Goal: Task Accomplishment & Management: Use online tool/utility

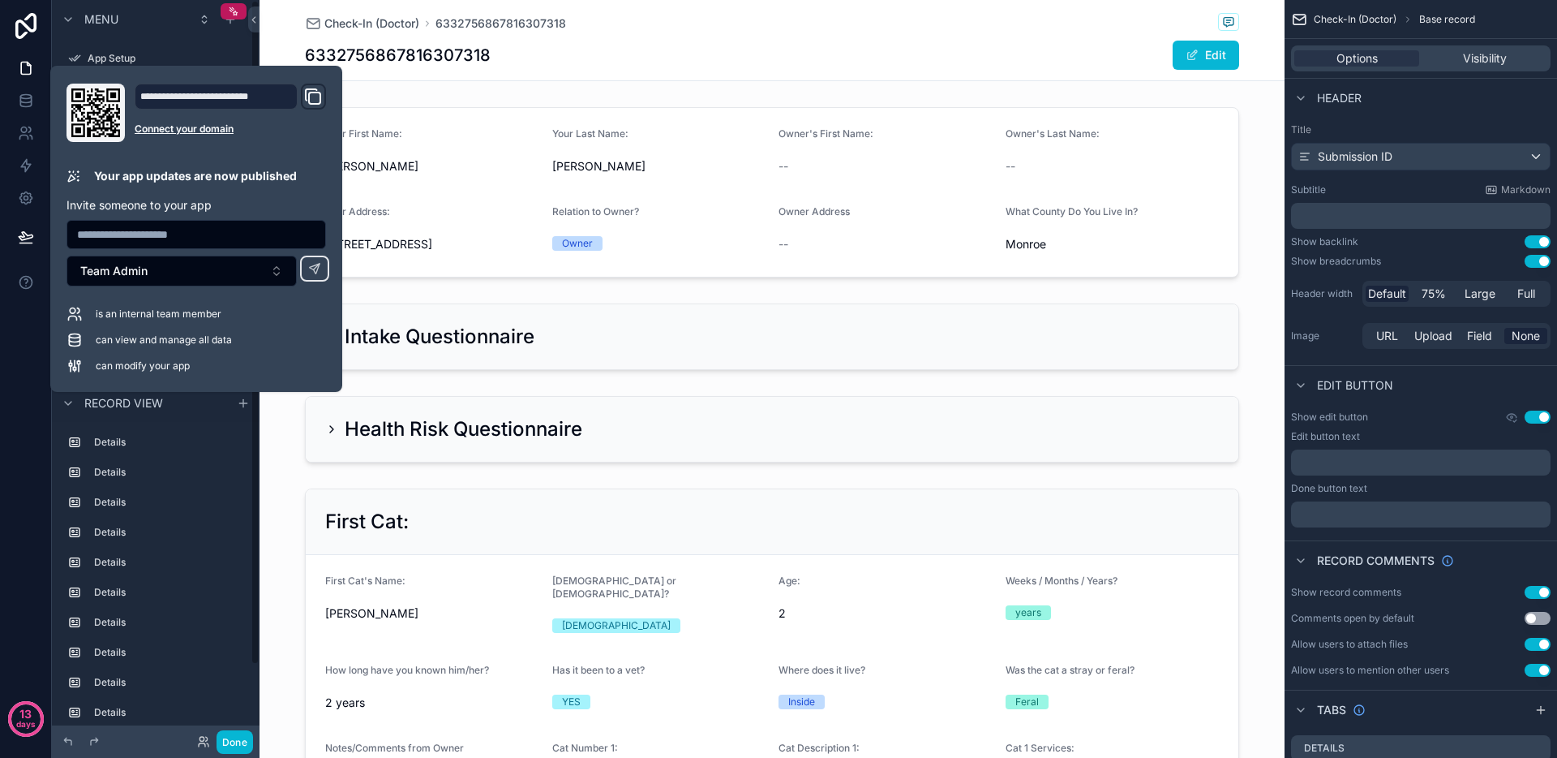
click at [237, 34] on div "Menu" at bounding box center [156, 19] width 208 height 39
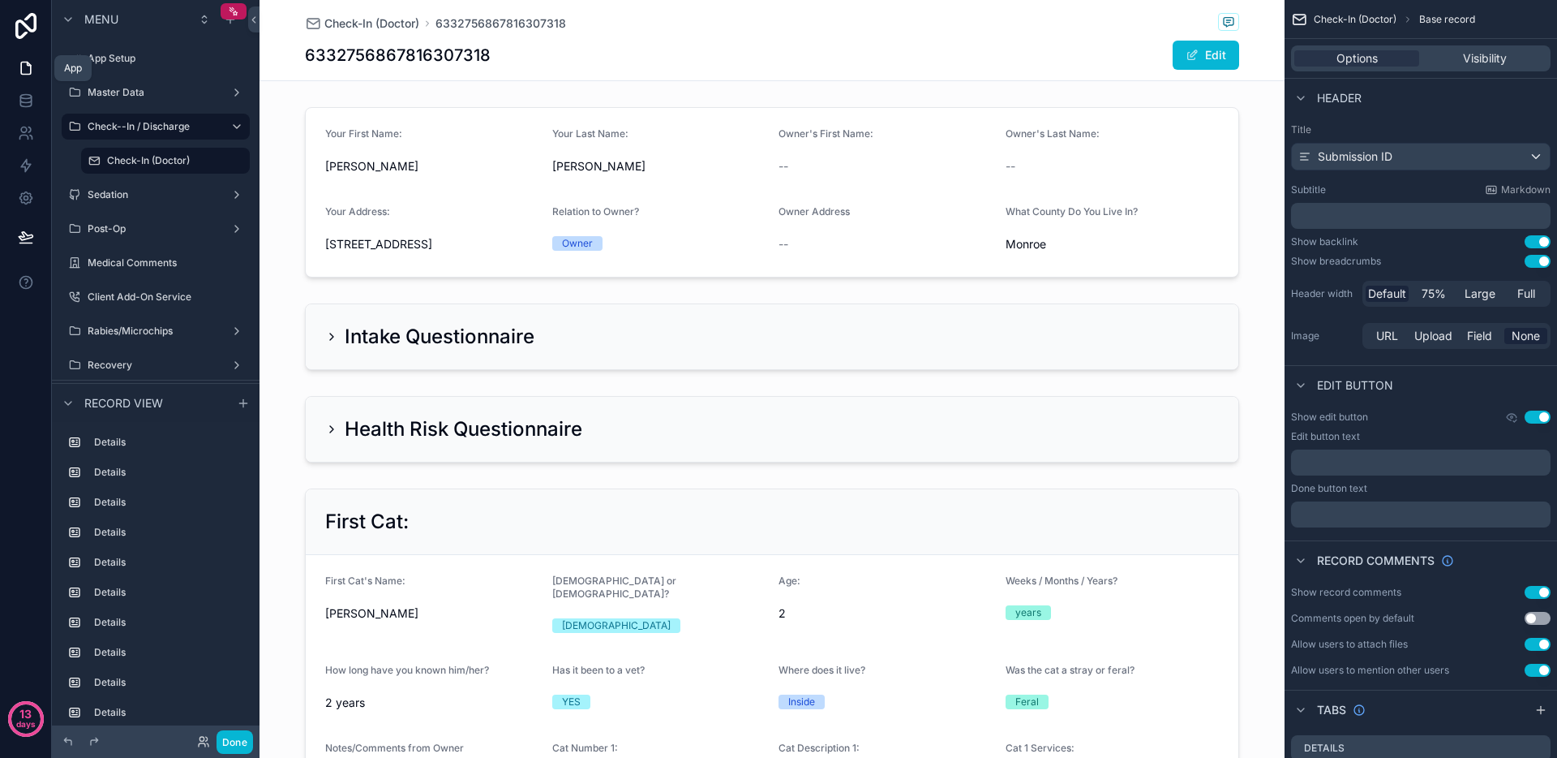
click at [26, 79] on link at bounding box center [25, 68] width 51 height 32
click at [23, 185] on link at bounding box center [25, 198] width 51 height 32
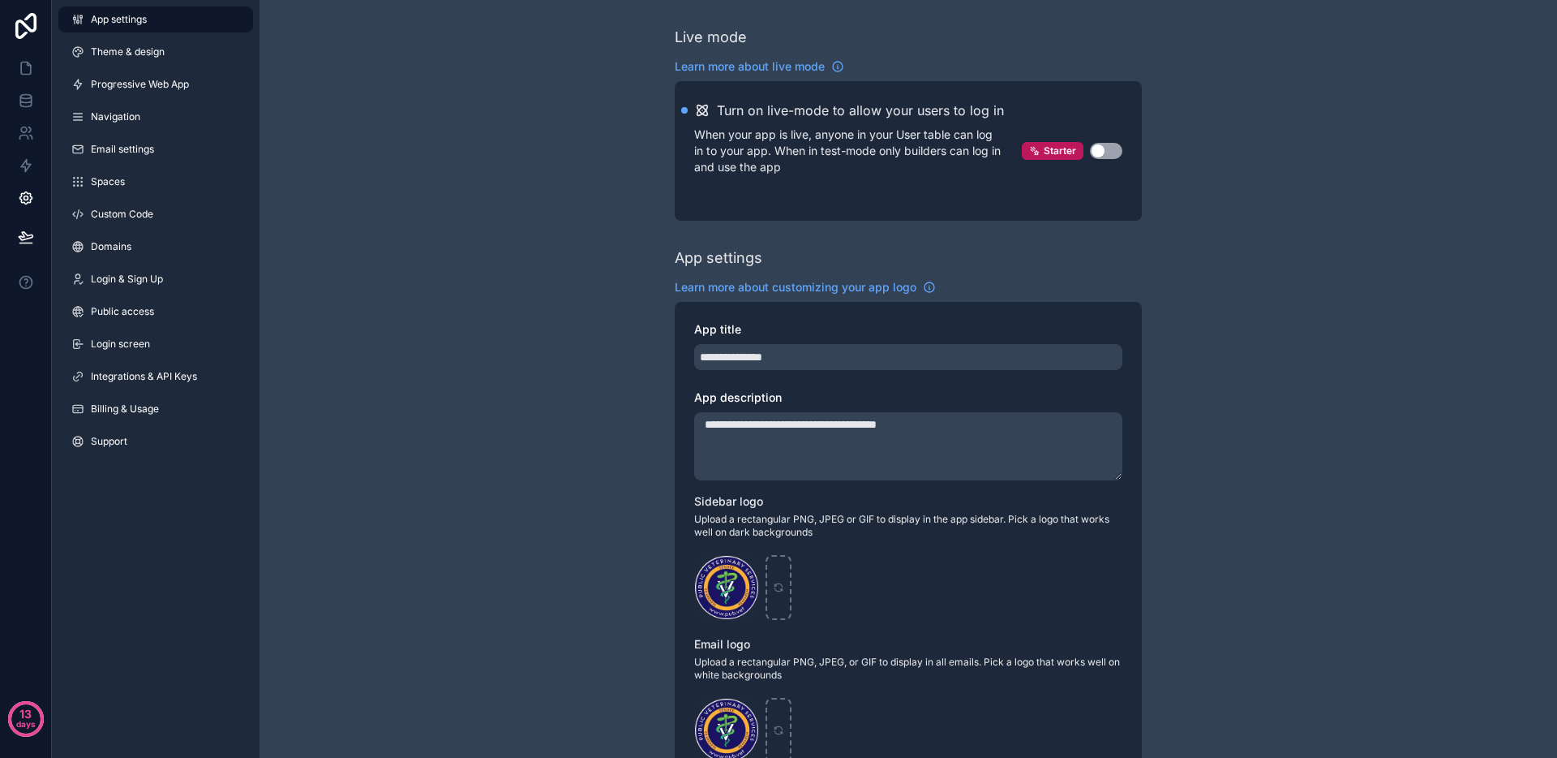
click at [161, 98] on div "App settings Theme & design Progressive Web App Navigation Email settings Space…" at bounding box center [156, 233] width 208 height 467
click at [161, 82] on span "Progressive Web App" at bounding box center [140, 84] width 98 height 13
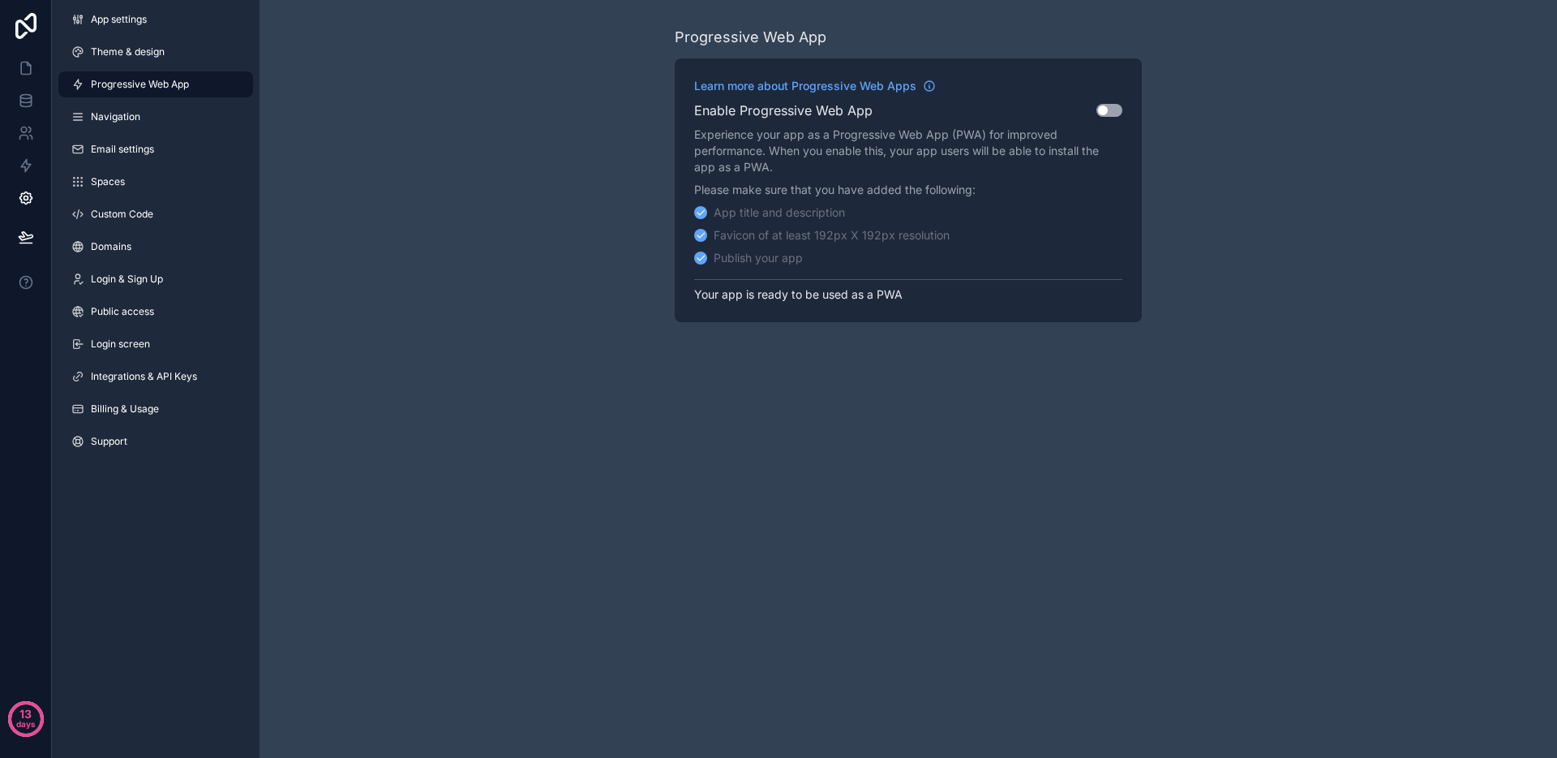
click at [1098, 115] on button "Use setting" at bounding box center [1110, 110] width 26 height 13
click at [1114, 109] on button "Use setting" at bounding box center [1110, 110] width 26 height 13
click at [1082, 264] on button "Publish" at bounding box center [1090, 262] width 64 height 24
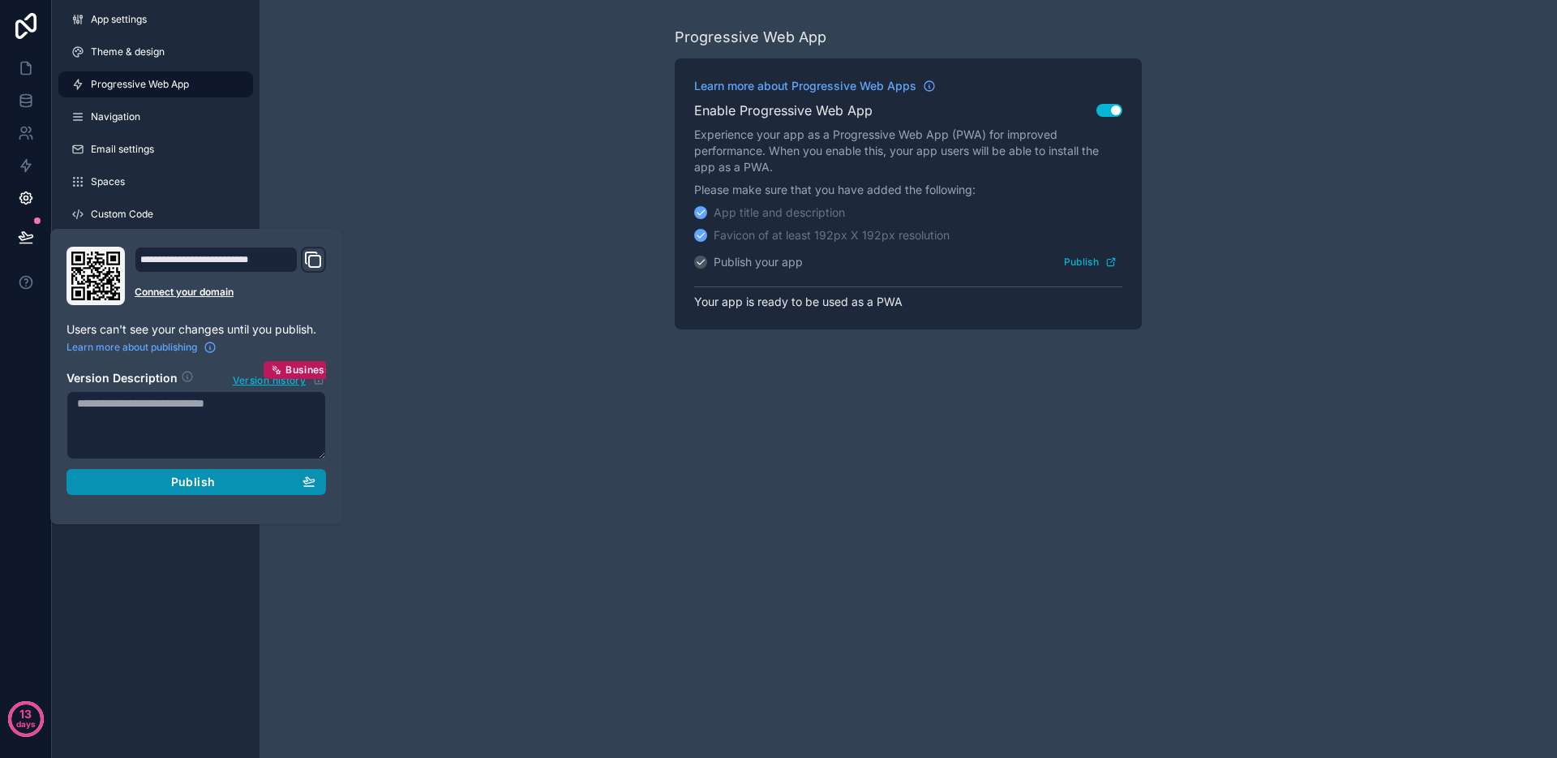
click at [224, 481] on div "Publish" at bounding box center [196, 481] width 238 height 15
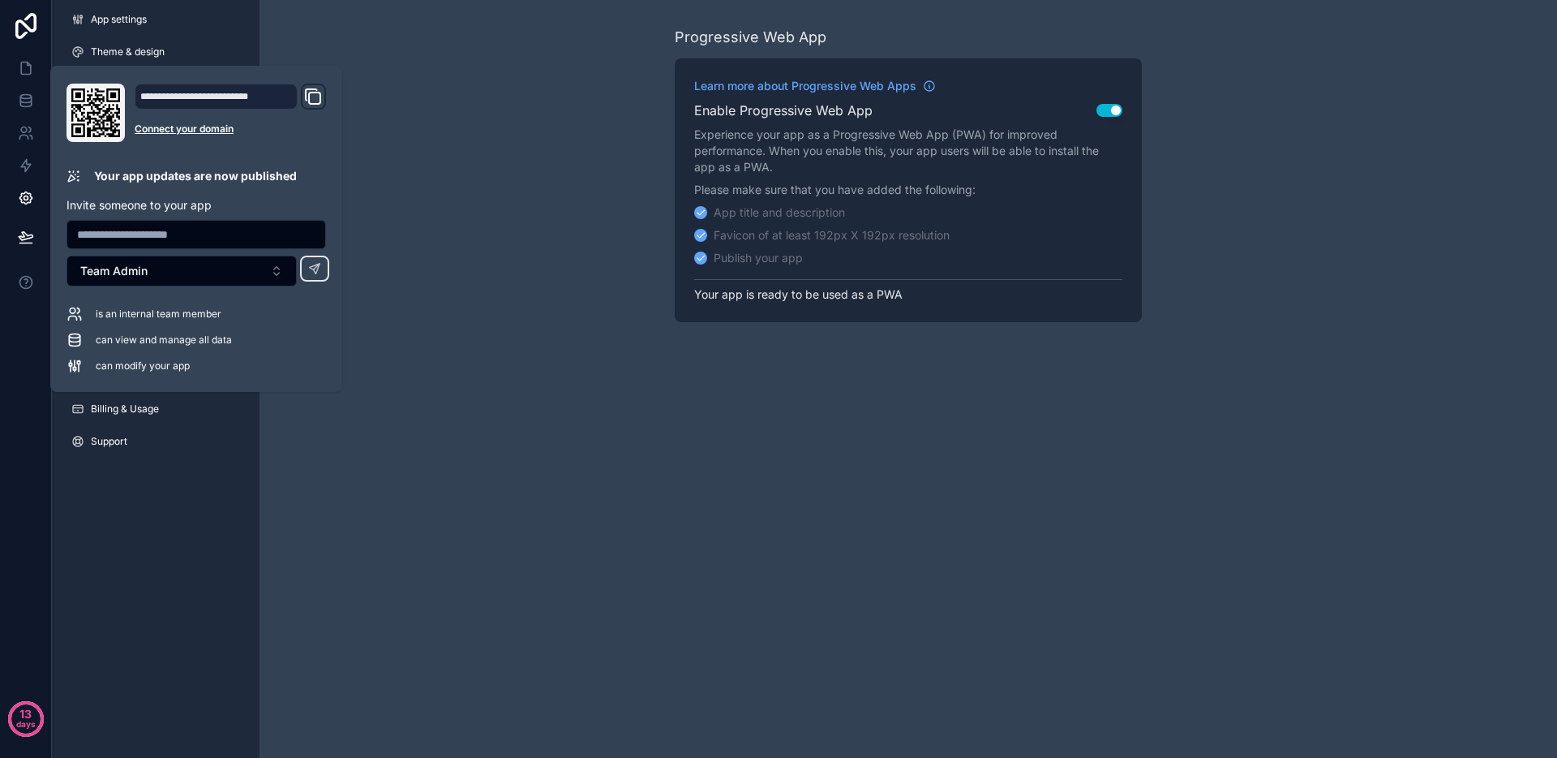
click at [470, 151] on div "Progressive Web App Learn more about Progressive Web Apps Enable Progressive We…" at bounding box center [909, 174] width 1298 height 348
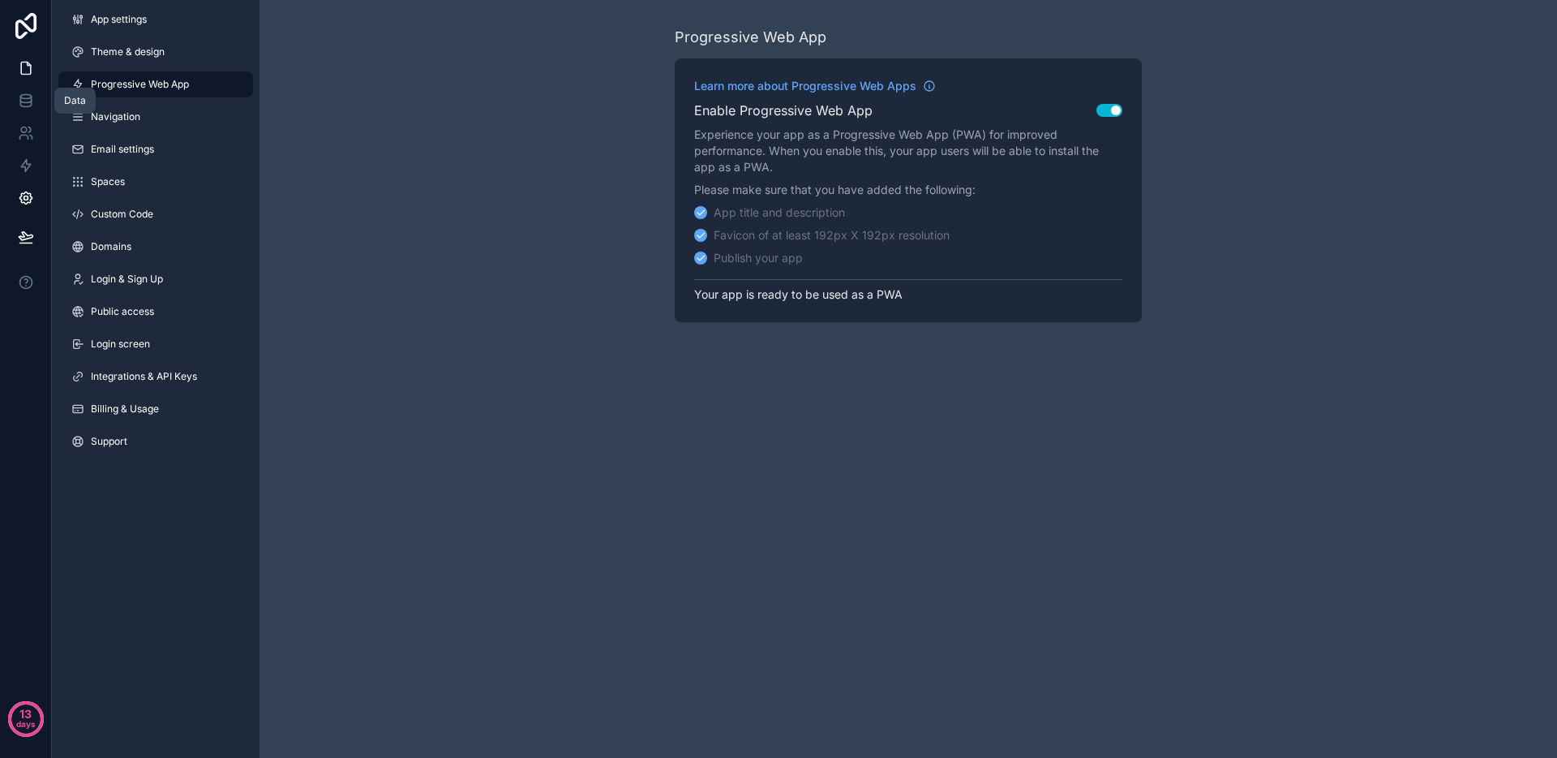
click at [30, 72] on icon at bounding box center [26, 68] width 10 height 12
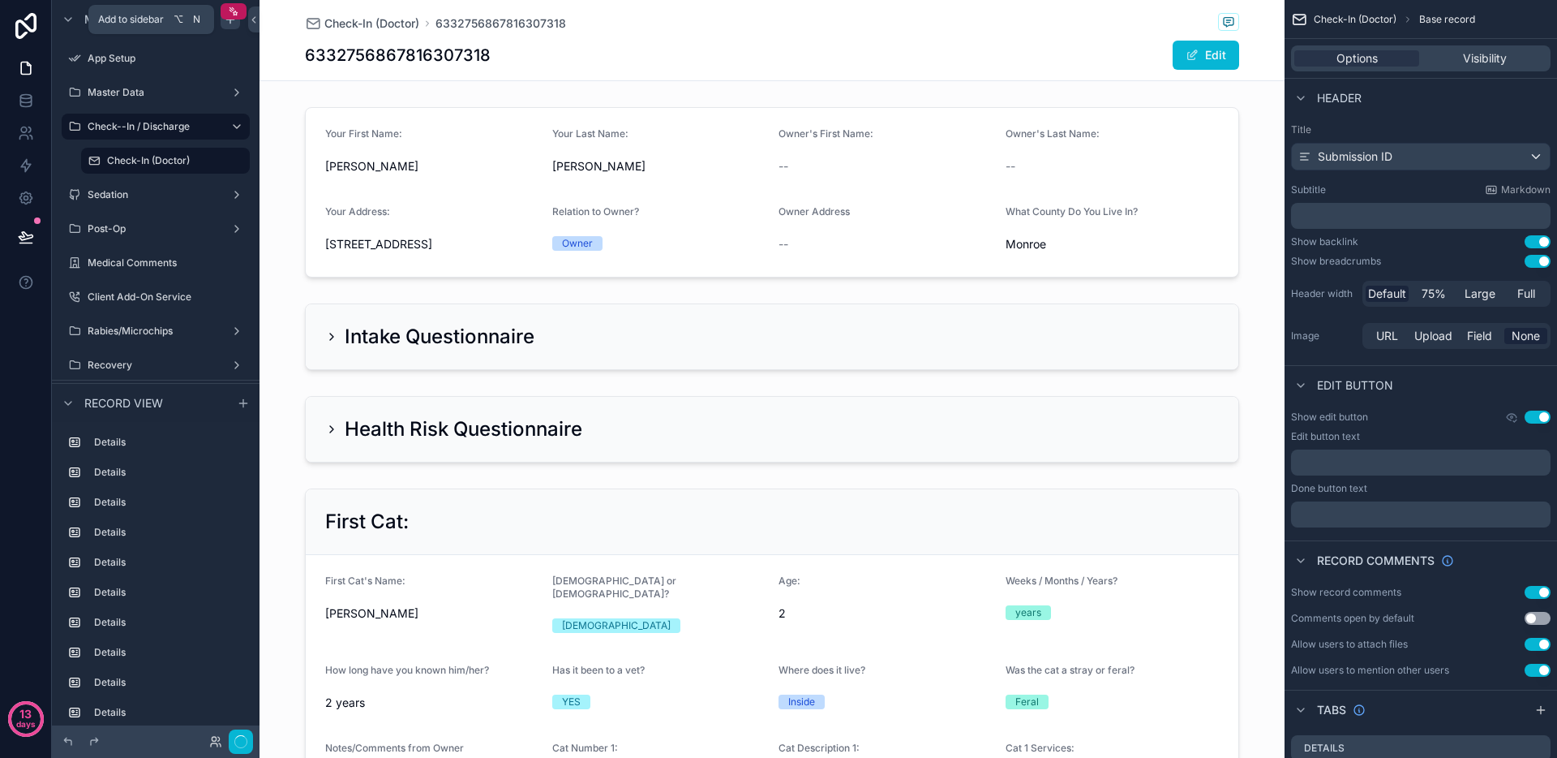
click at [231, 22] on icon "scrollable content" at bounding box center [230, 19] width 13 height 13
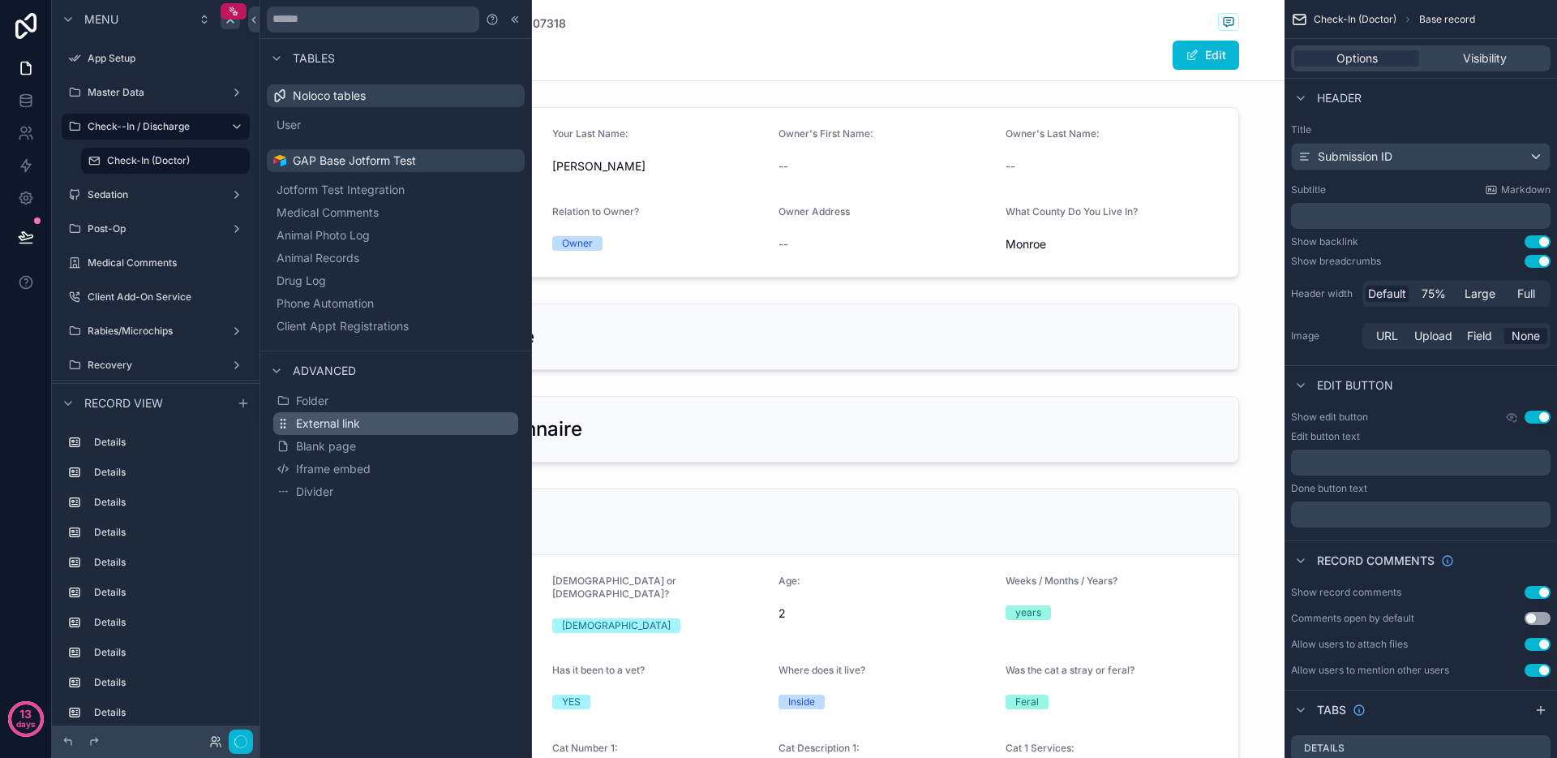
click at [360, 426] on span "External link" at bounding box center [328, 423] width 64 height 16
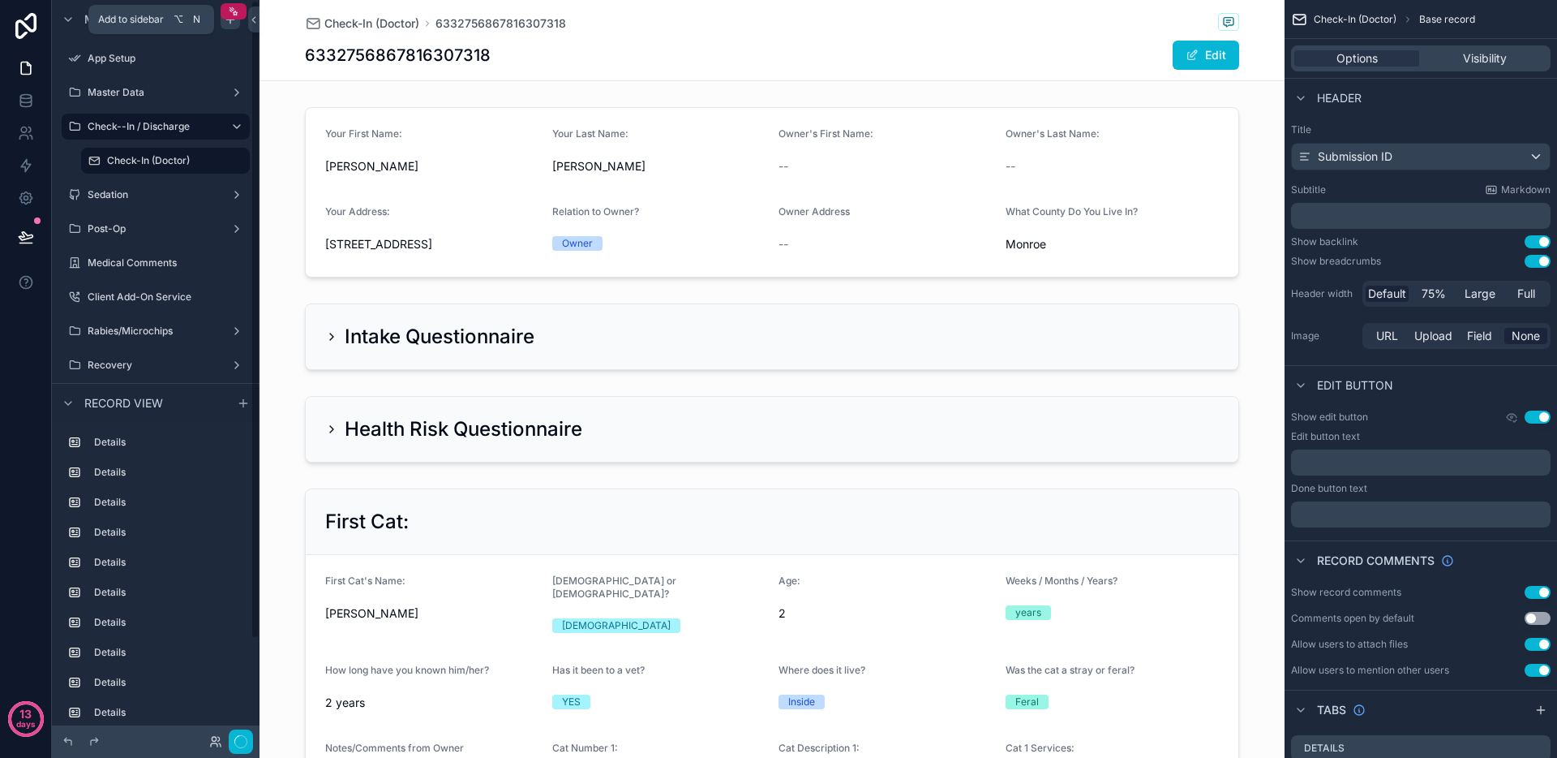
click at [232, 23] on icon "scrollable content" at bounding box center [230, 19] width 13 height 13
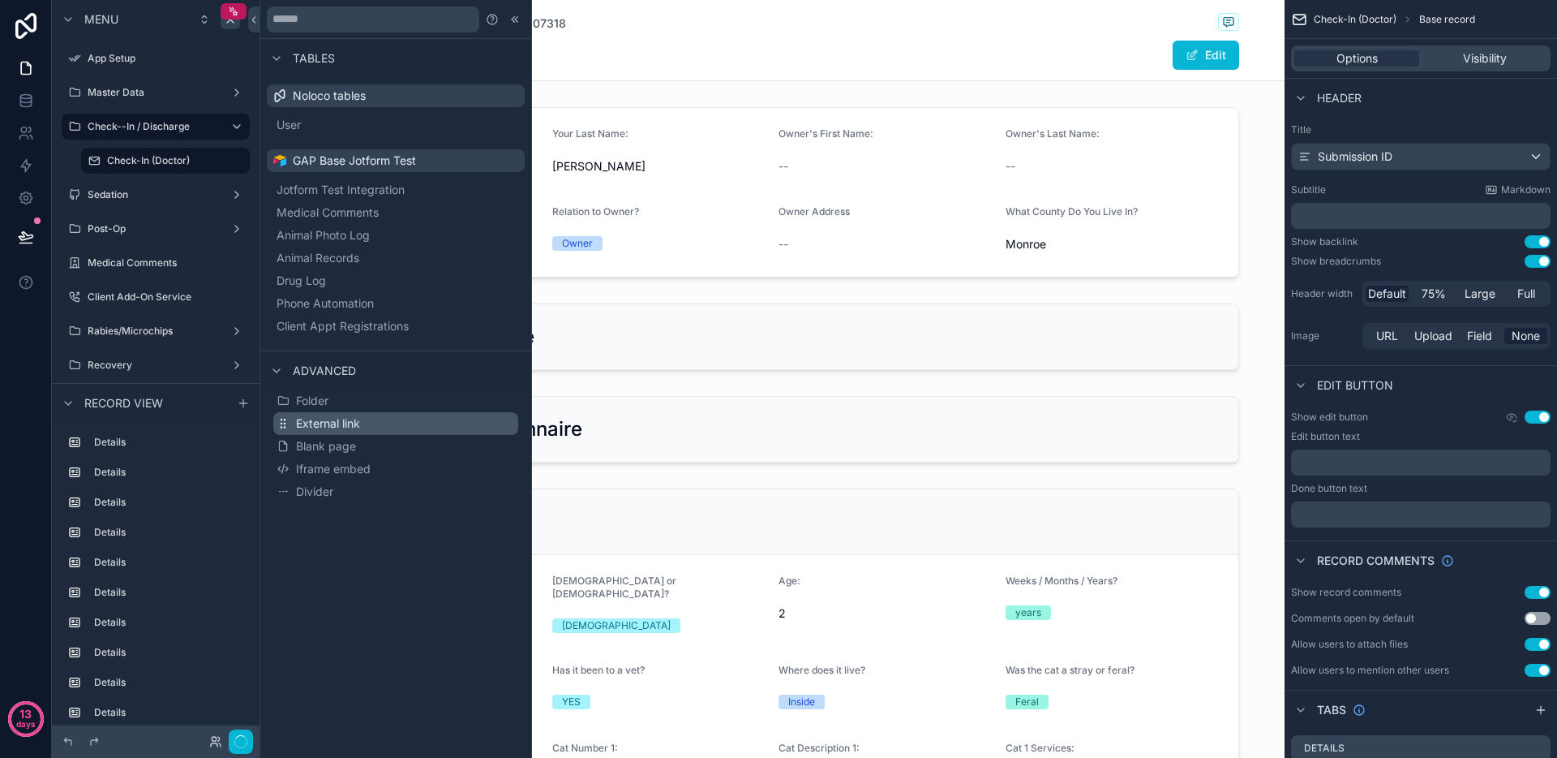
click at [318, 428] on span "External link" at bounding box center [328, 423] width 64 height 16
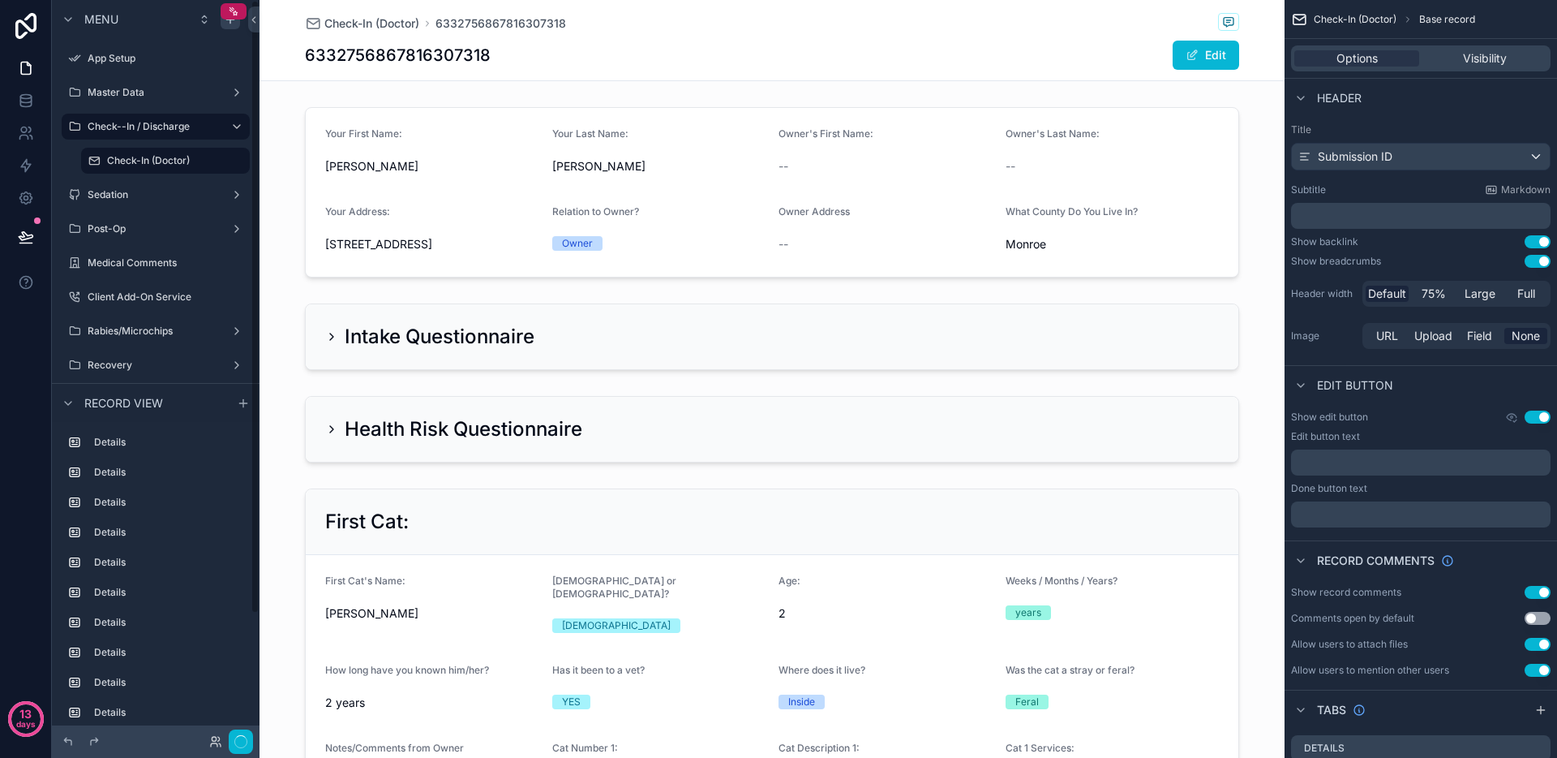
scroll to position [149, 0]
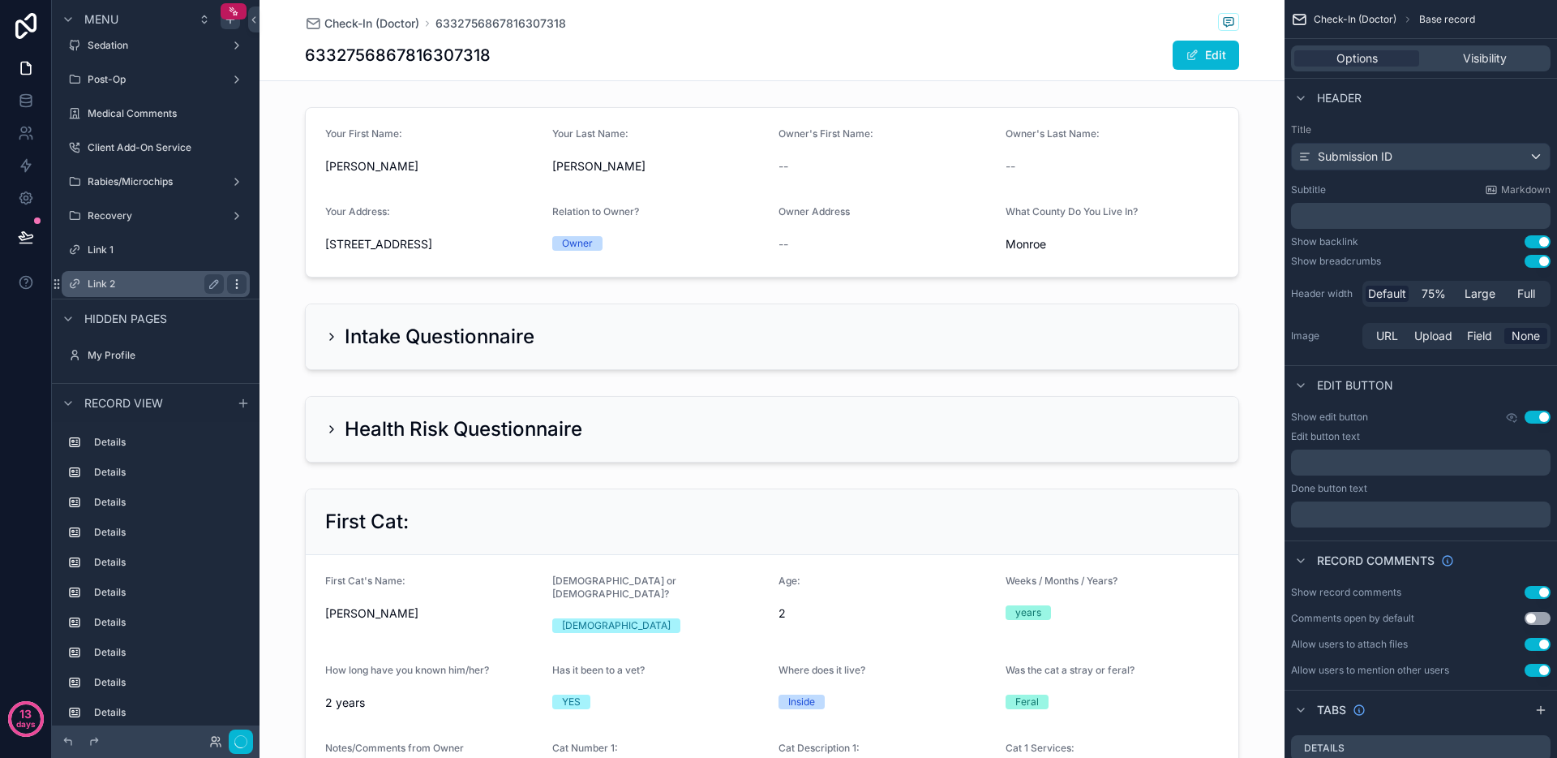
click at [233, 282] on icon "scrollable content" at bounding box center [236, 283] width 13 height 13
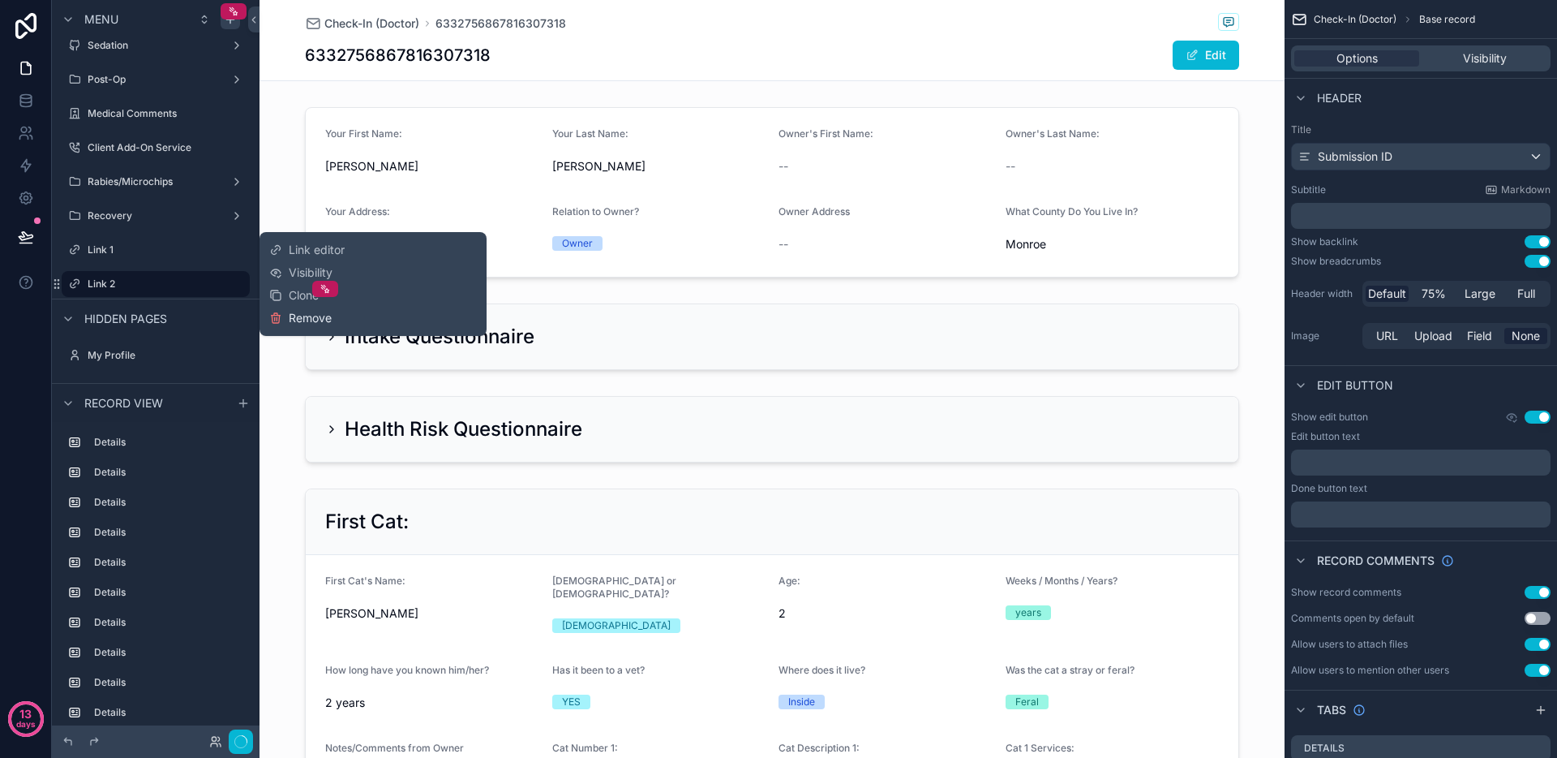
click at [305, 318] on span "Remove" at bounding box center [310, 318] width 43 height 16
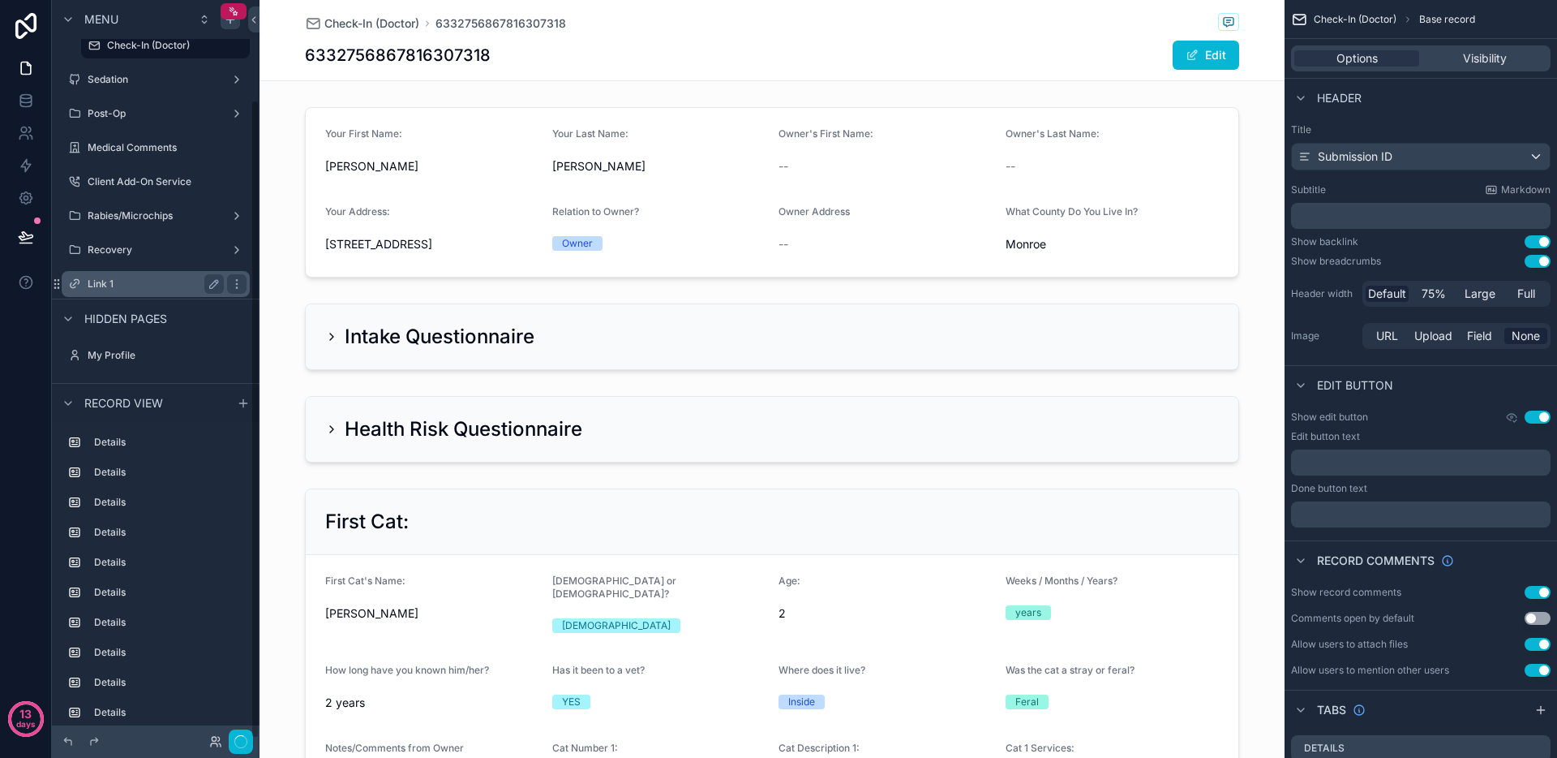
click at [156, 278] on label "Link 1" at bounding box center [153, 283] width 130 height 13
click at [216, 285] on icon "scrollable content" at bounding box center [214, 283] width 13 height 13
click at [217, 281] on icon "scrollable content" at bounding box center [214, 284] width 8 height 6
click at [230, 281] on icon "scrollable content" at bounding box center [236, 283] width 13 height 13
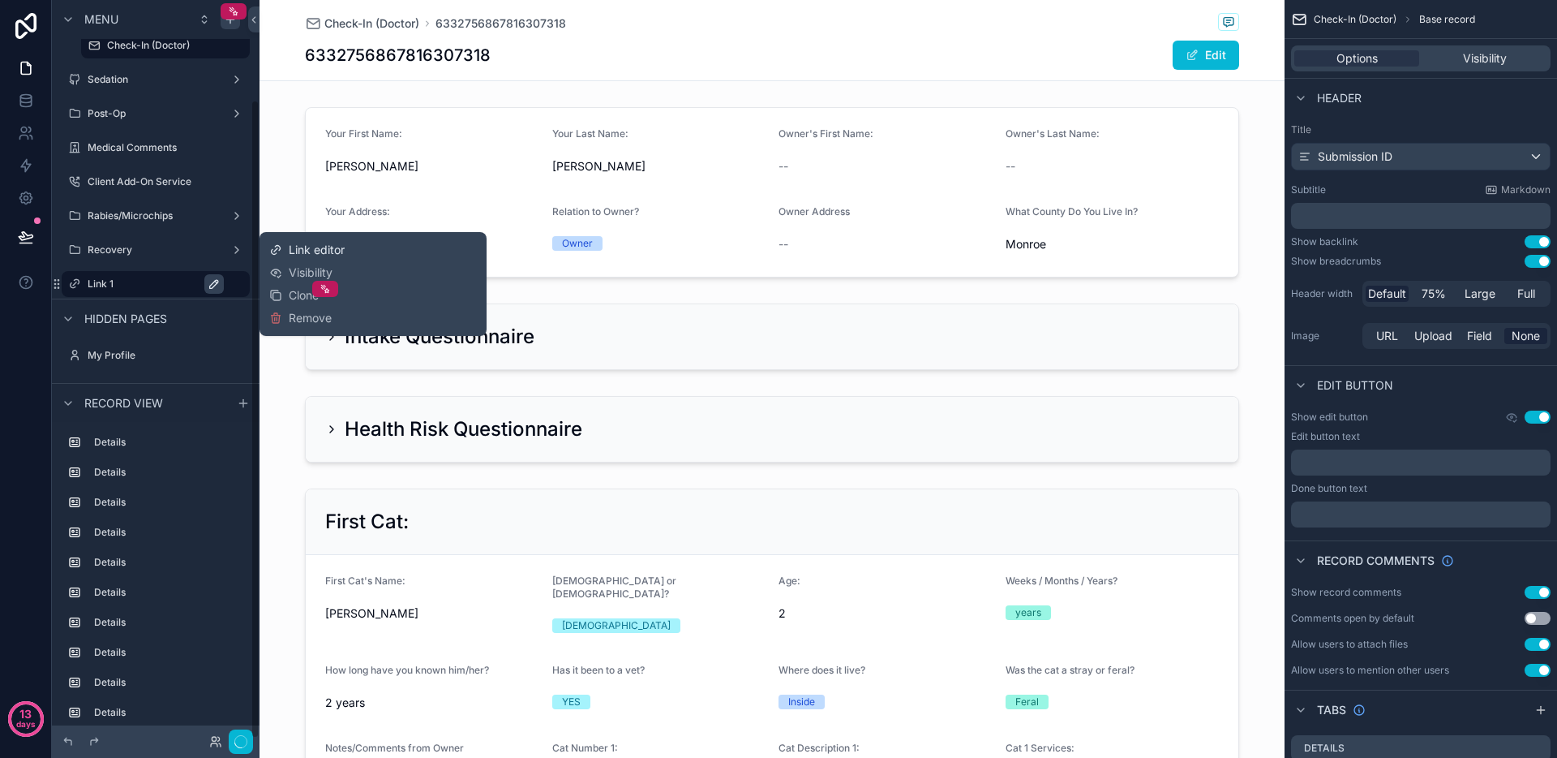
click at [308, 247] on span "Link editor" at bounding box center [317, 250] width 56 height 16
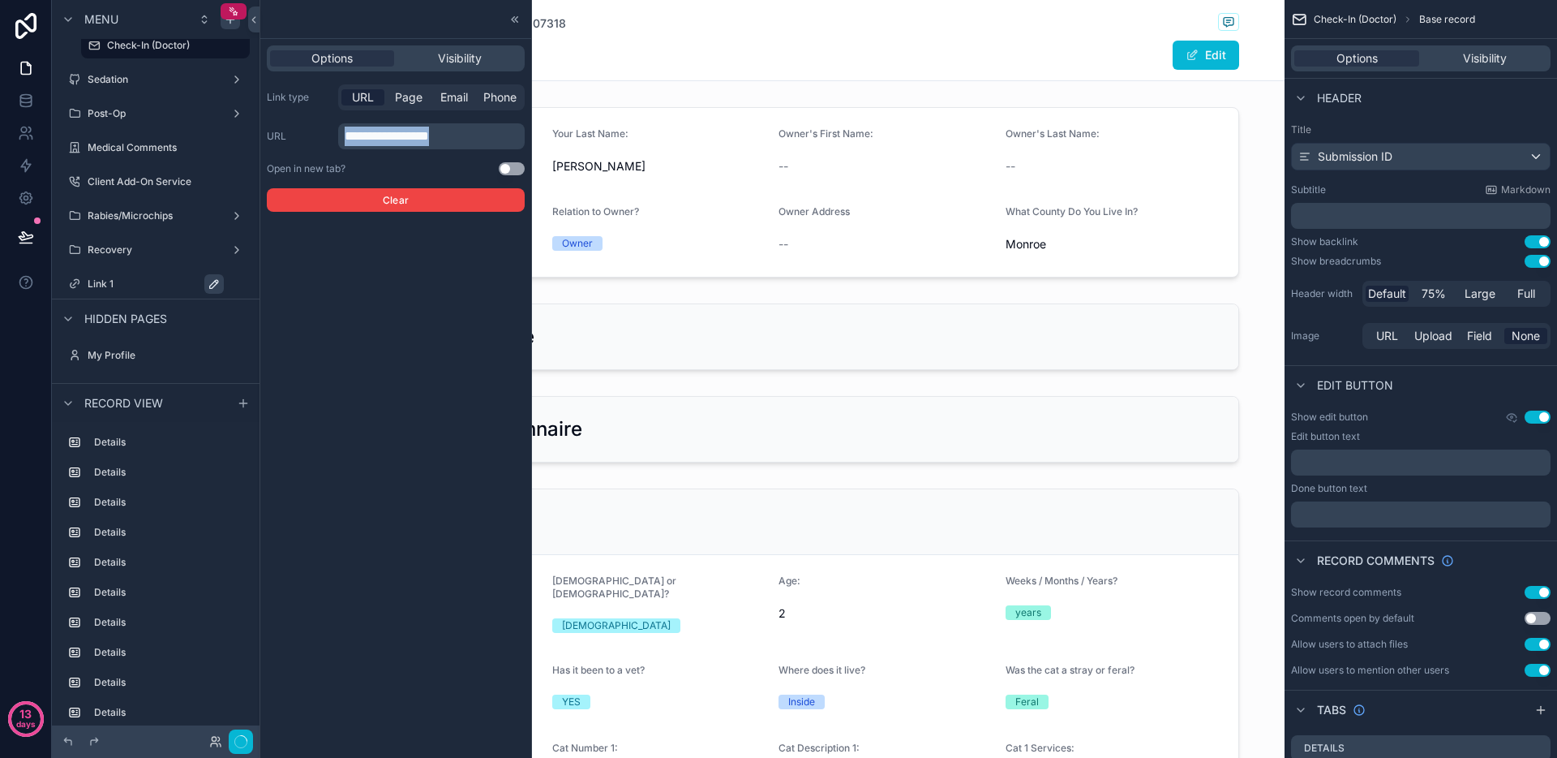
drag, startPoint x: 467, startPoint y: 137, endPoint x: 332, endPoint y: 125, distance: 136.0
click at [333, 125] on div "**********" at bounding box center [396, 136] width 258 height 26
click at [429, 139] on span "**********" at bounding box center [387, 136] width 84 height 12
drag, startPoint x: 459, startPoint y: 139, endPoint x: 391, endPoint y: 139, distance: 68.1
click at [391, 139] on p "**********" at bounding box center [433, 136] width 177 height 19
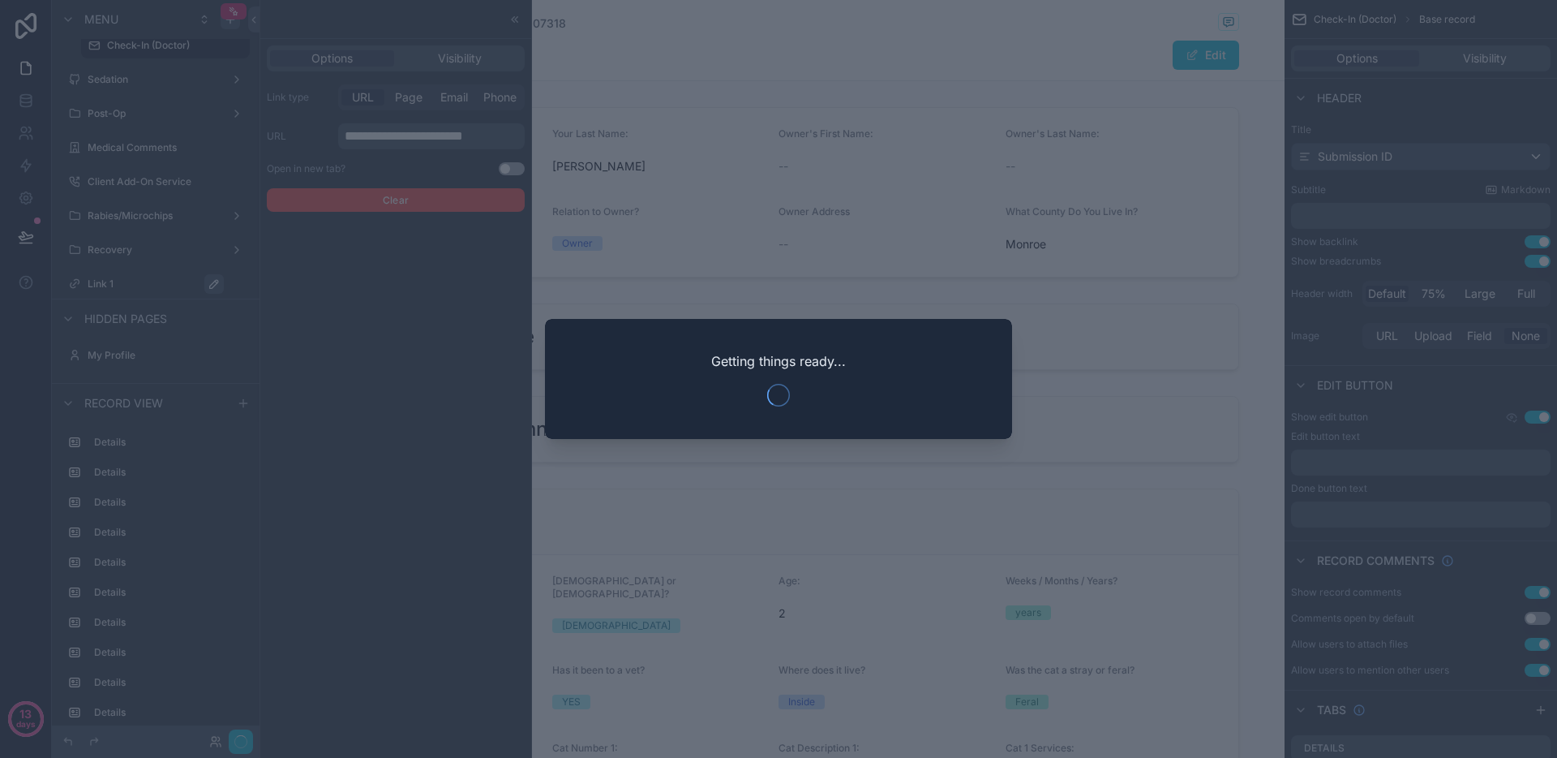
click at [402, 584] on div at bounding box center [778, 379] width 1557 height 758
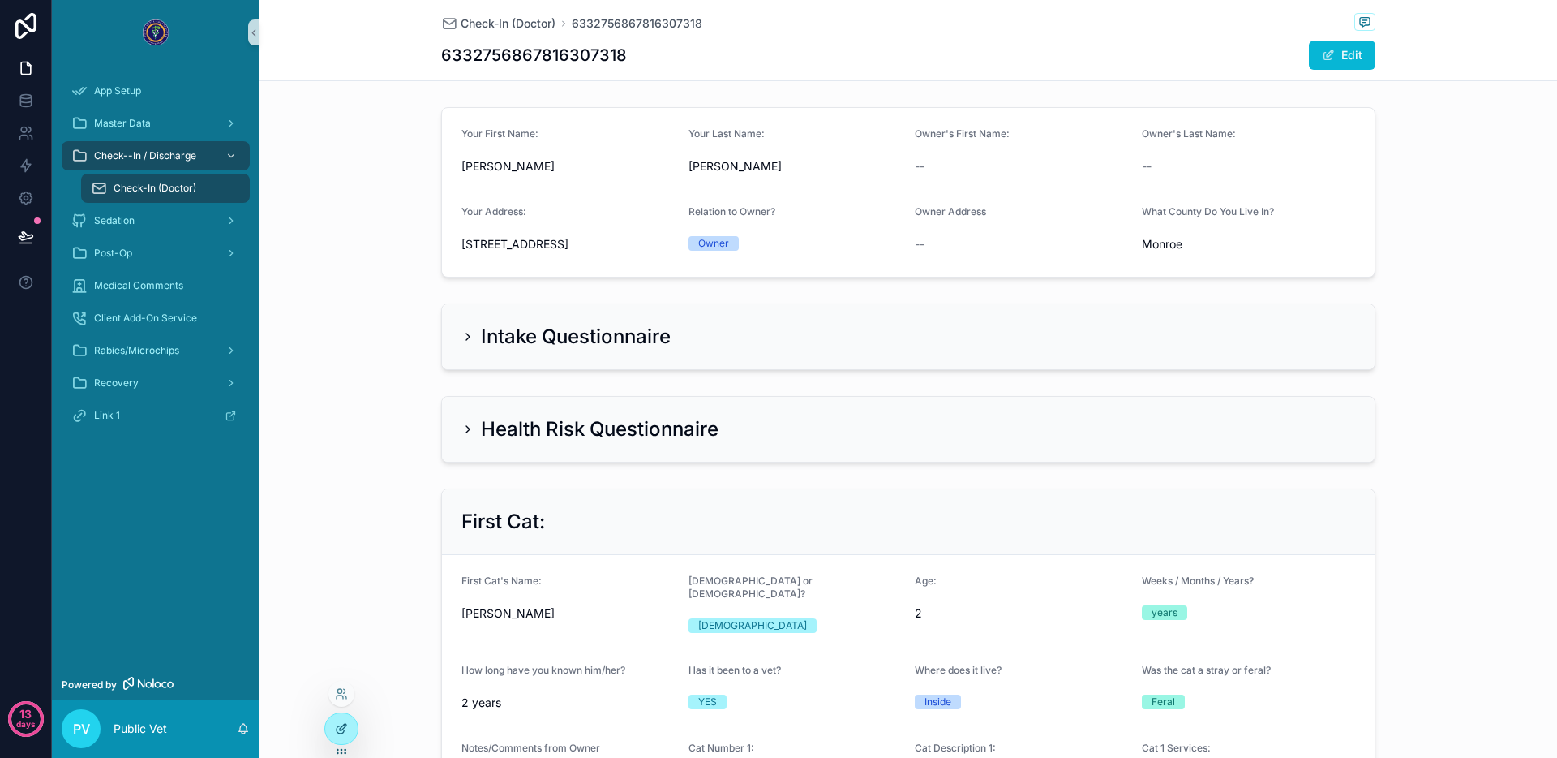
click at [343, 732] on icon at bounding box center [340, 729] width 7 height 7
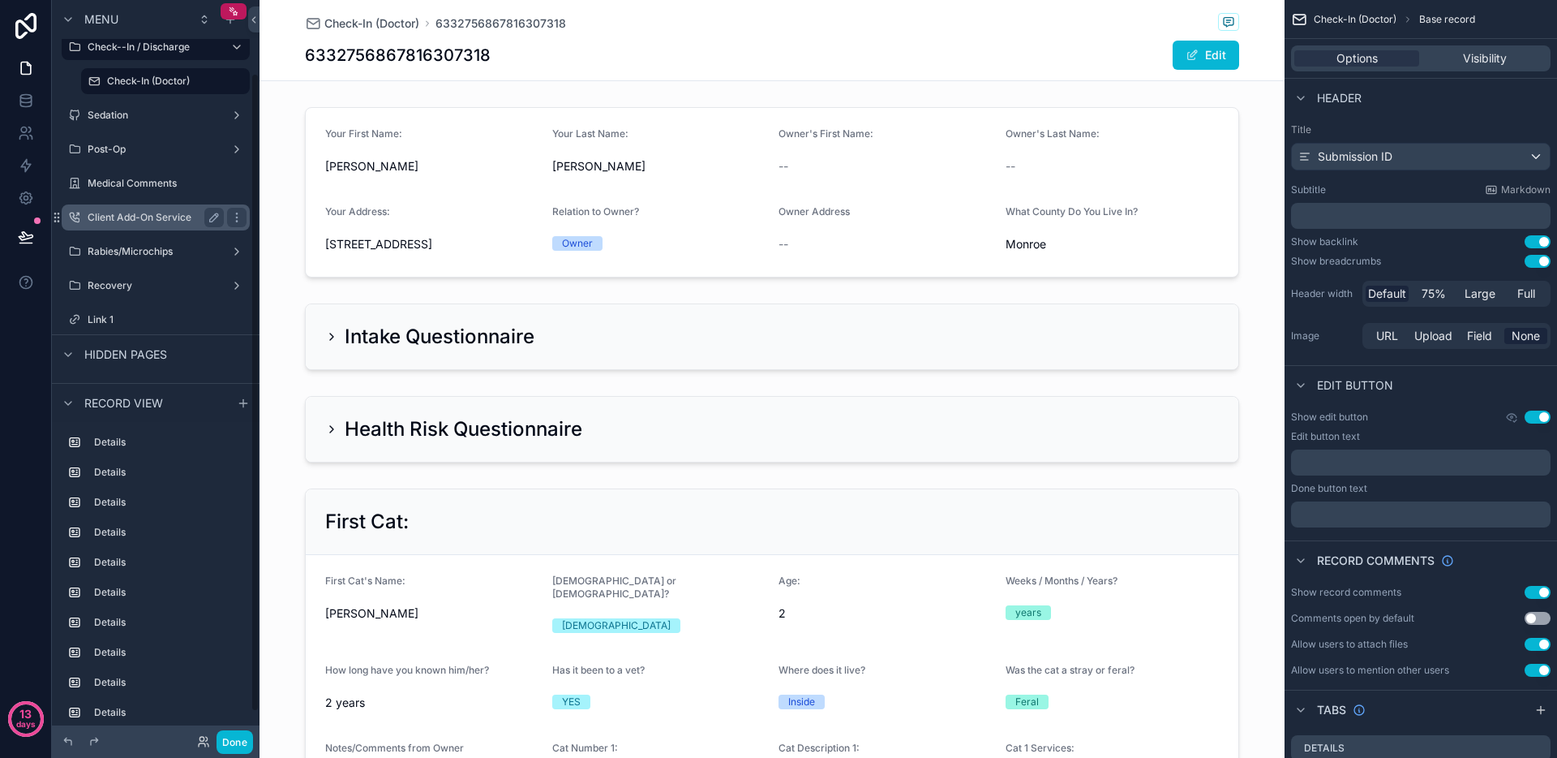
scroll to position [115, 0]
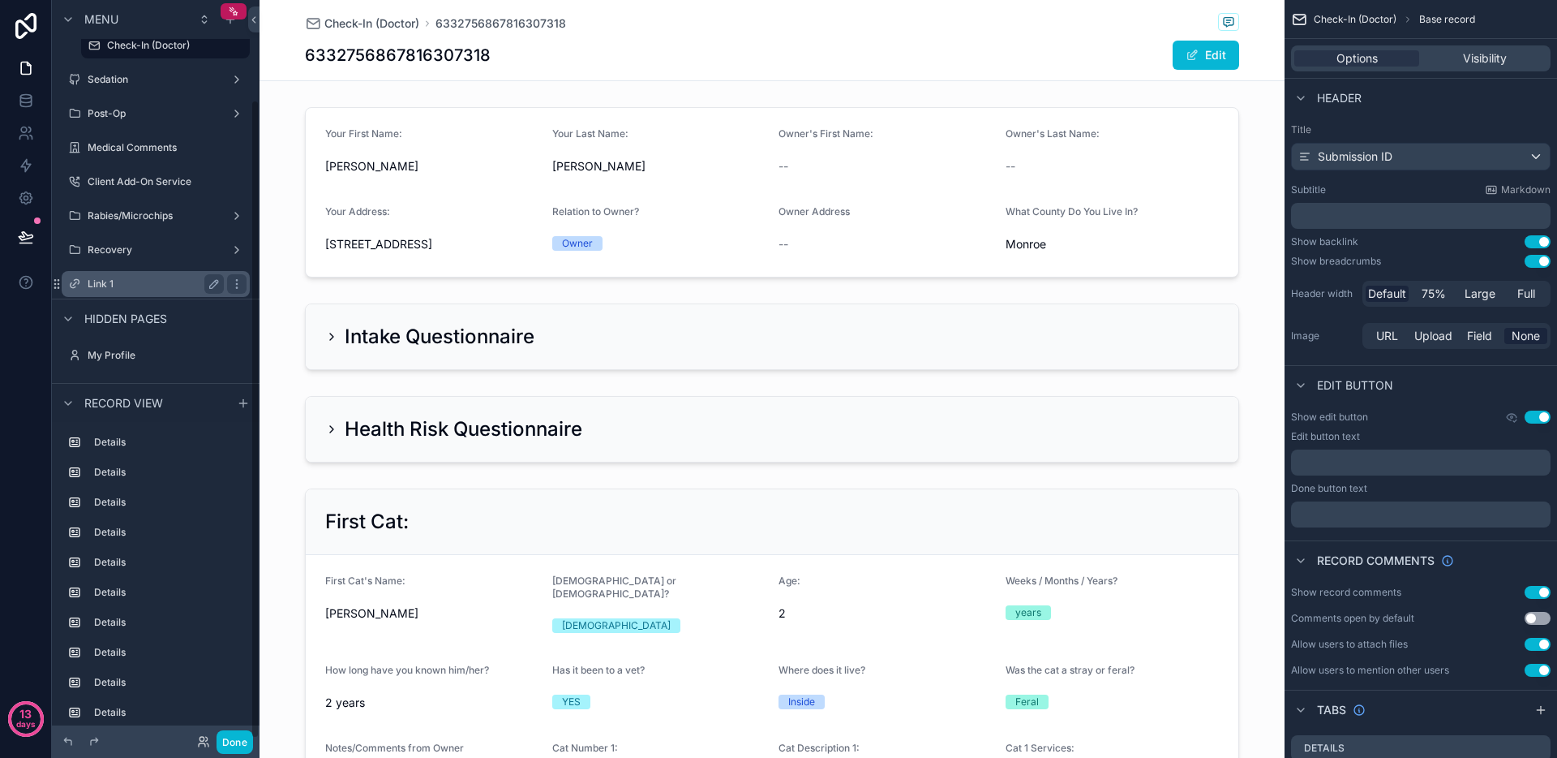
click at [176, 279] on label "Link 1" at bounding box center [153, 283] width 130 height 13
click at [230, 279] on icon "scrollable content" at bounding box center [236, 283] width 13 height 13
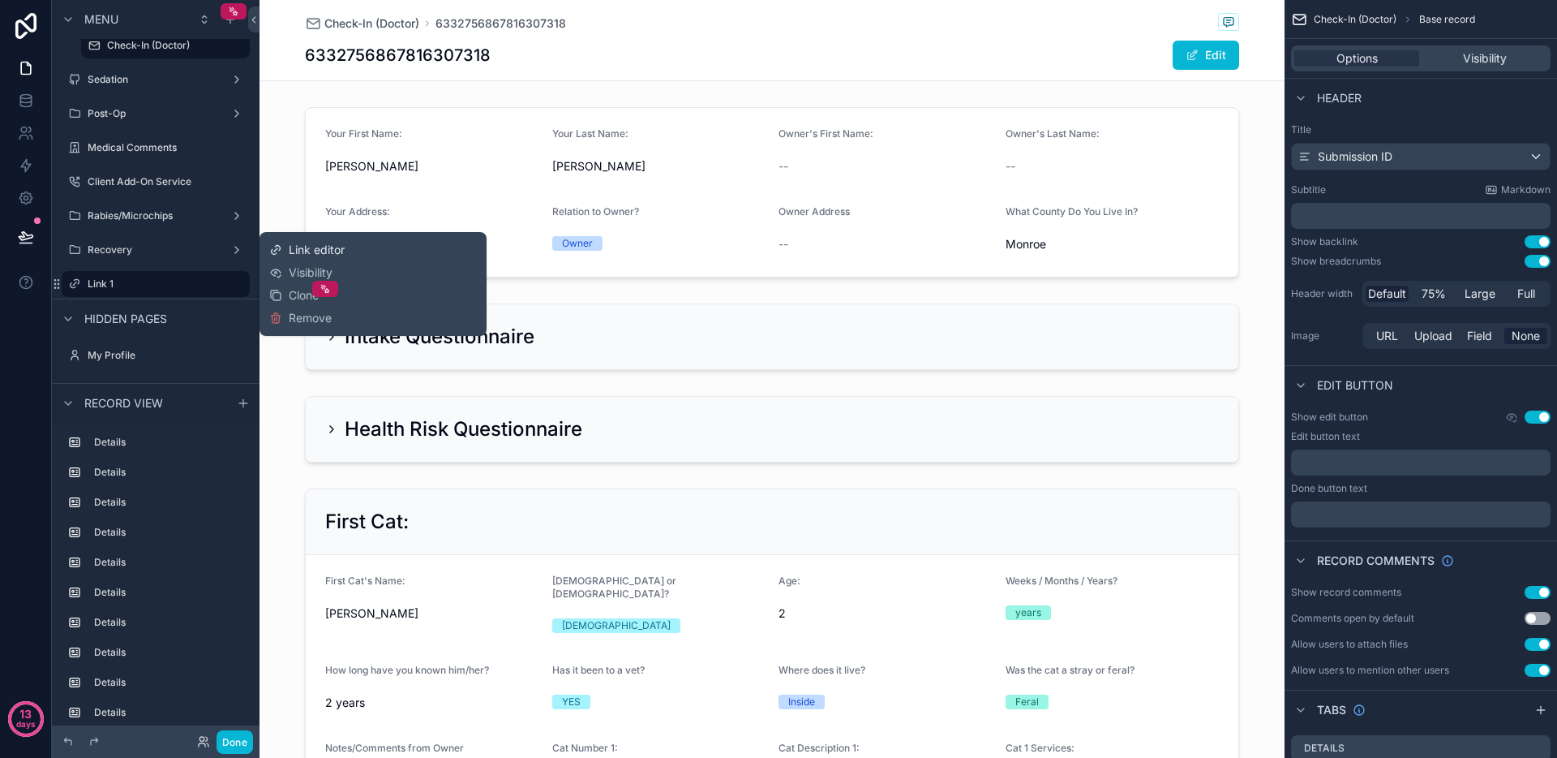
click at [303, 255] on span "Link editor" at bounding box center [317, 250] width 56 height 16
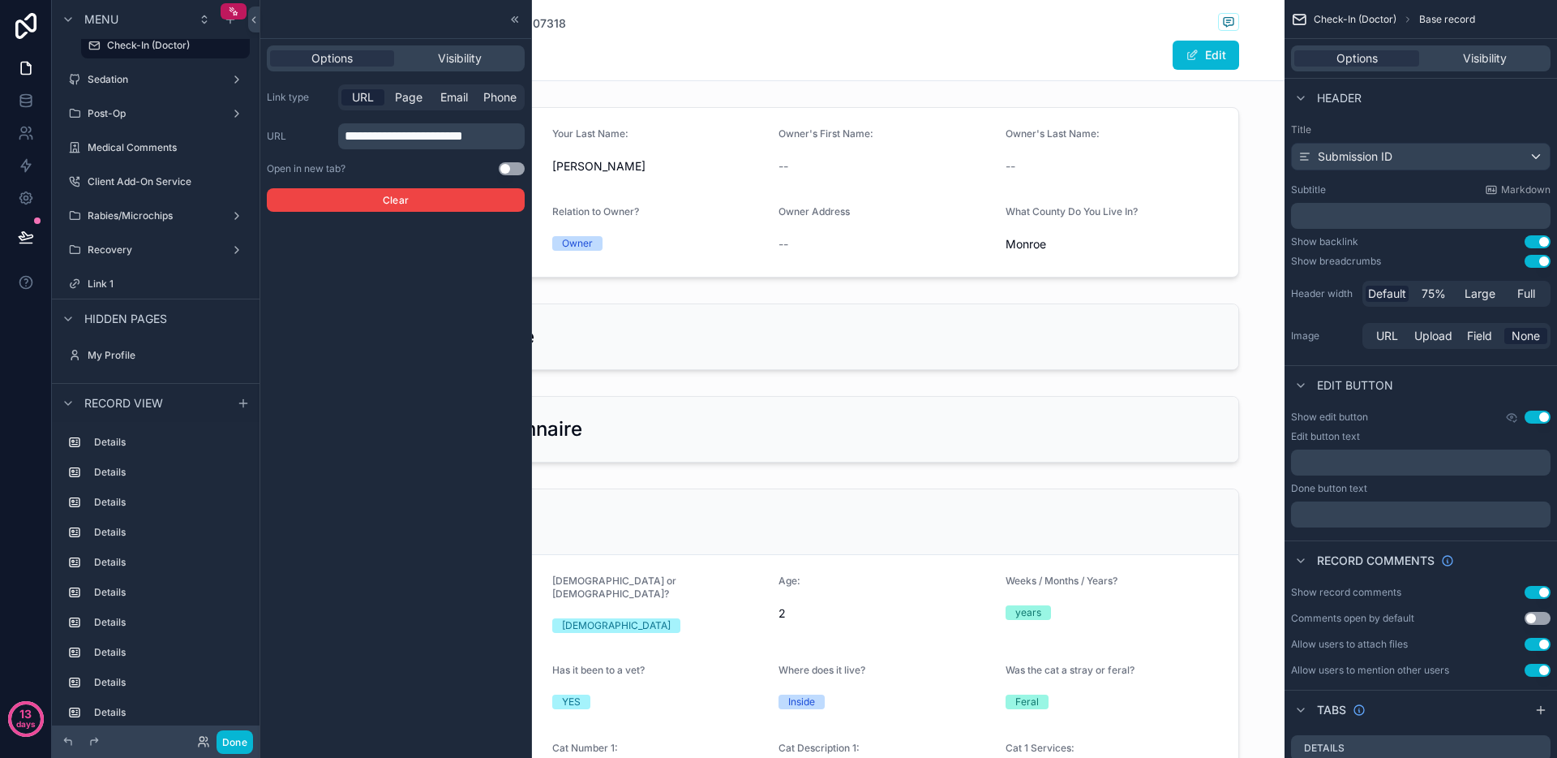
click at [511, 172] on button "Use setting" at bounding box center [512, 168] width 26 height 13
click at [513, 20] on icon at bounding box center [513, 19] width 2 height 6
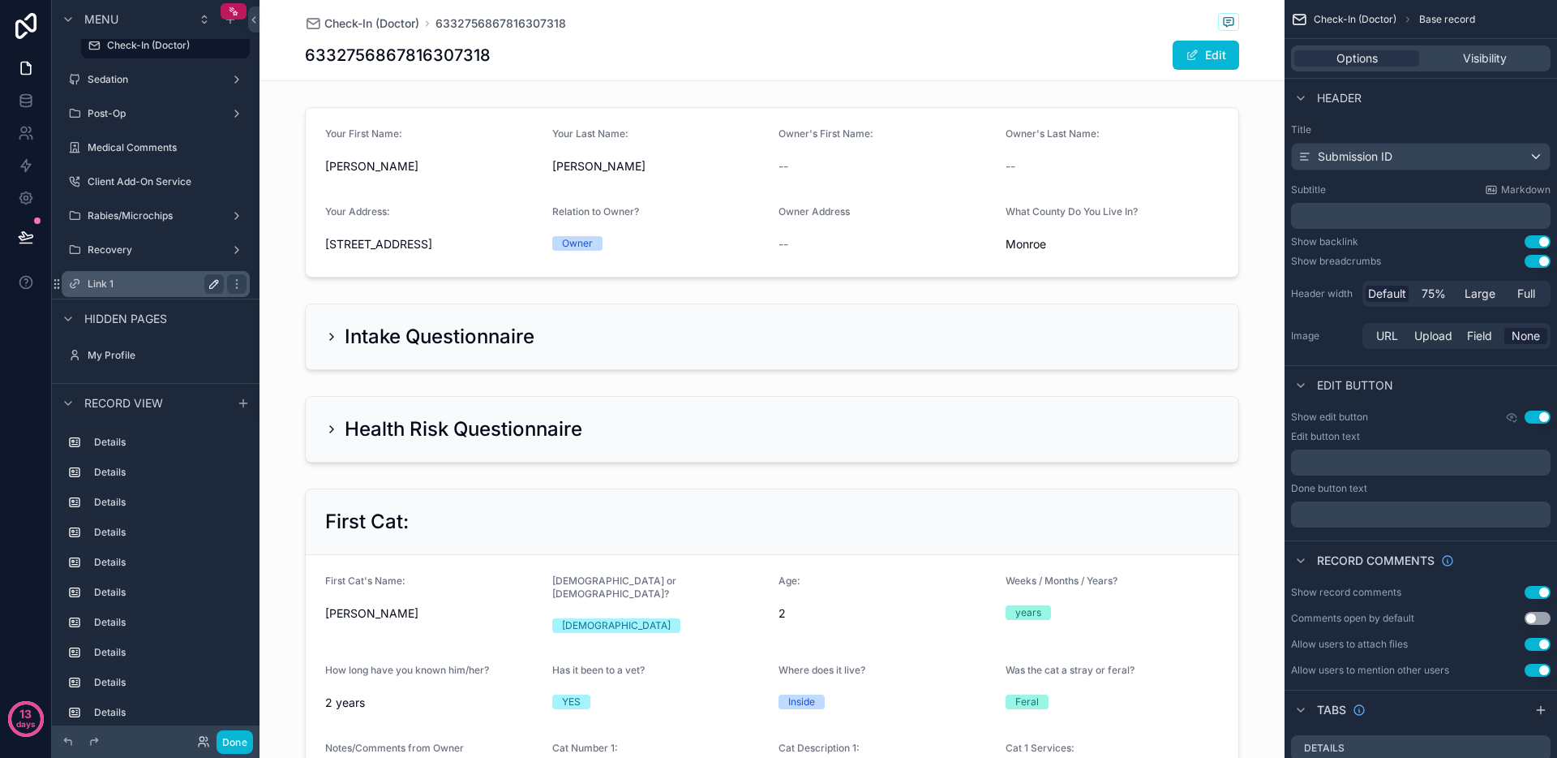
click at [214, 285] on icon "scrollable content" at bounding box center [214, 284] width 8 height 8
type input "********"
click at [233, 286] on icon "scrollable content" at bounding box center [237, 284] width 8 height 6
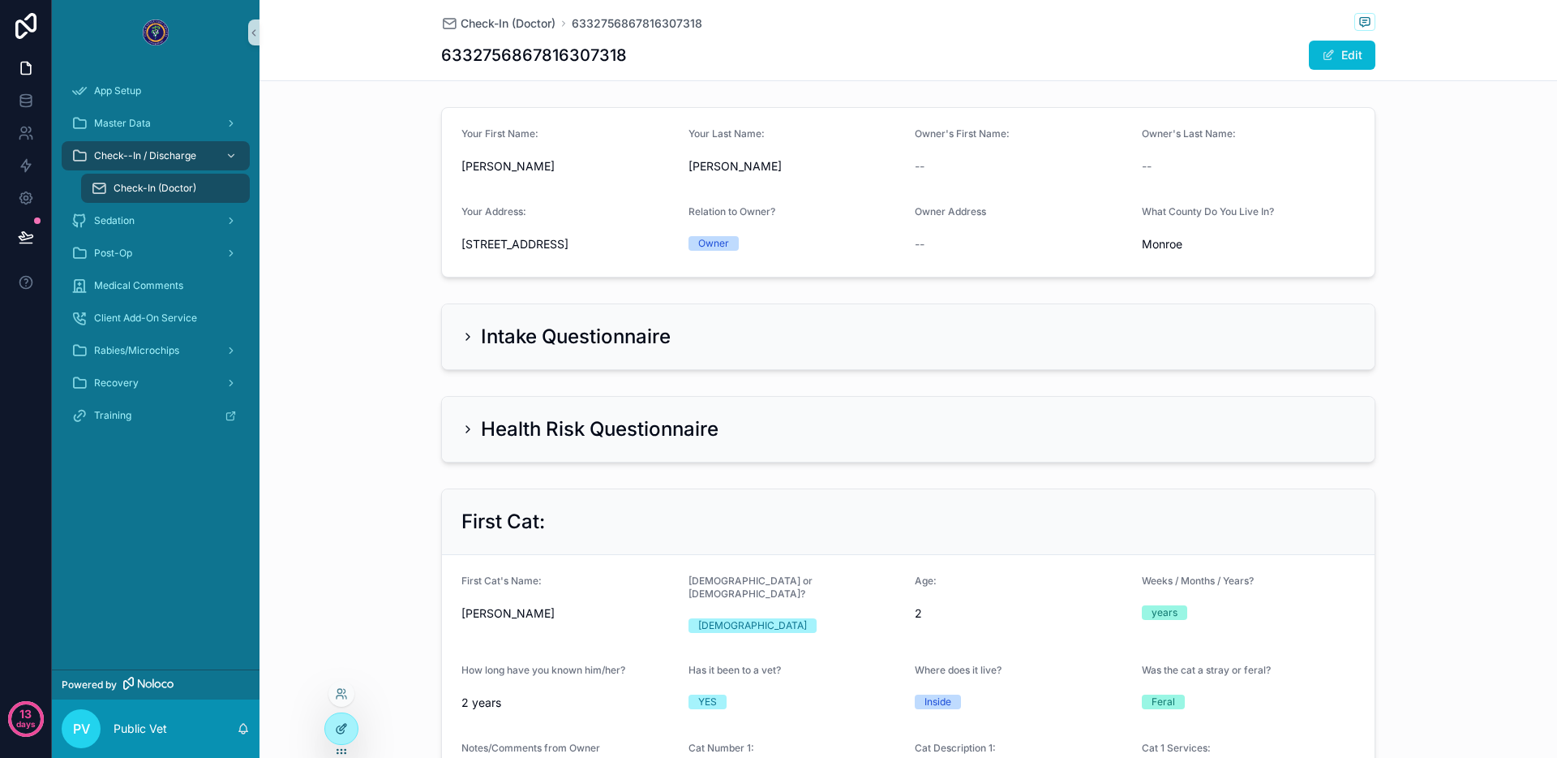
click at [341, 719] on div at bounding box center [341, 728] width 32 height 31
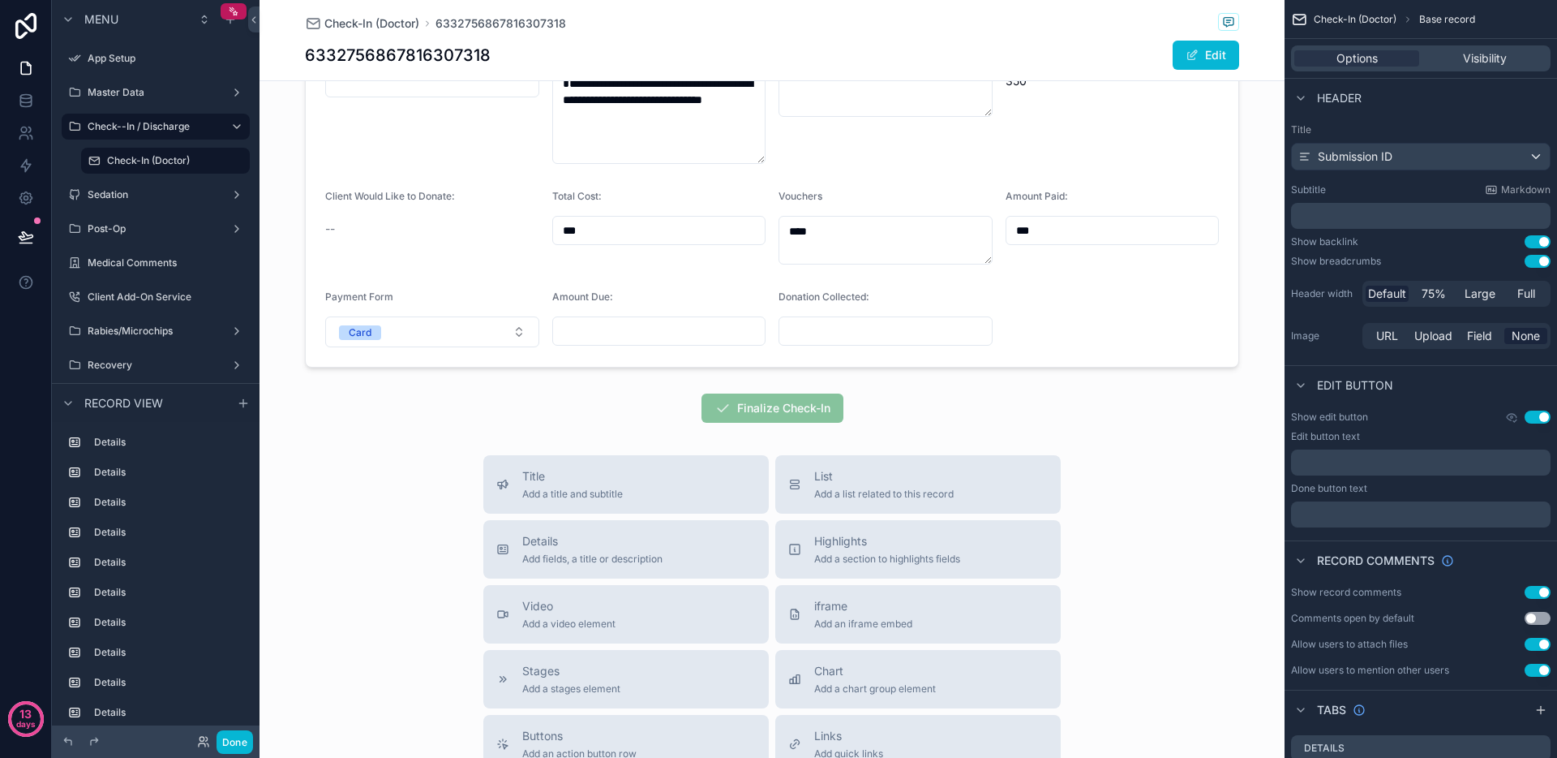
scroll to position [3255, 0]
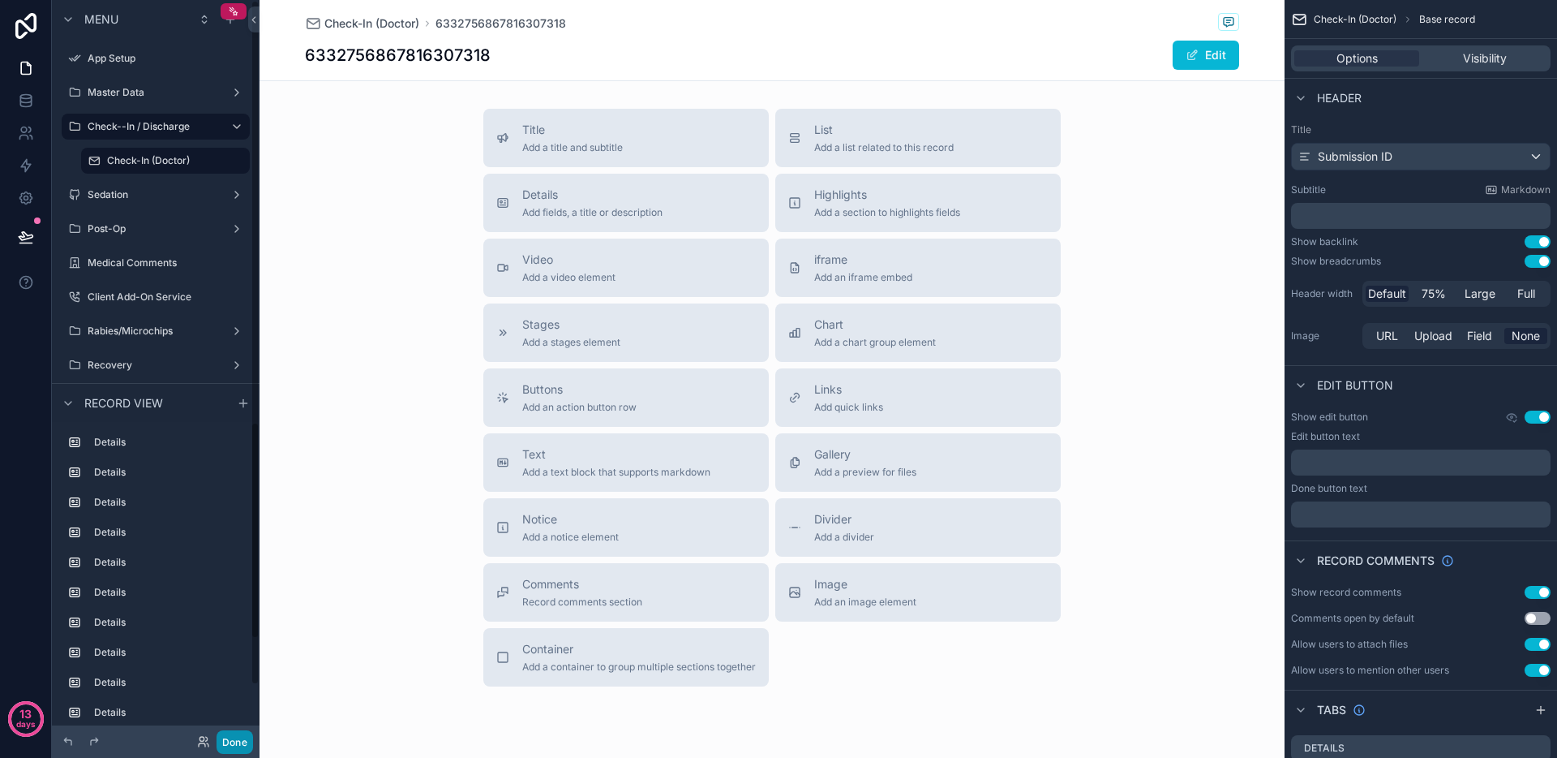
click at [235, 735] on button "Done" at bounding box center [235, 742] width 36 height 24
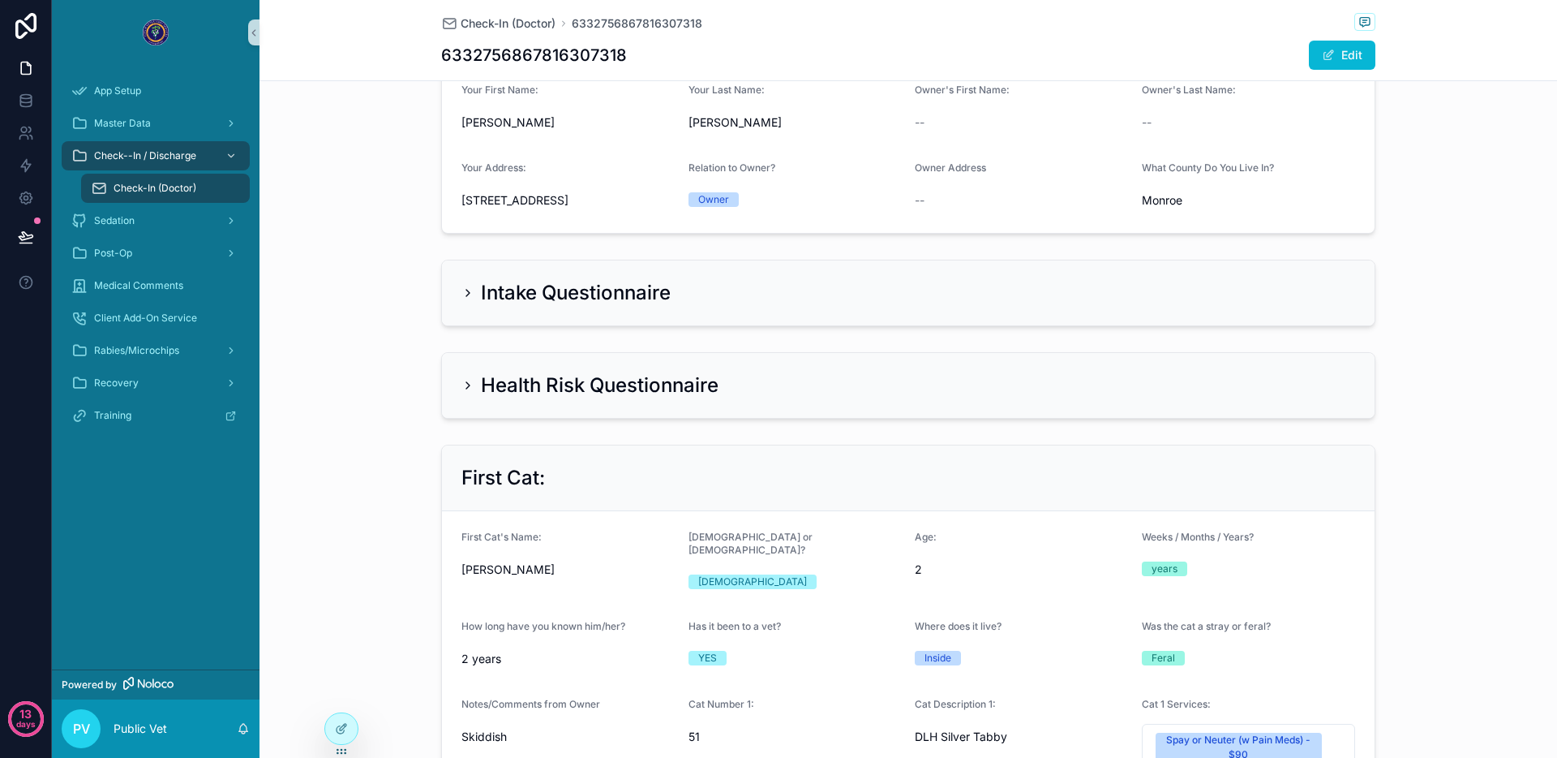
scroll to position [0, 0]
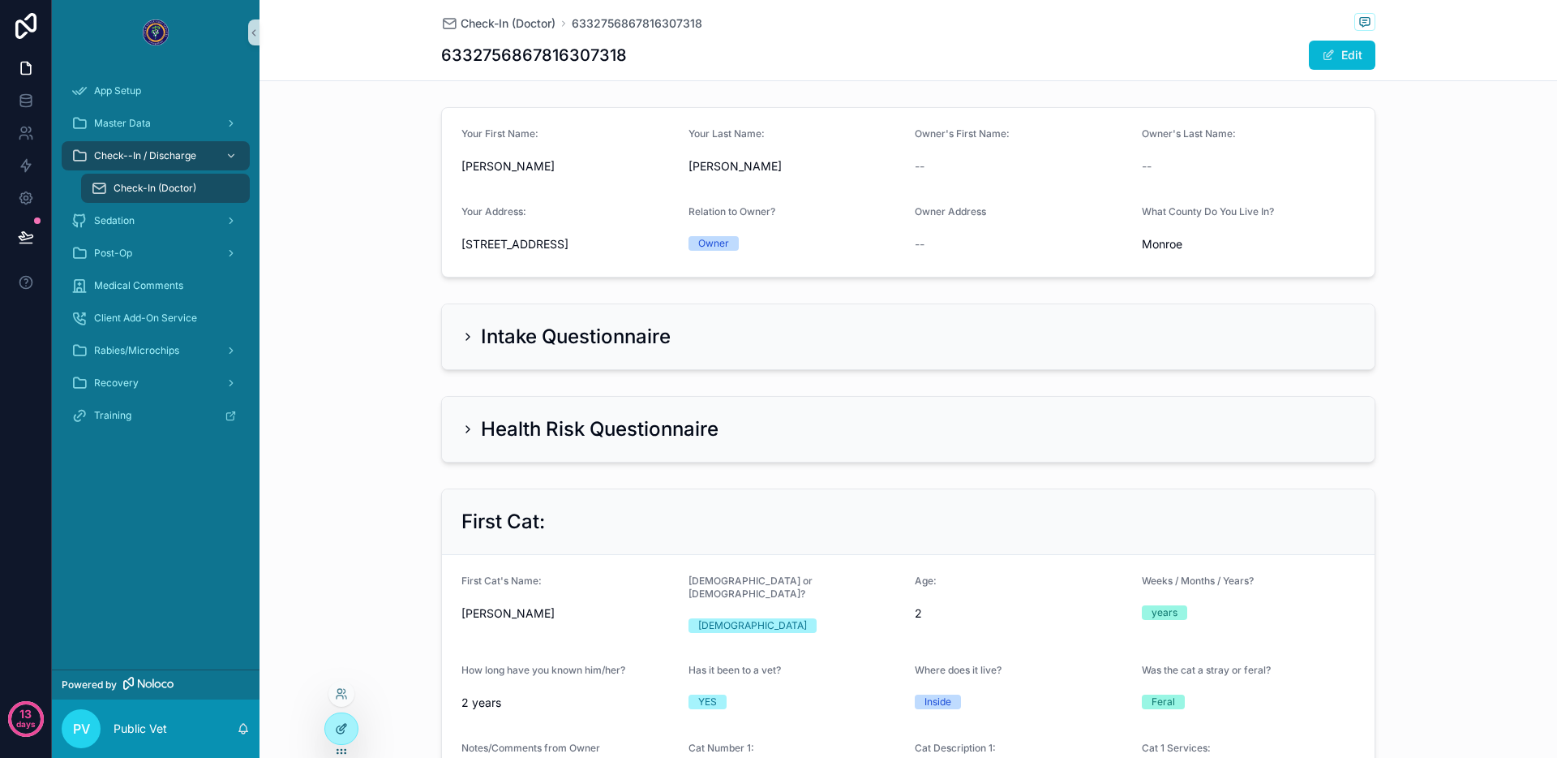
click at [337, 729] on icon at bounding box center [340, 729] width 7 height 7
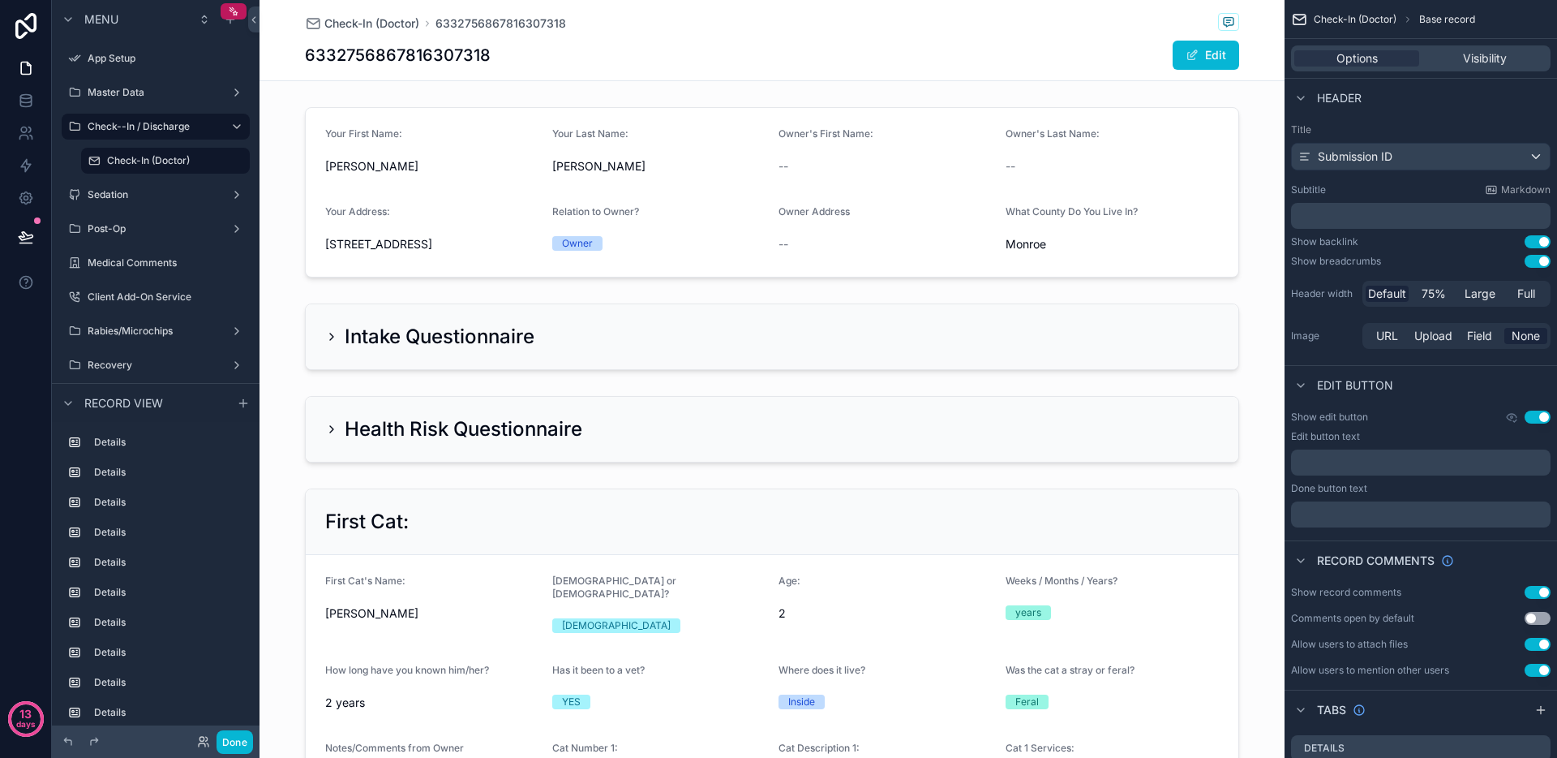
click at [443, 63] on h1 "6332756867816307318" at bounding box center [398, 55] width 186 height 23
click at [1394, 153] on div "Submission ID" at bounding box center [1421, 157] width 258 height 26
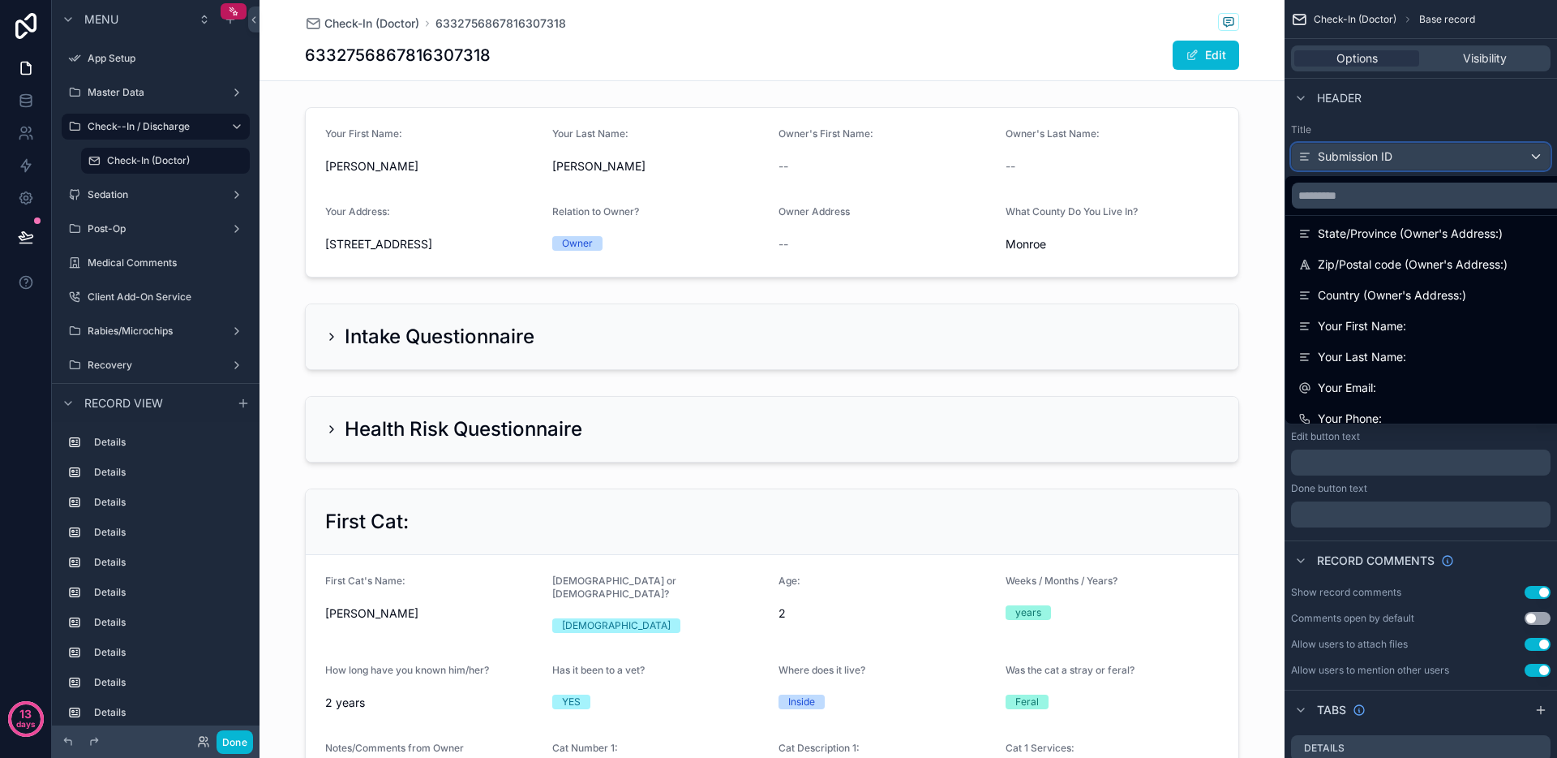
scroll to position [479, 0]
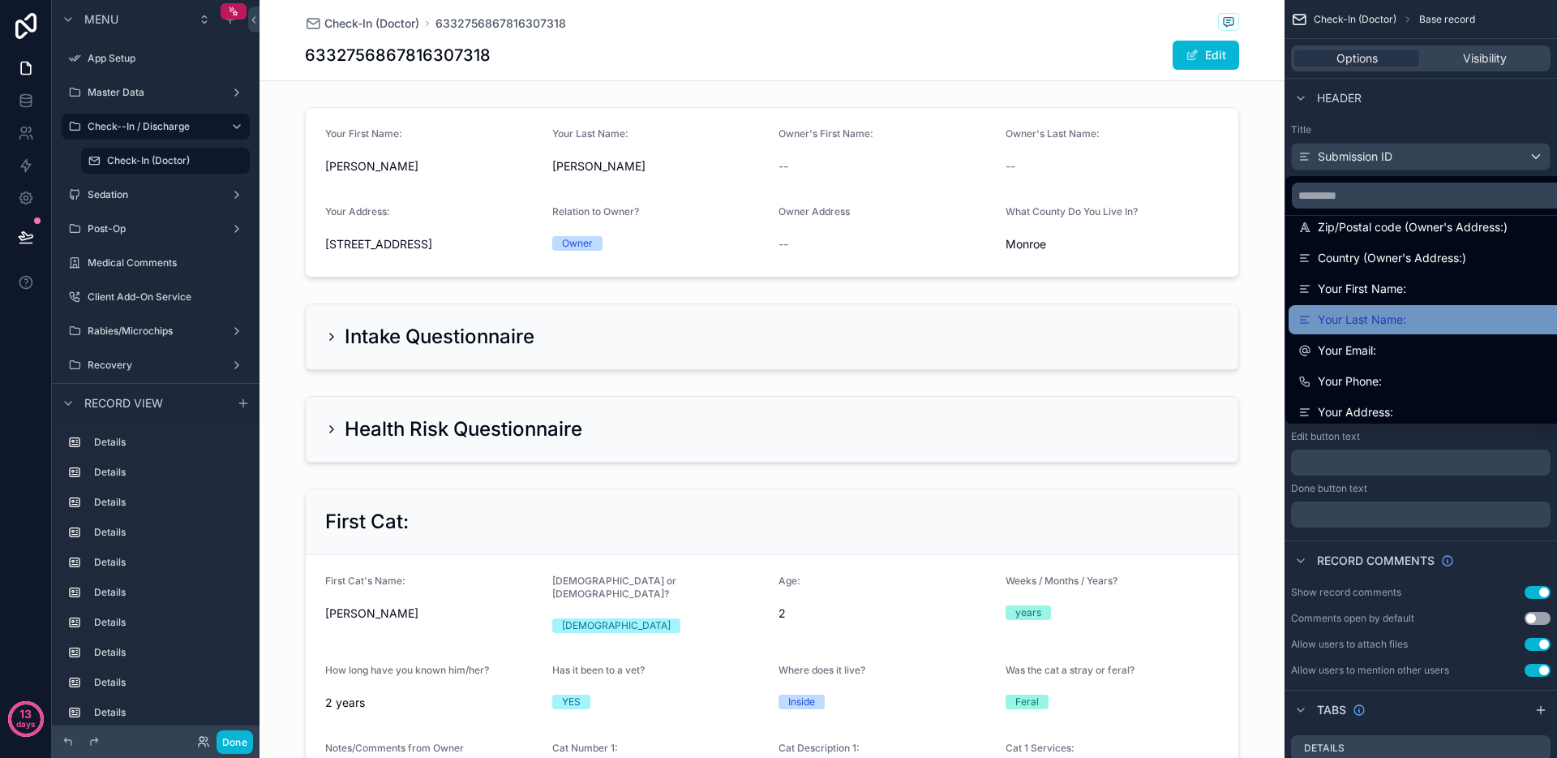
click at [1363, 317] on span "Your Last Name:" at bounding box center [1362, 319] width 88 height 19
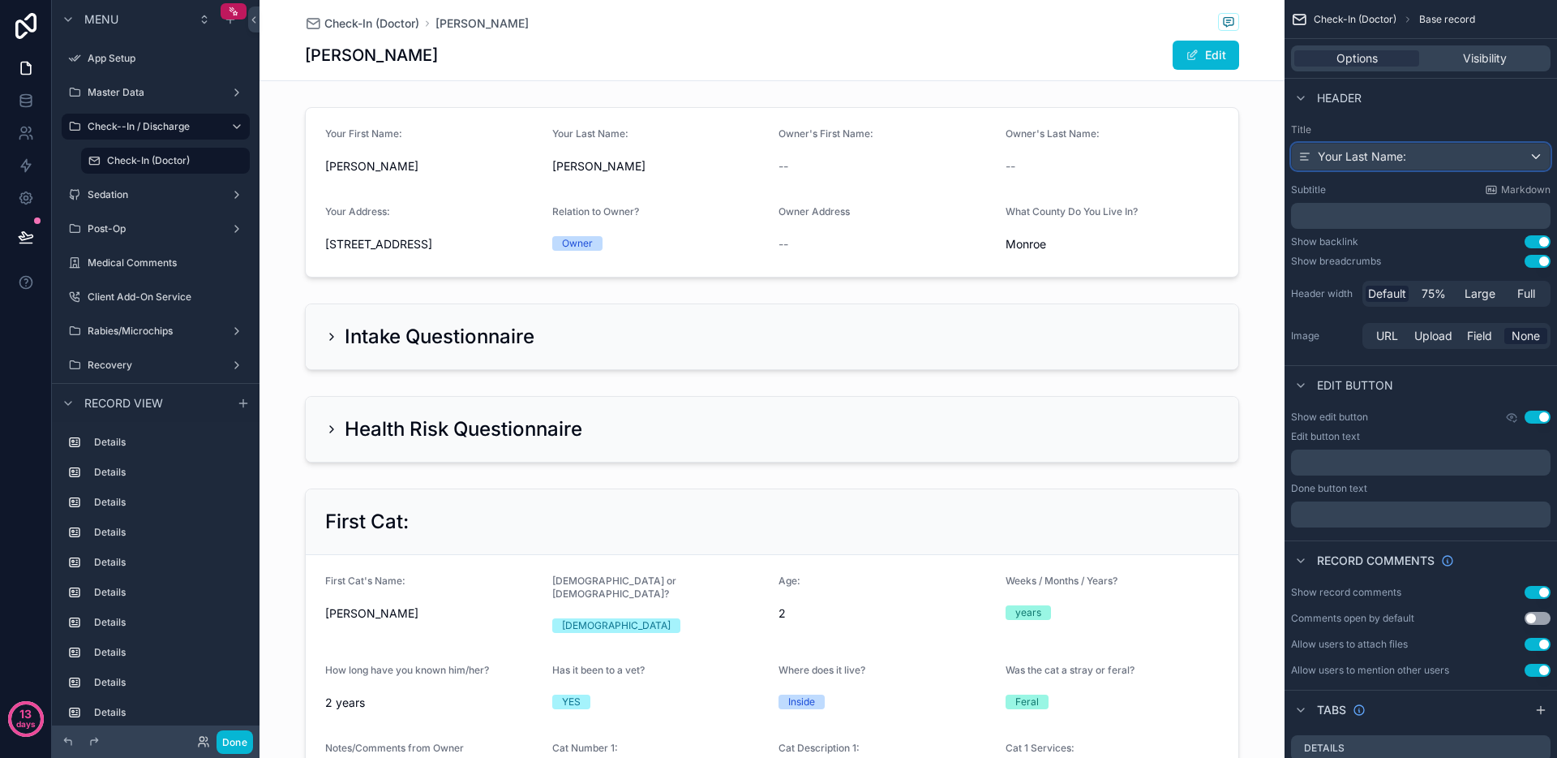
click at [1367, 159] on span "Your Last Name:" at bounding box center [1362, 156] width 88 height 16
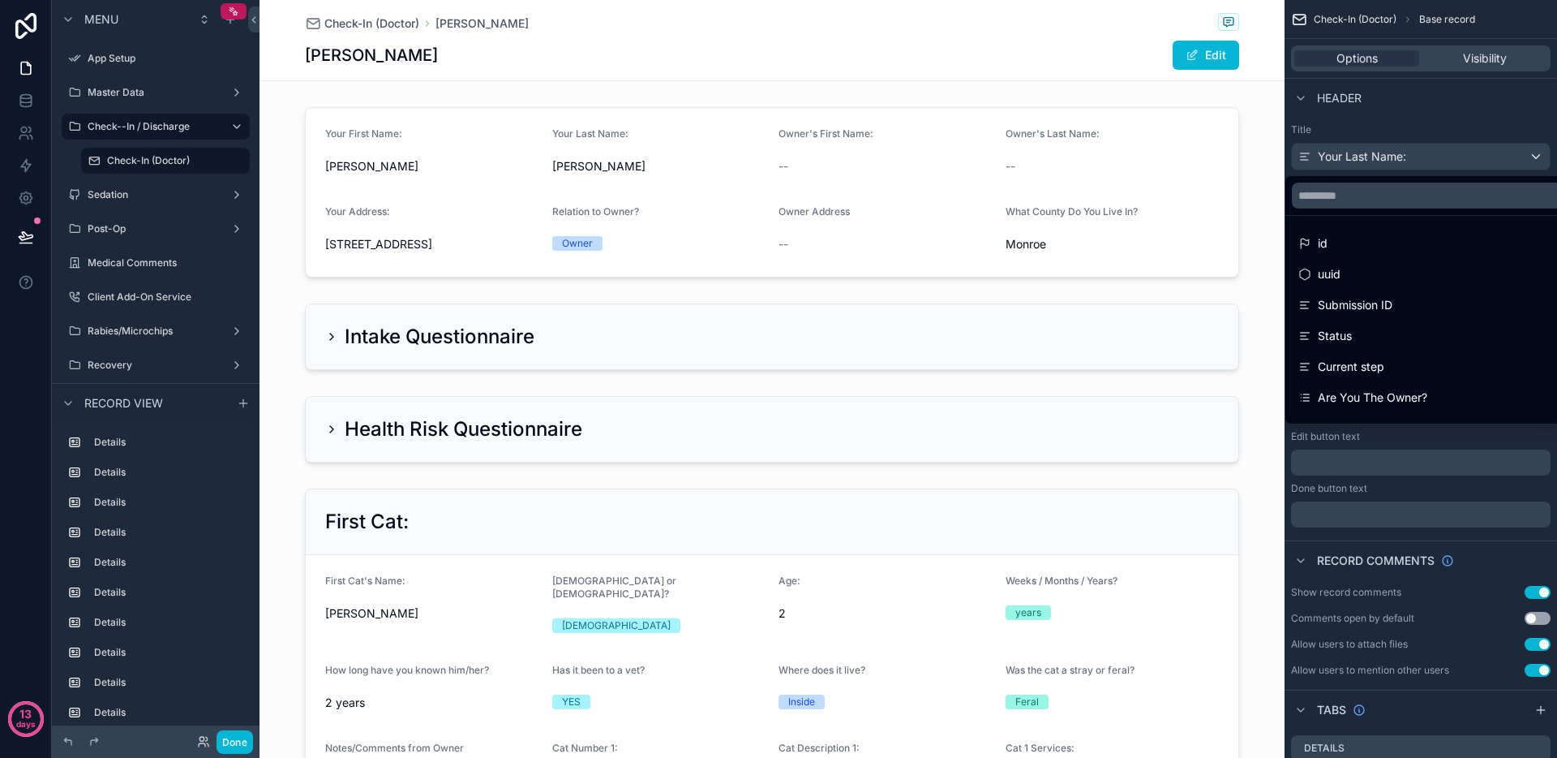
click at [1363, 105] on div "scrollable content" at bounding box center [778, 379] width 1557 height 758
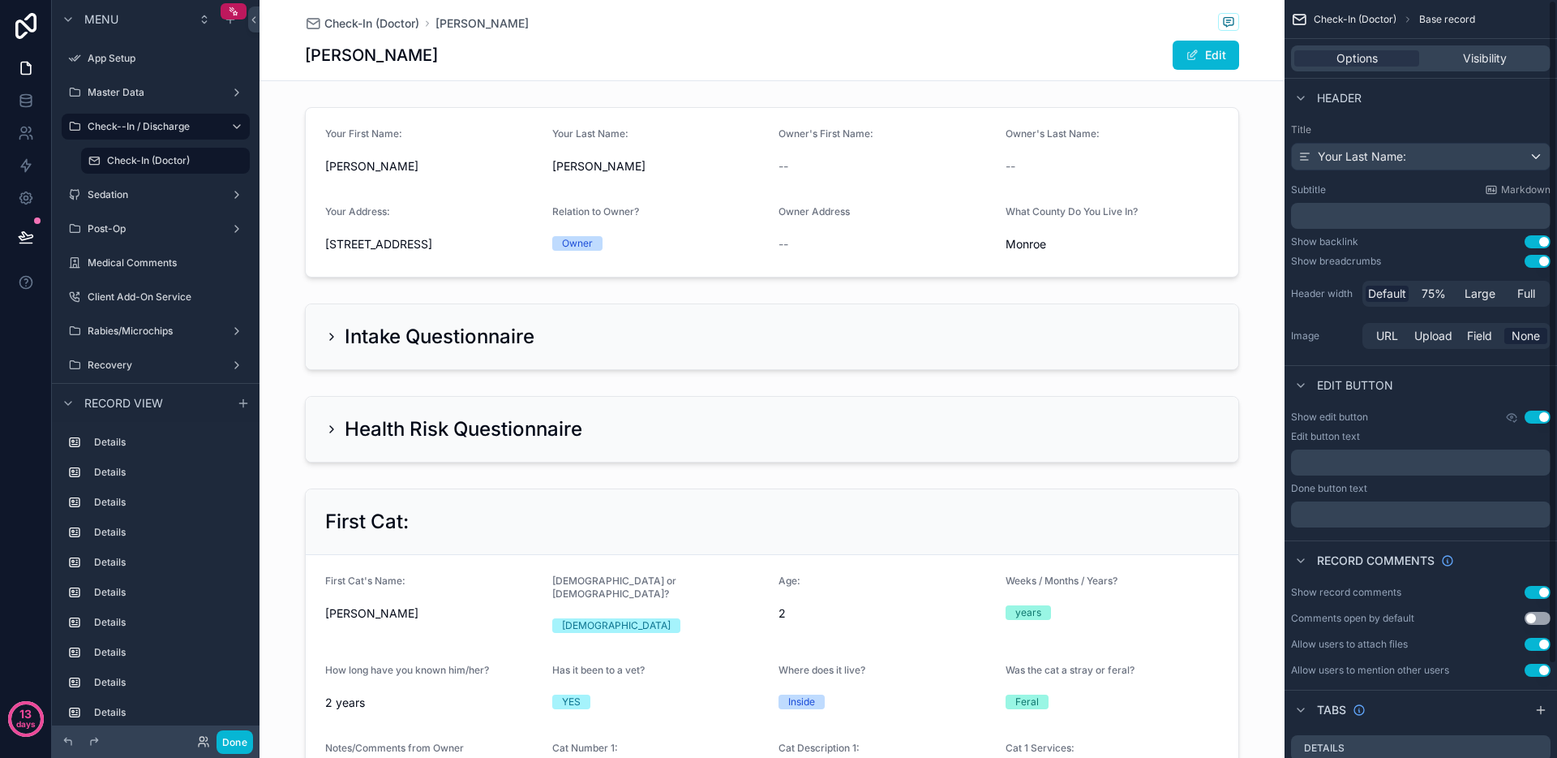
click at [1370, 221] on p "﻿" at bounding box center [1423, 216] width 250 height 16
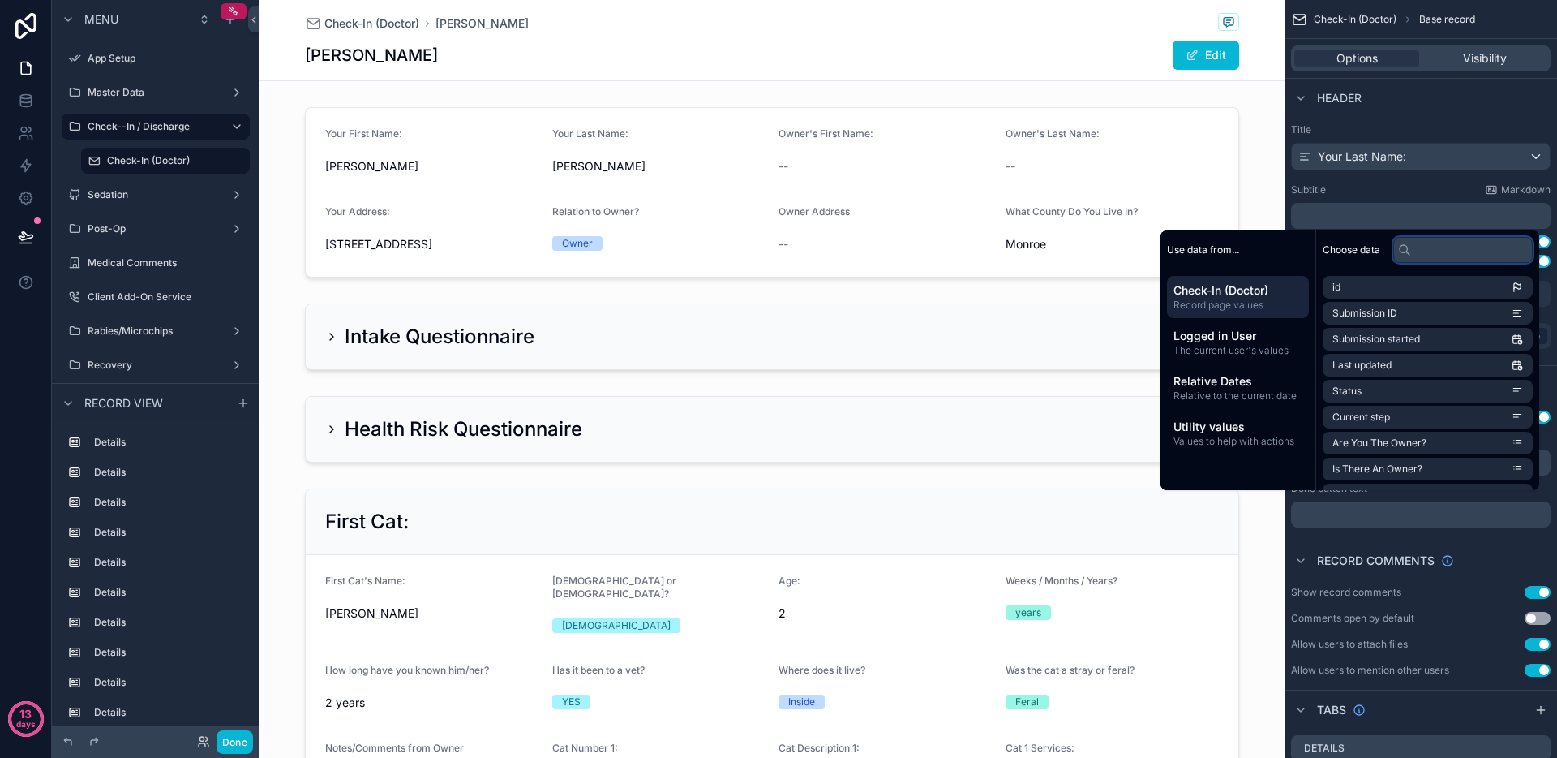
click at [1441, 252] on input "text" at bounding box center [1462, 250] width 139 height 26
type input "***"
click at [1402, 341] on li "Your First Name:" at bounding box center [1428, 339] width 210 height 23
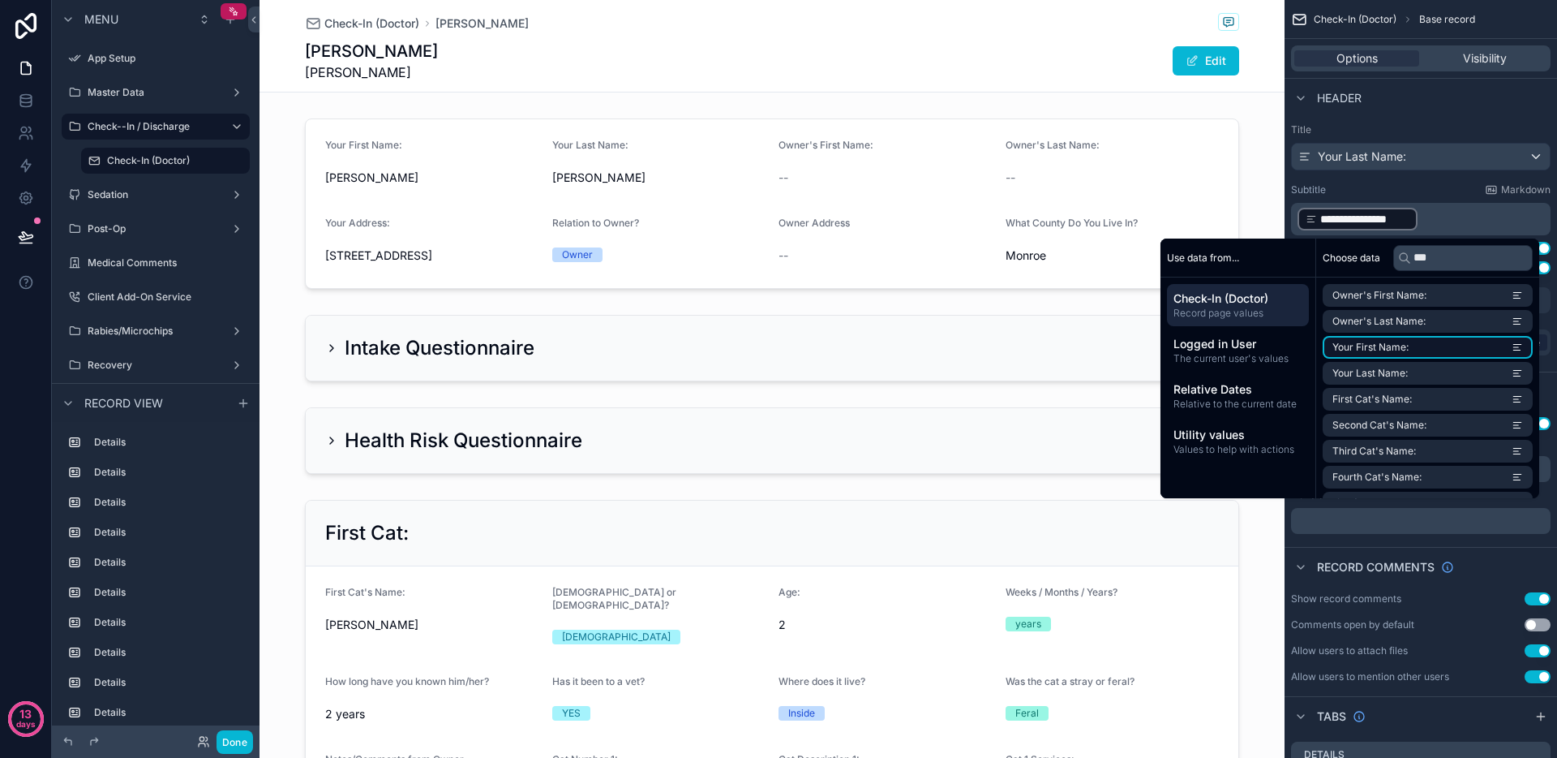
click at [1353, 346] on span "Your First Name:" at bounding box center [1371, 347] width 76 height 13
click at [1539, 216] on p "**********" at bounding box center [1423, 219] width 250 height 26
click at [1537, 216] on div "**********" at bounding box center [1478, 219] width 120 height 23
click at [1432, 112] on div "Header" at bounding box center [1421, 97] width 273 height 39
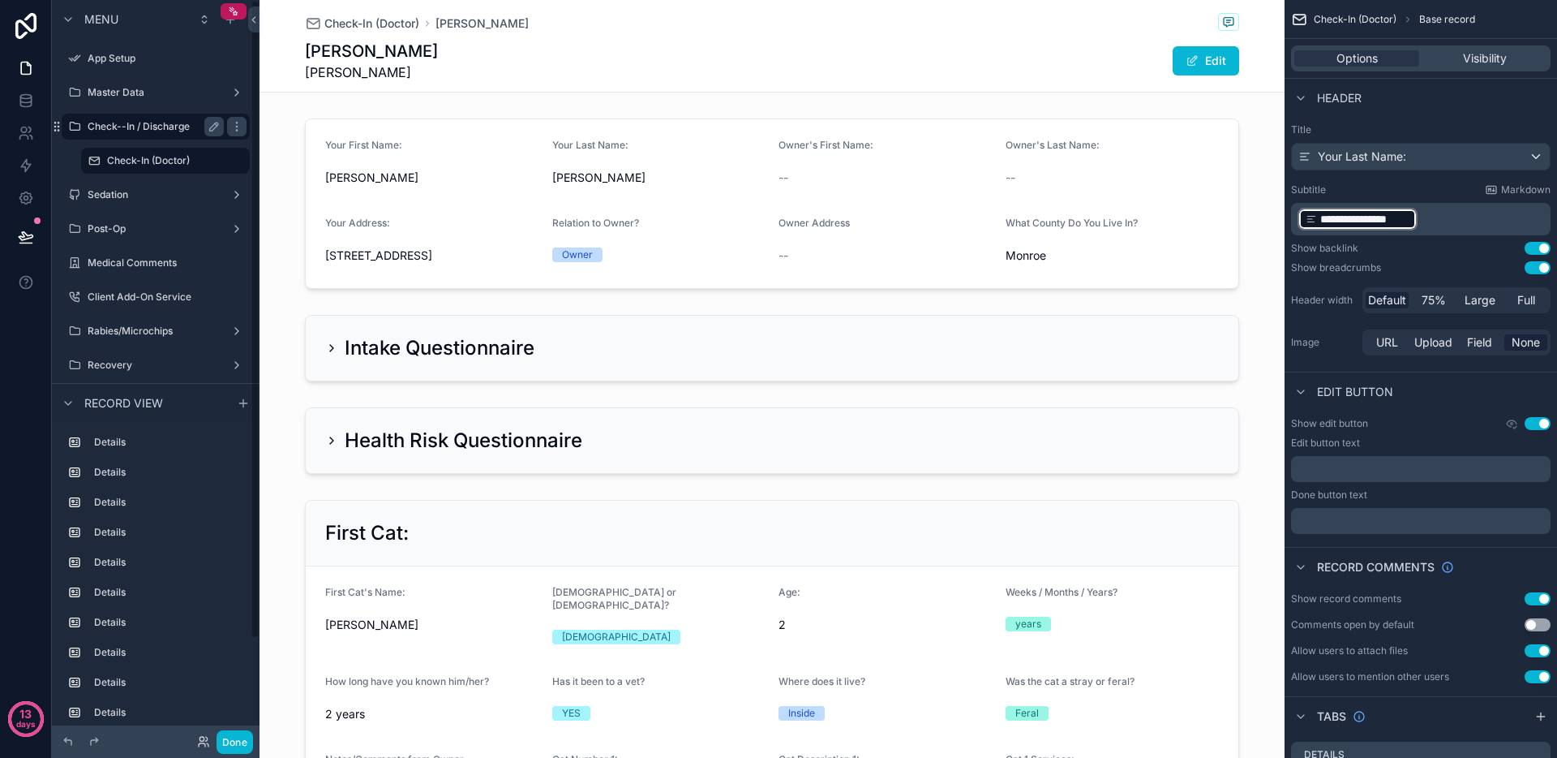
click at [139, 127] on label "Check--In / Discharge" at bounding box center [153, 126] width 130 height 13
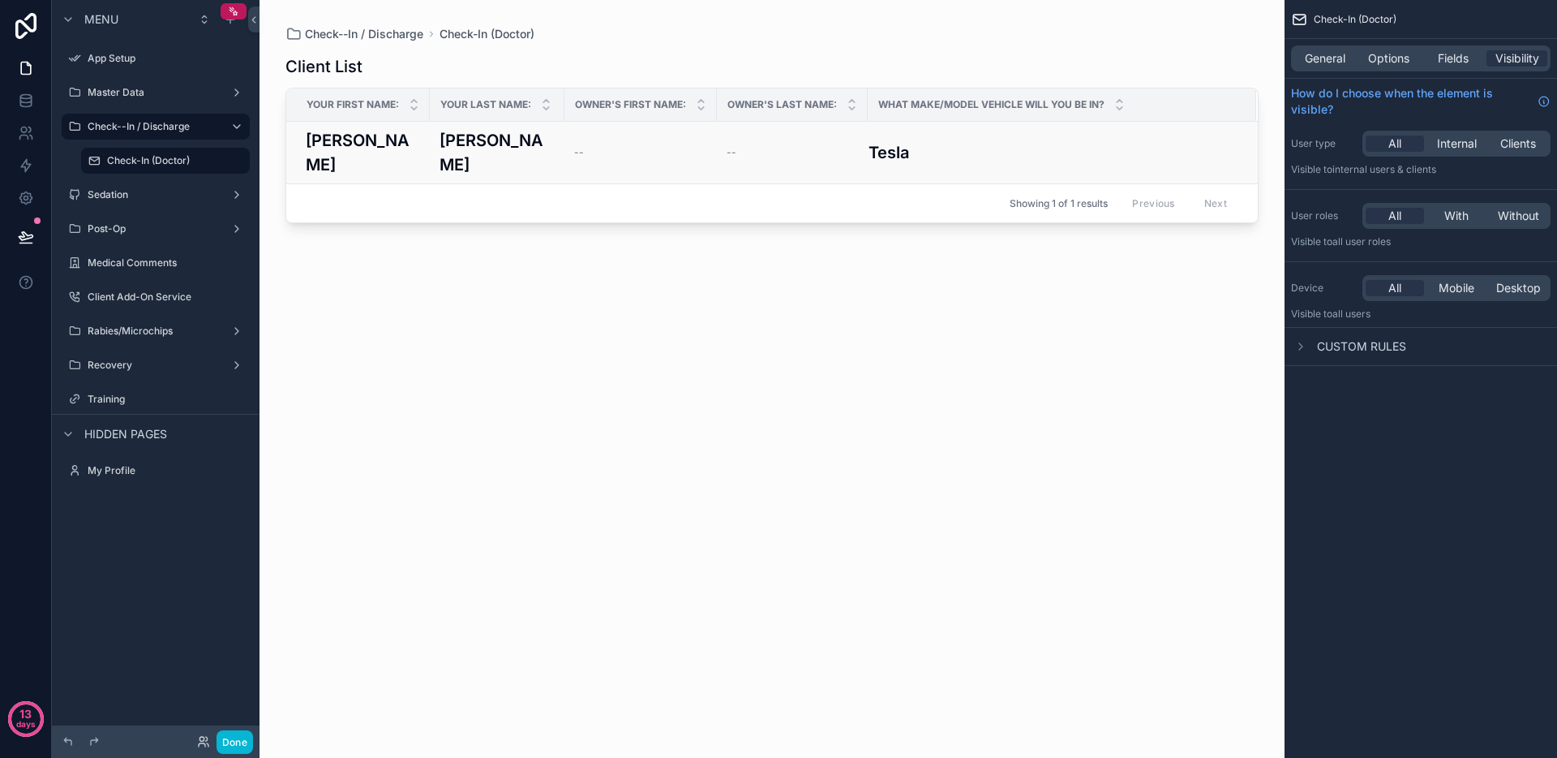
click at [485, 135] on h3 "[PERSON_NAME]" at bounding box center [497, 152] width 115 height 49
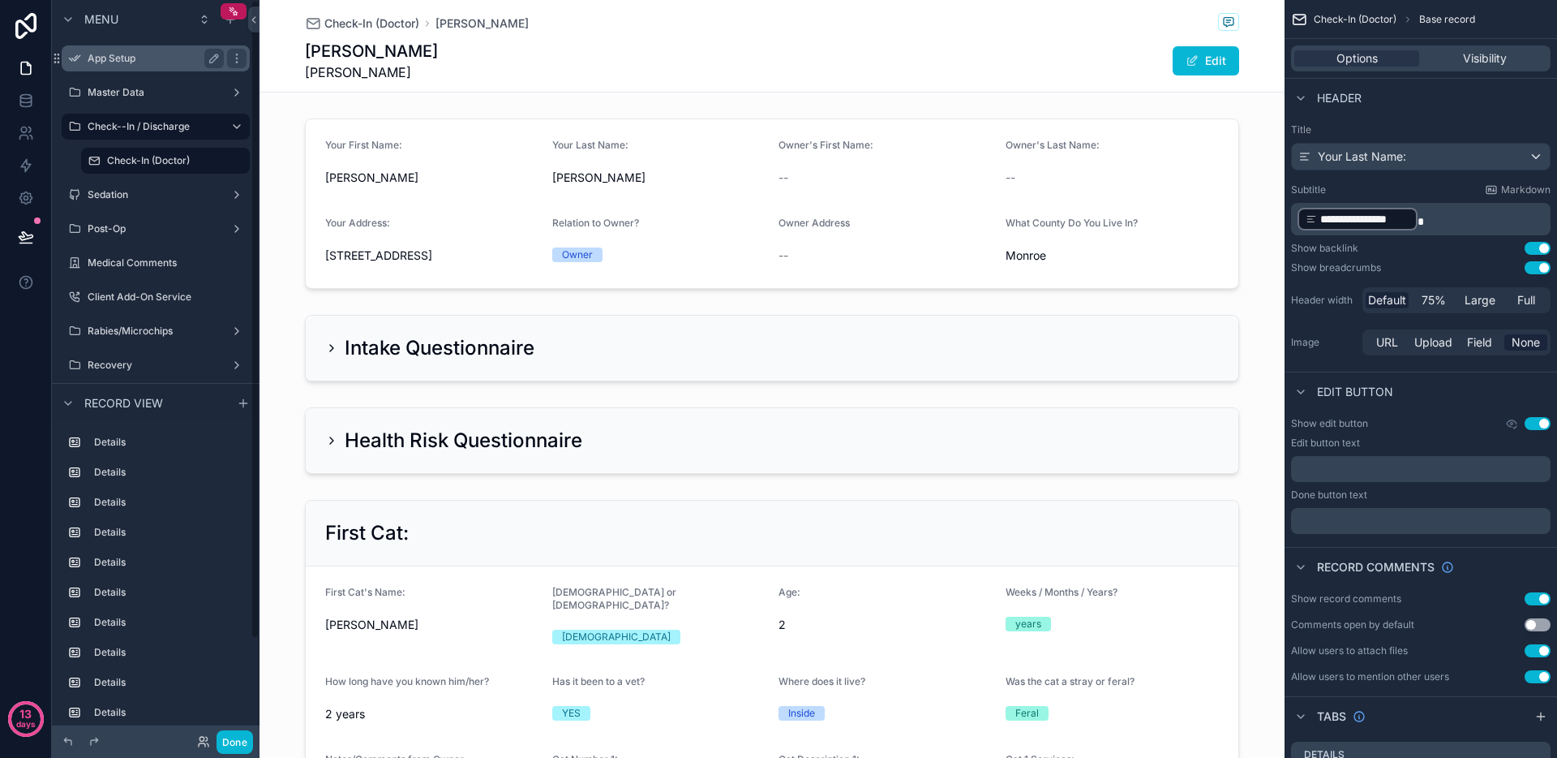
click at [166, 60] on label "App Setup" at bounding box center [153, 58] width 130 height 13
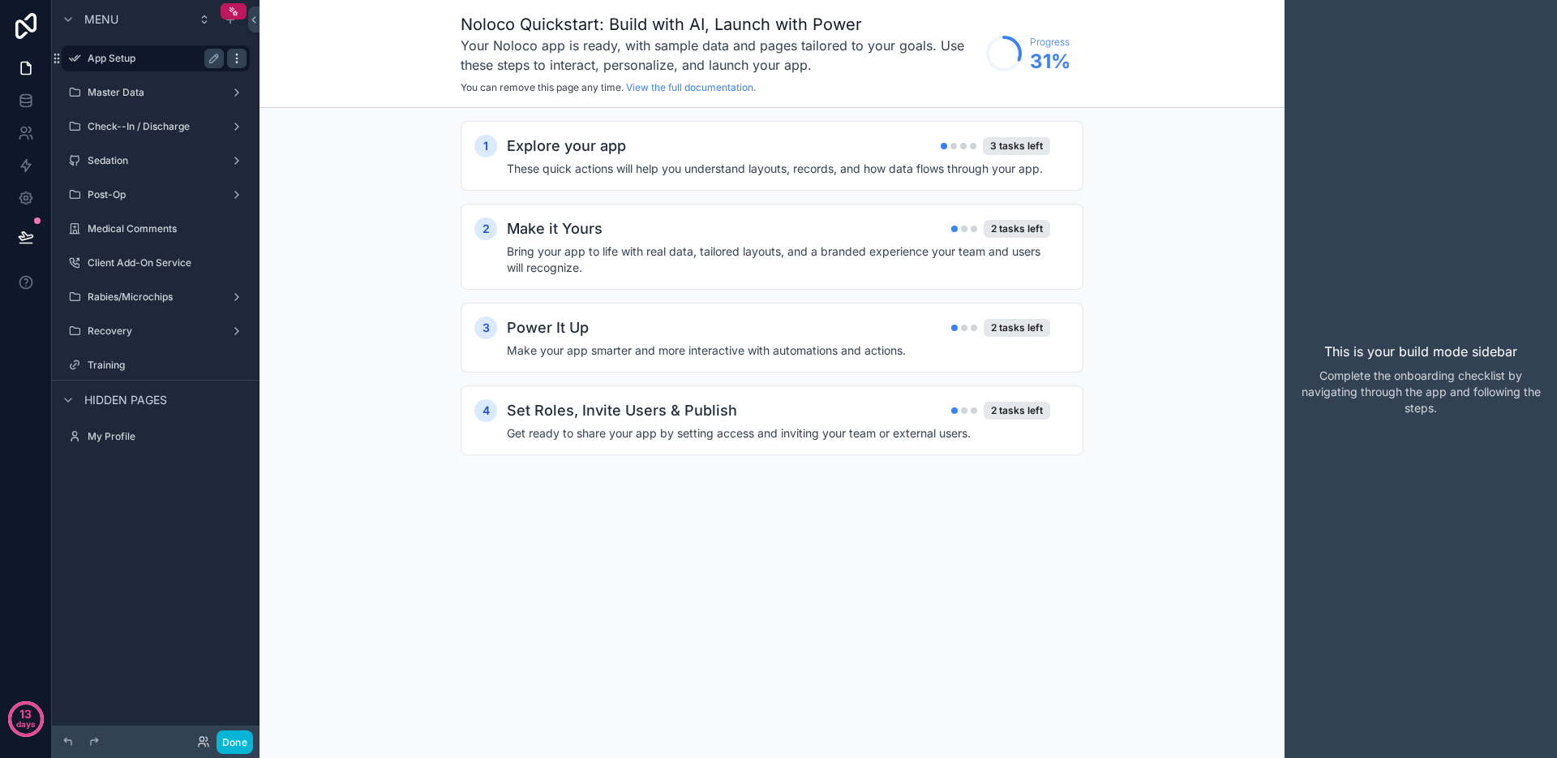
click at [238, 56] on icon "scrollable content" at bounding box center [236, 58] width 13 height 13
click at [314, 70] on span "Remove" at bounding box center [310, 70] width 43 height 16
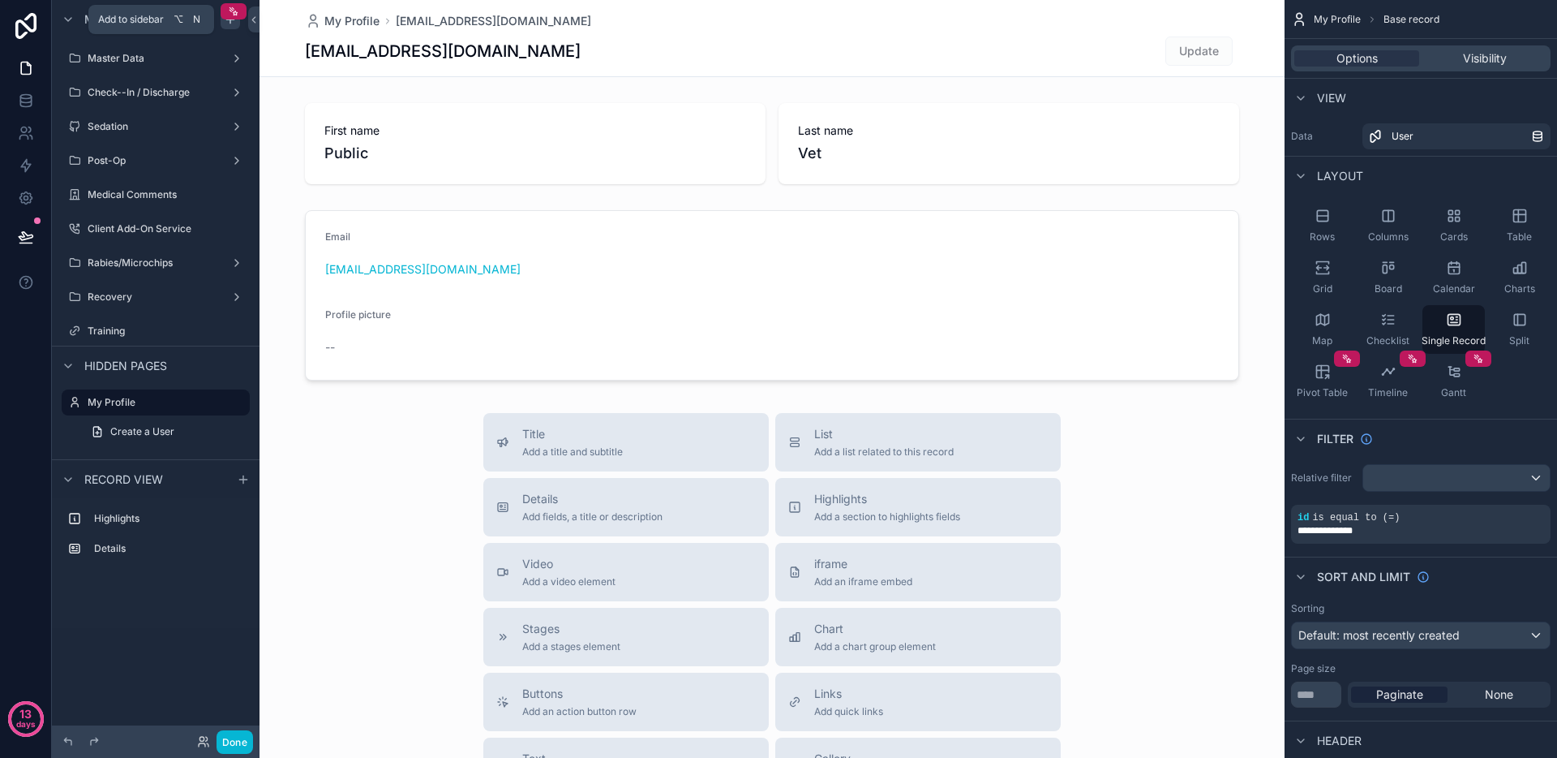
click at [235, 22] on icon "scrollable content" at bounding box center [230, 19] width 13 height 13
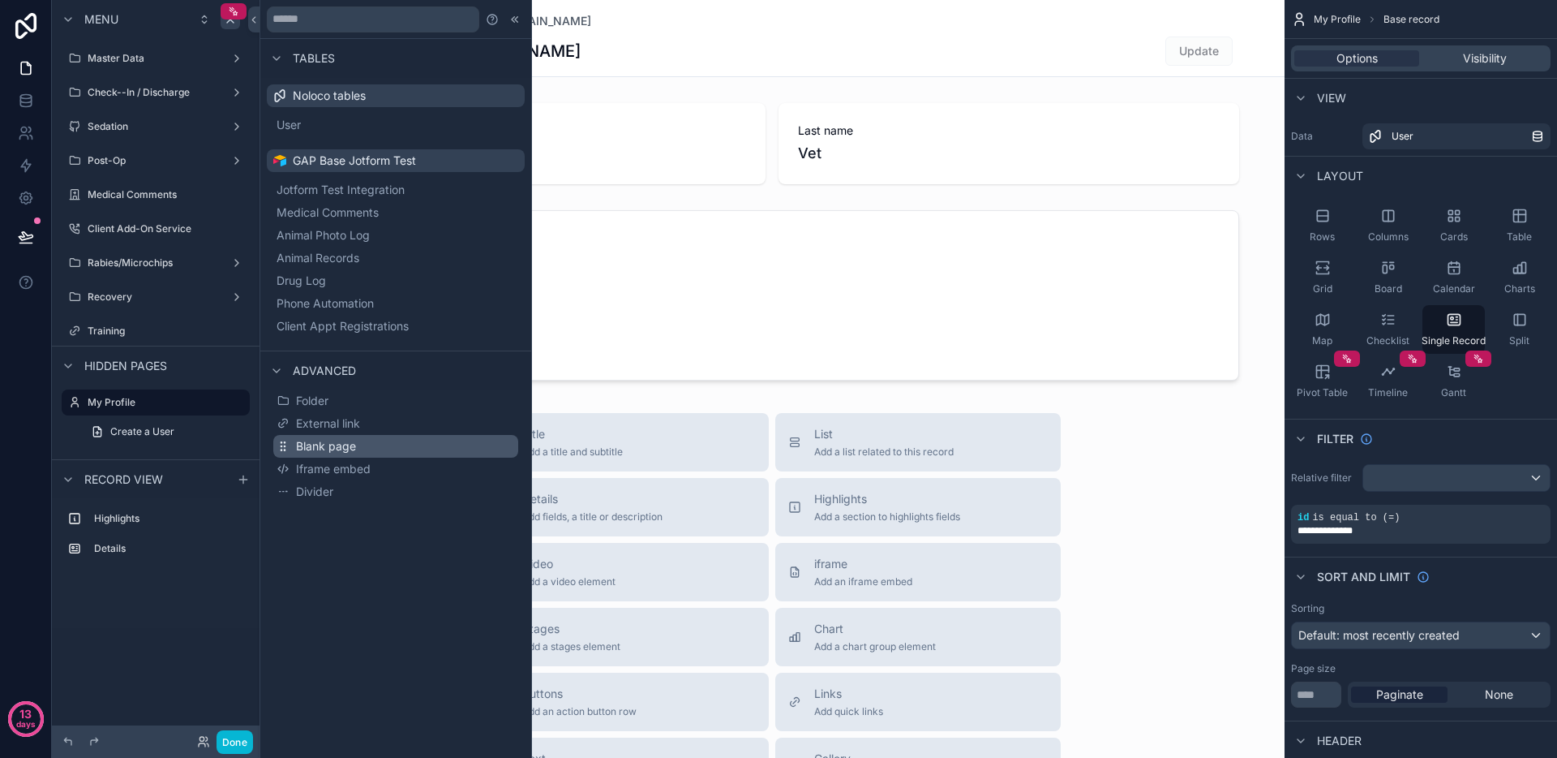
click at [327, 448] on span "Blank page" at bounding box center [326, 446] width 60 height 16
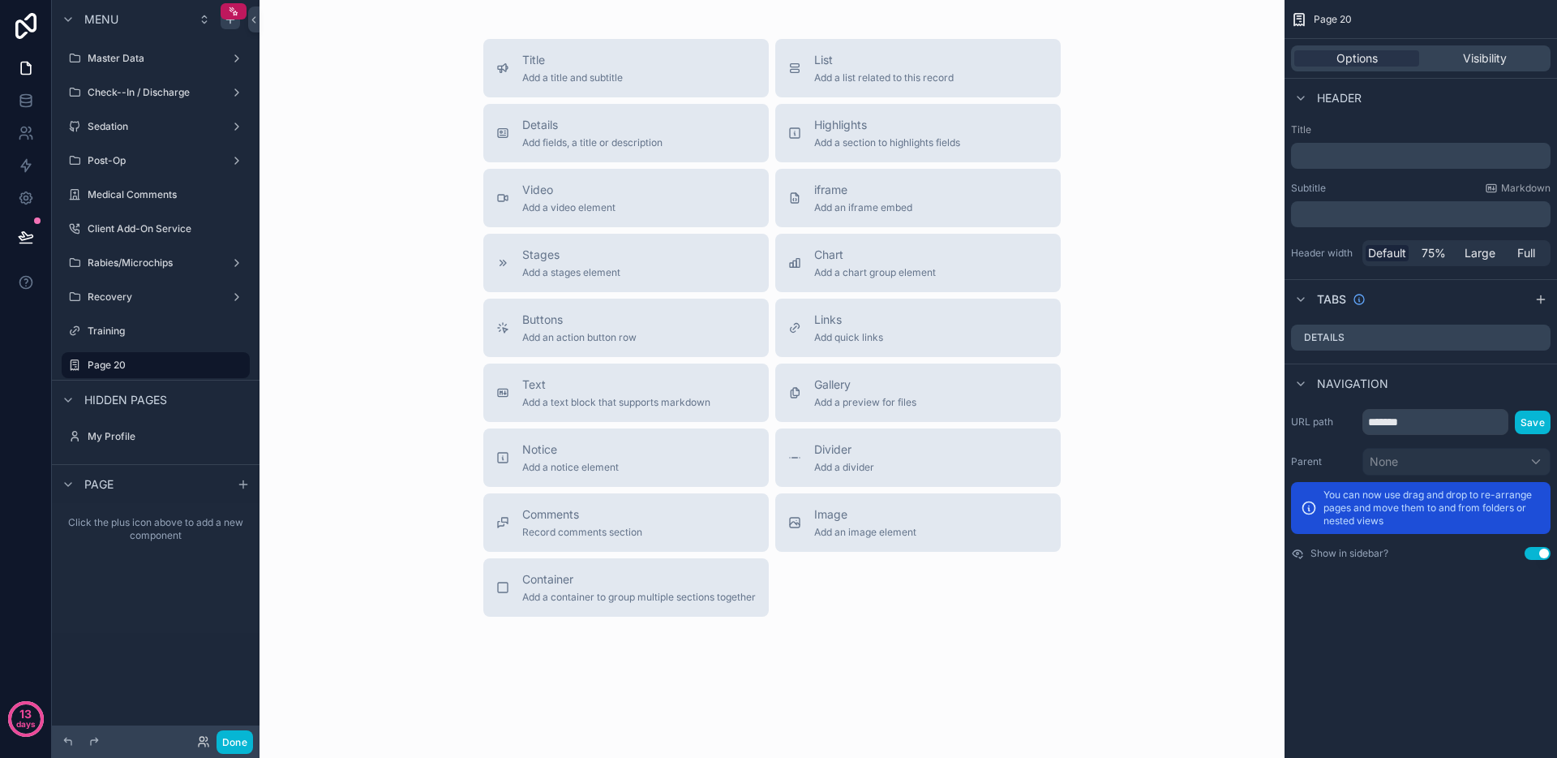
click at [58, 365] on div "Page 20" at bounding box center [156, 364] width 208 height 29
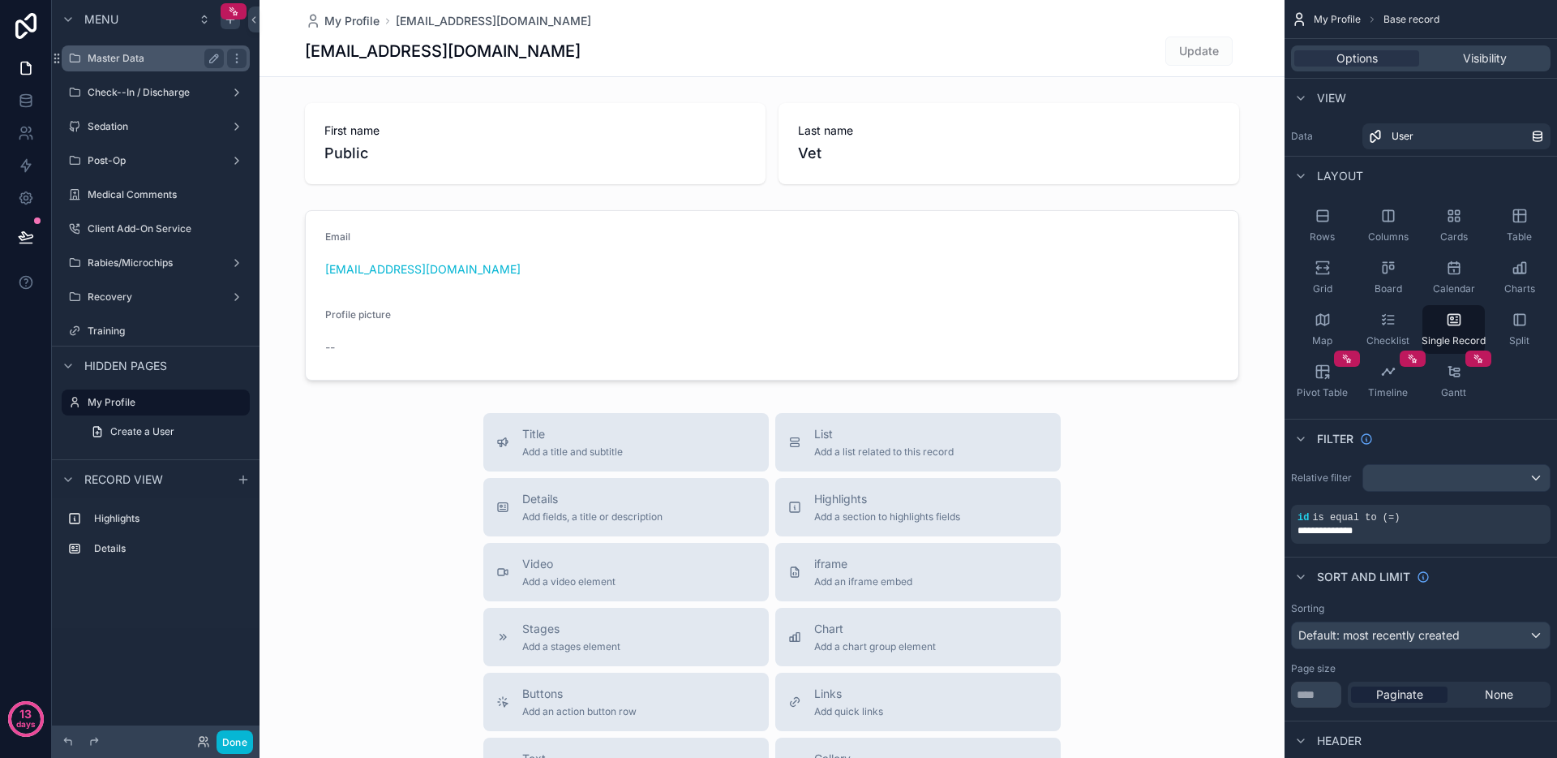
click at [135, 63] on label "Master Data" at bounding box center [153, 58] width 130 height 13
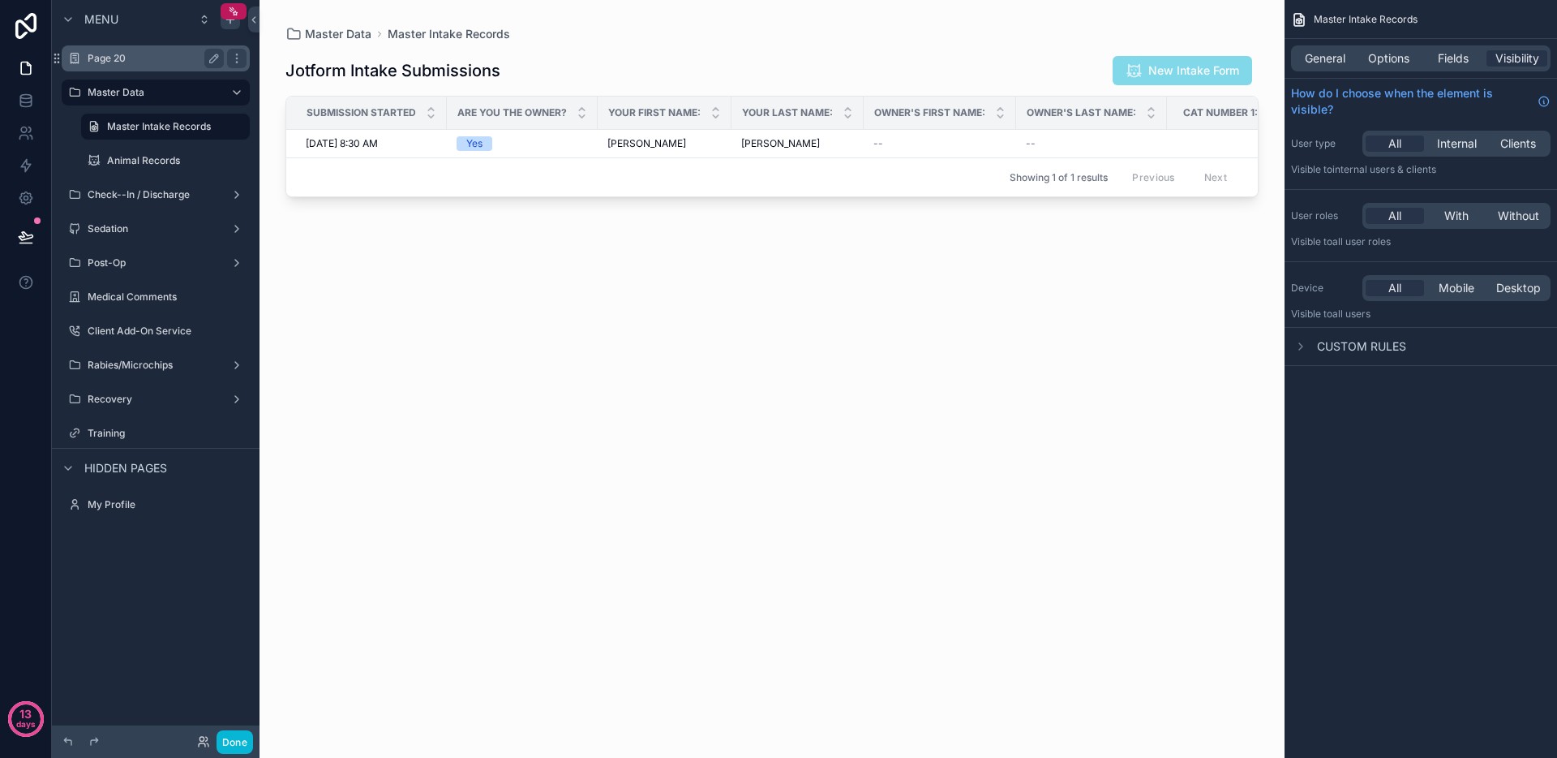
click at [95, 60] on label "Page 20" at bounding box center [153, 58] width 130 height 13
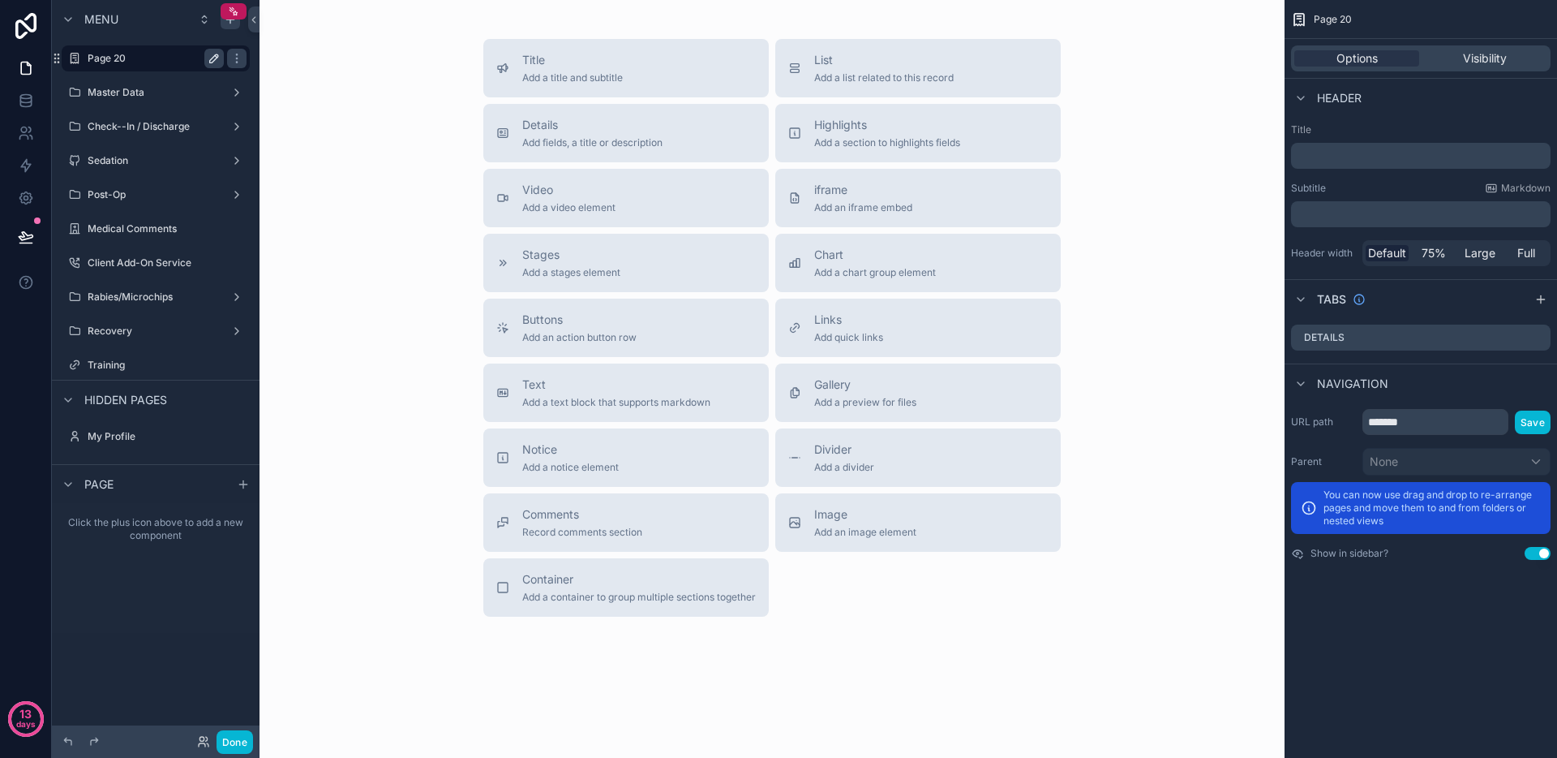
click at [215, 57] on icon "scrollable content" at bounding box center [214, 58] width 13 height 13
click at [142, 56] on input "*******" at bounding box center [143, 58] width 110 height 19
click at [141, 56] on input "*******" at bounding box center [143, 58] width 110 height 19
type input "*"
type input "*********"
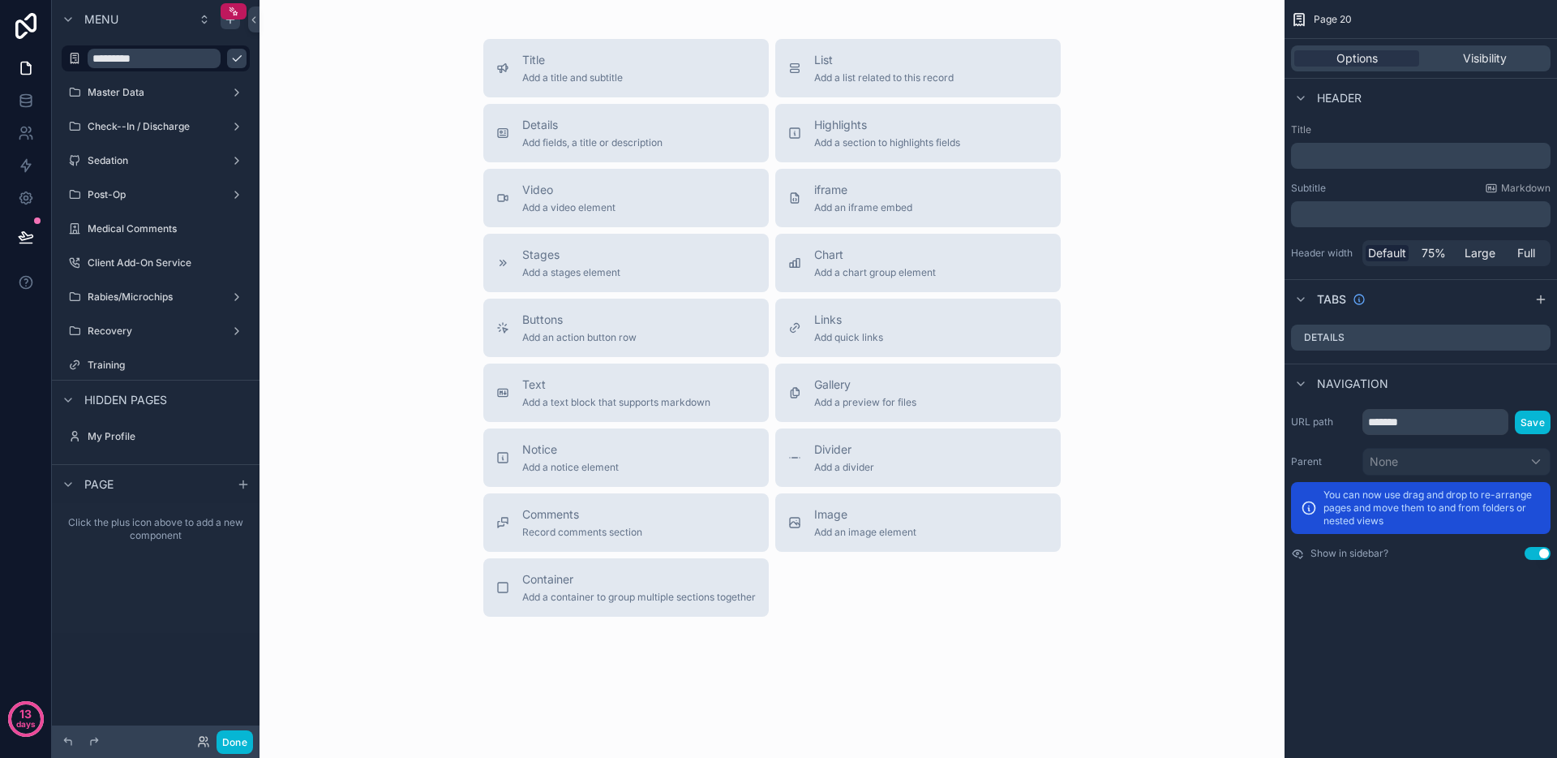
click at [230, 62] on icon "scrollable content" at bounding box center [236, 58] width 13 height 13
click at [676, 60] on div "Title Add a title and subtitle" at bounding box center [626, 68] width 260 height 32
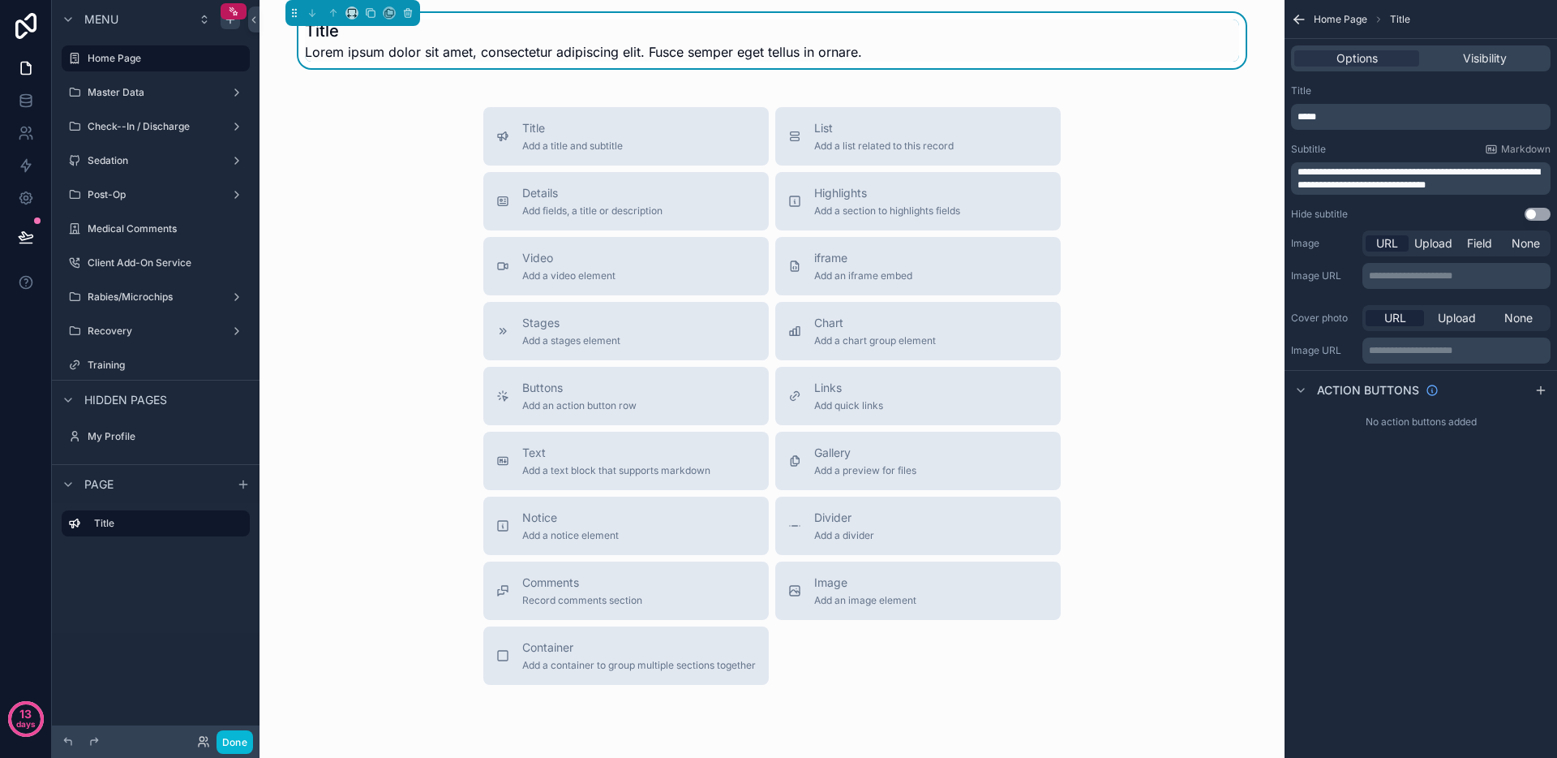
click at [606, 45] on span "Lorem ipsum dolor sit amet, consectetur adipiscing elit. Fusce semper eget tell…" at bounding box center [583, 51] width 557 height 19
click at [586, 32] on h1 "Title" at bounding box center [583, 30] width 557 height 23
click at [404, 11] on icon "scrollable content" at bounding box center [407, 12] width 11 height 11
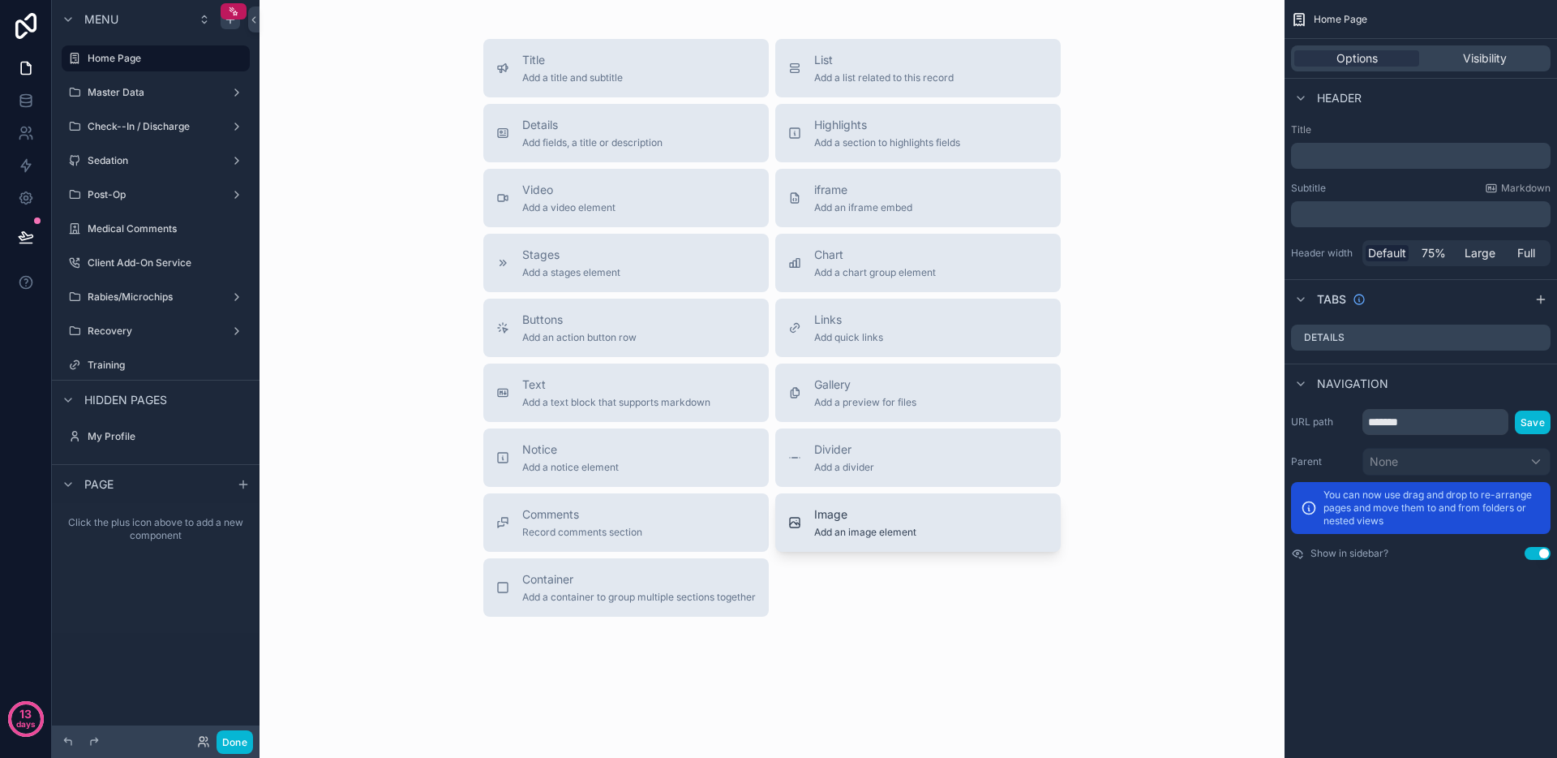
click at [894, 513] on span "Image" at bounding box center [865, 514] width 102 height 16
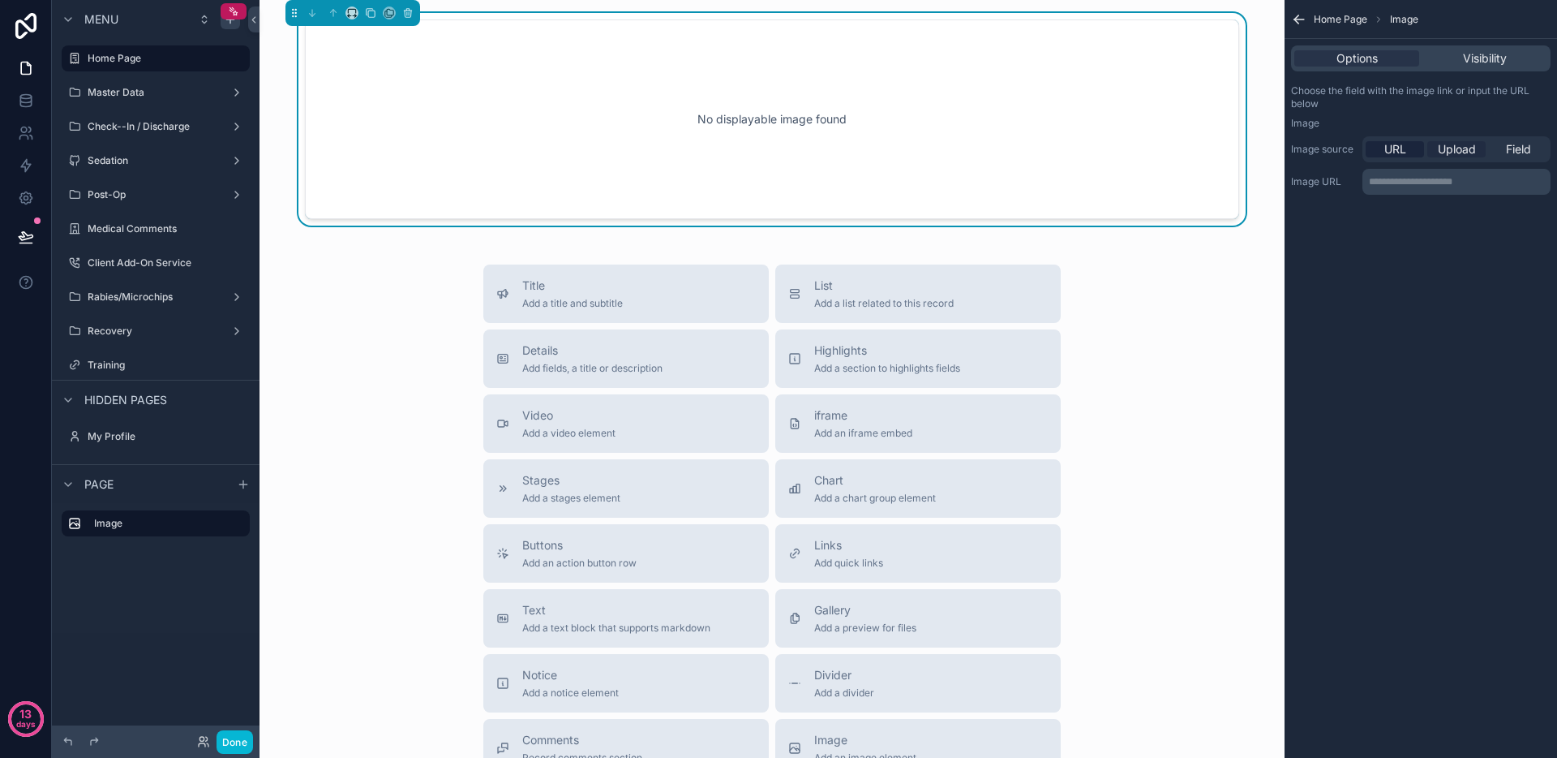
click at [1463, 142] on span "Upload" at bounding box center [1457, 149] width 38 height 16
click at [1349, 217] on div "scrollable content" at bounding box center [1323, 207] width 65 height 65
type input "**********"
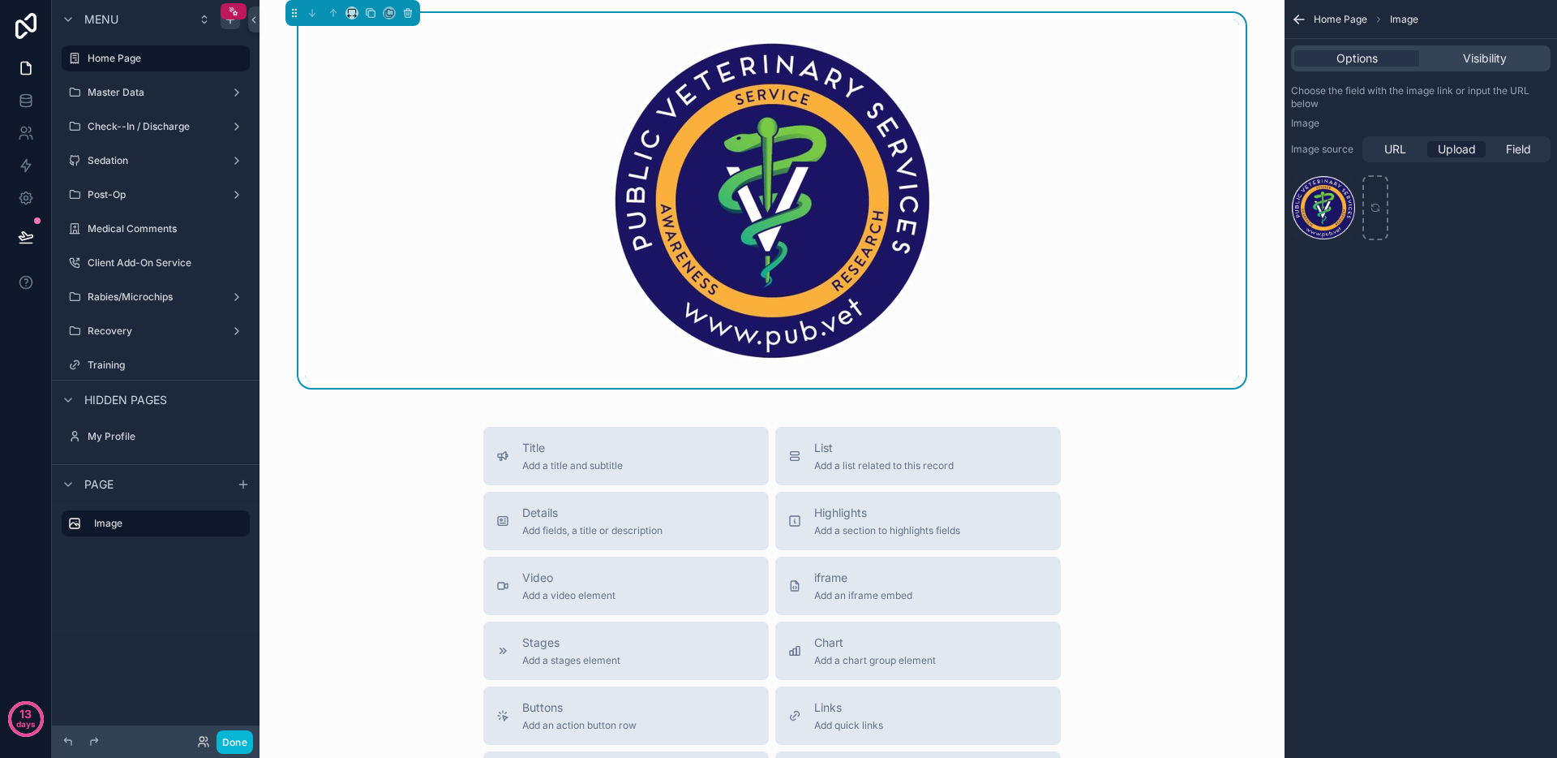
click at [994, 225] on div "scrollable content" at bounding box center [772, 200] width 934 height 362
click at [353, 11] on icon "scrollable content" at bounding box center [351, 12] width 11 height 11
click at [377, 136] on span "50%" at bounding box center [371, 135] width 25 height 19
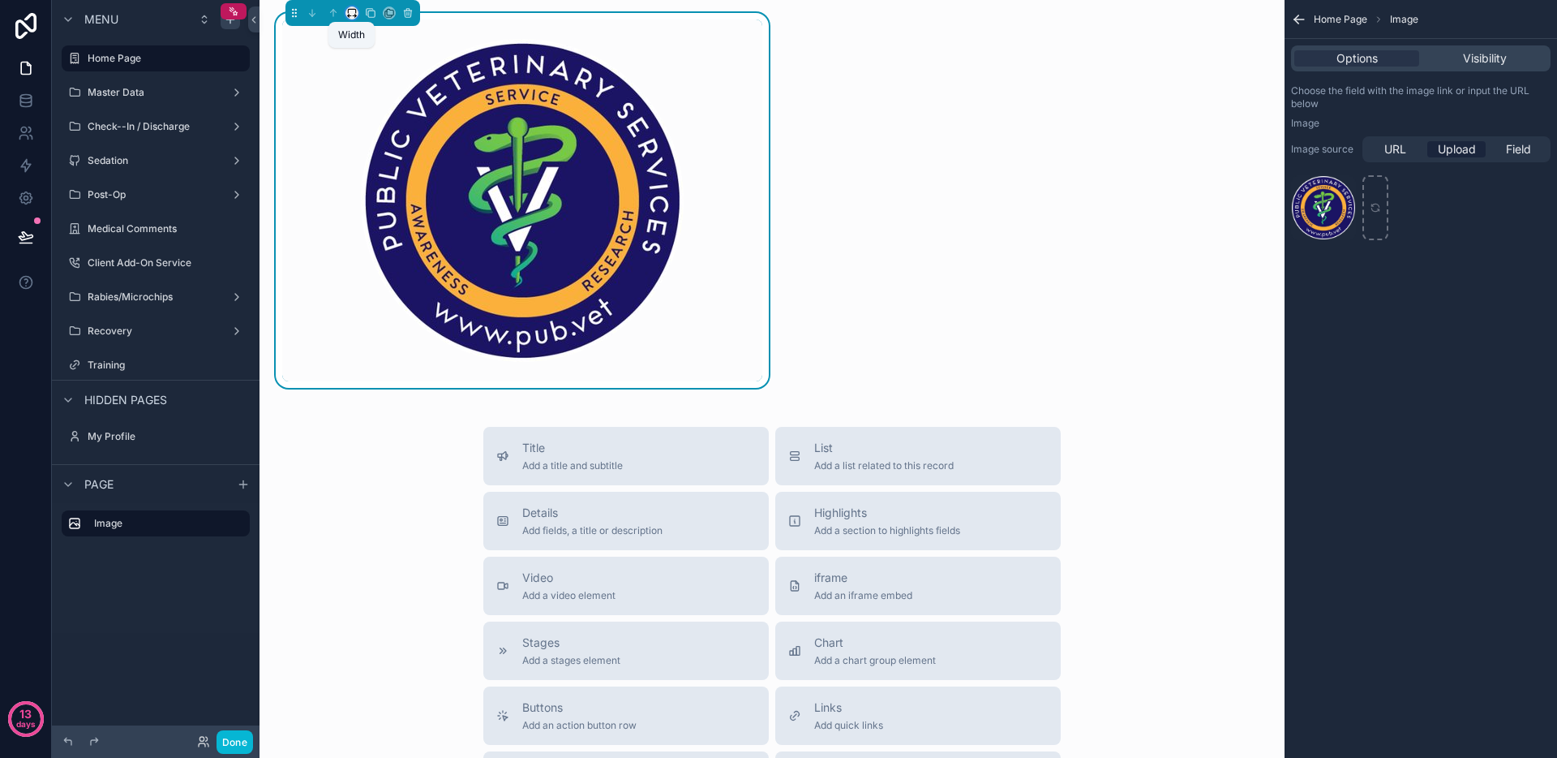
click at [354, 16] on icon "scrollable content" at bounding box center [354, 16] width 3 height 0
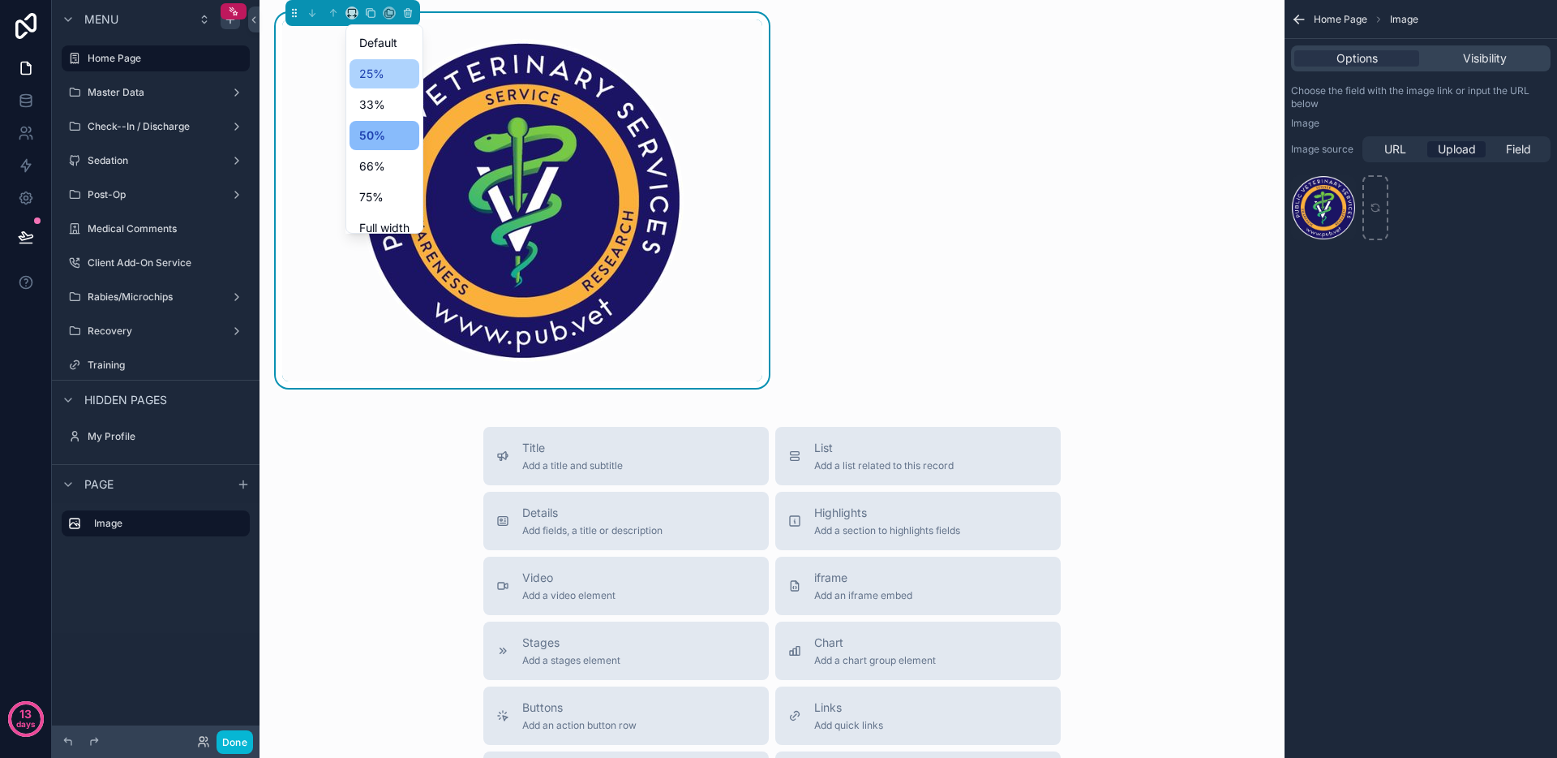
click at [376, 67] on span "25%" at bounding box center [371, 73] width 25 height 19
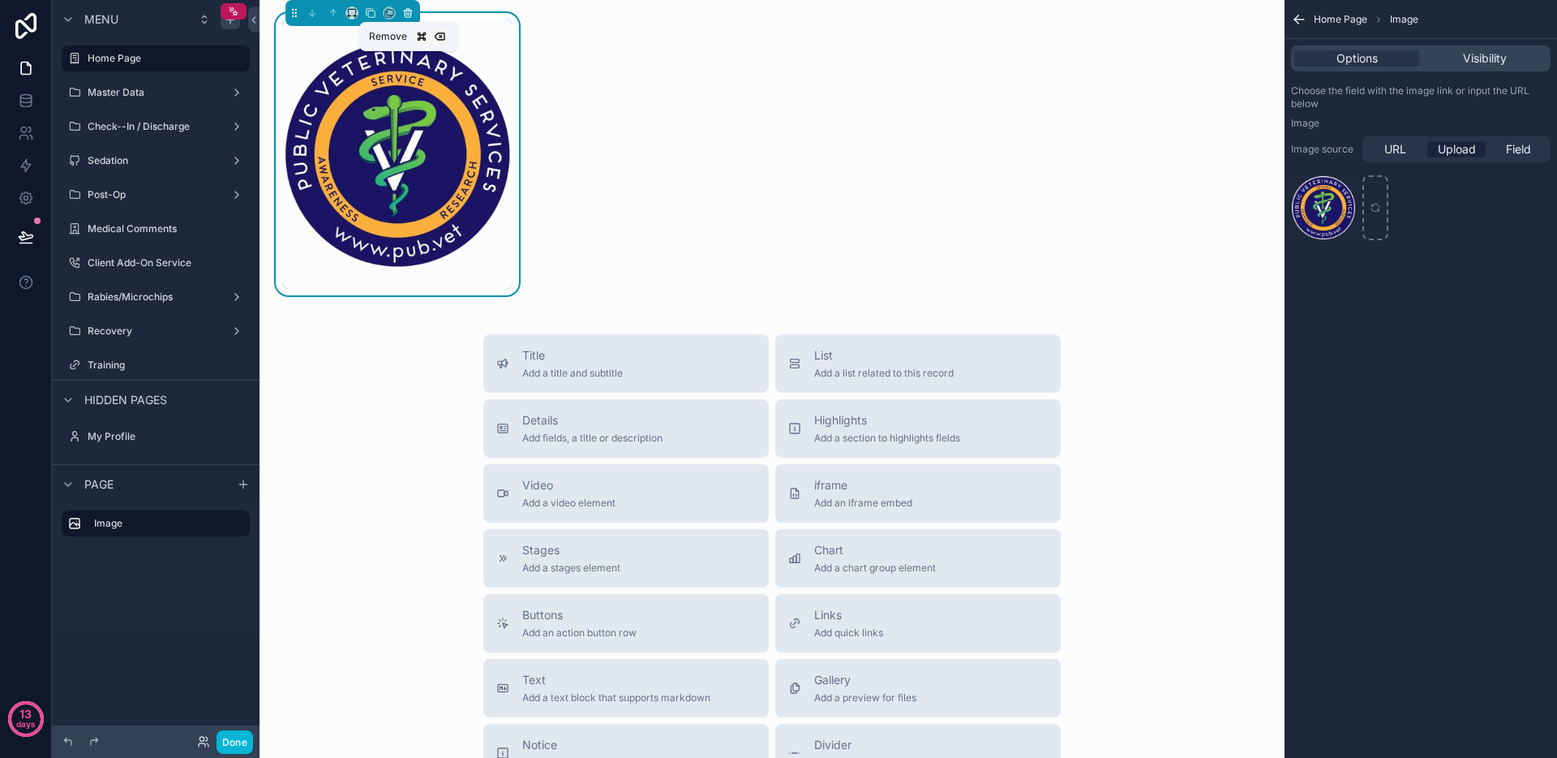
click at [406, 17] on icon "scrollable content" at bounding box center [407, 12] width 11 height 11
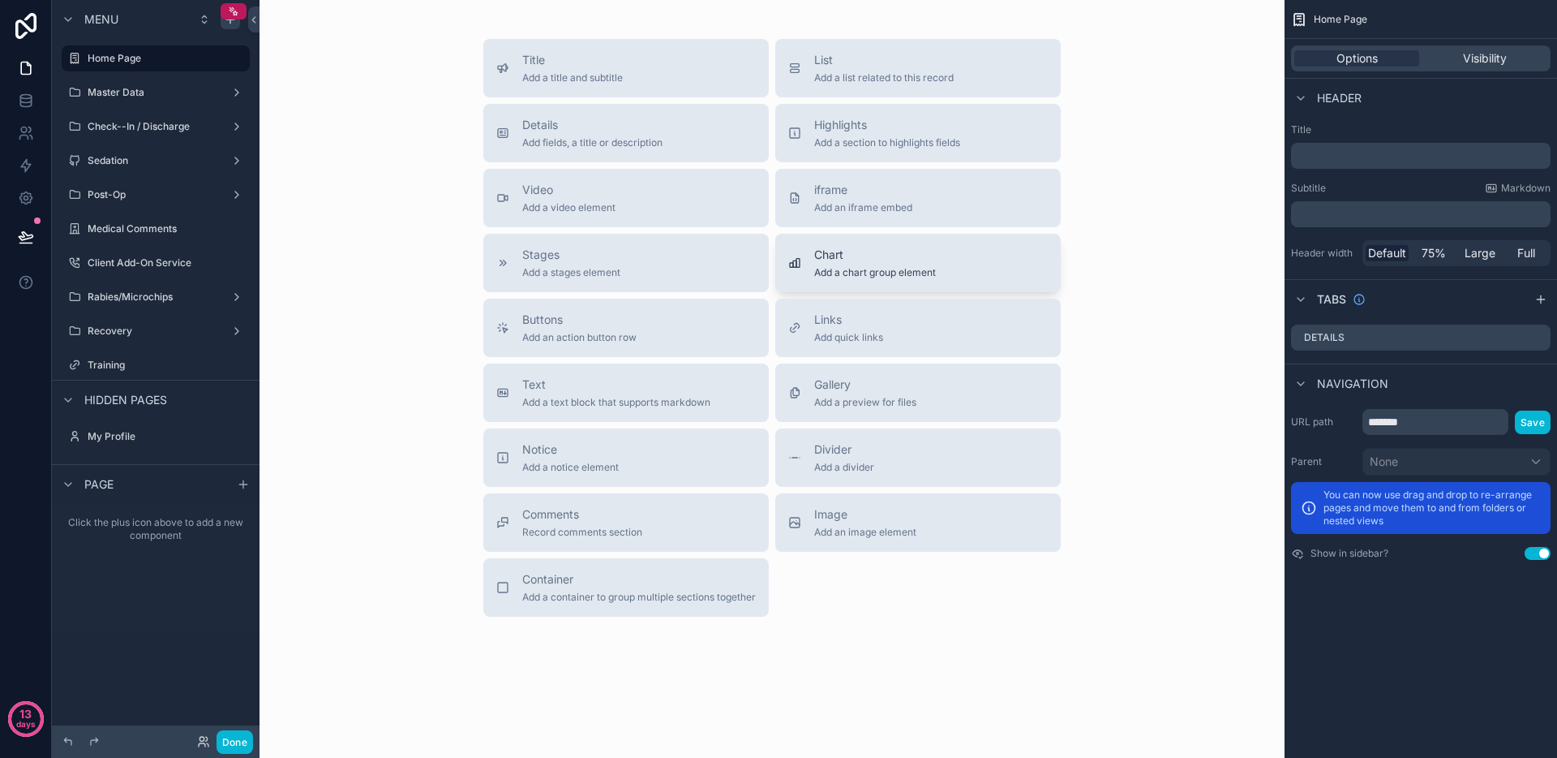
click at [883, 271] on span "Add a chart group element" at bounding box center [875, 272] width 122 height 13
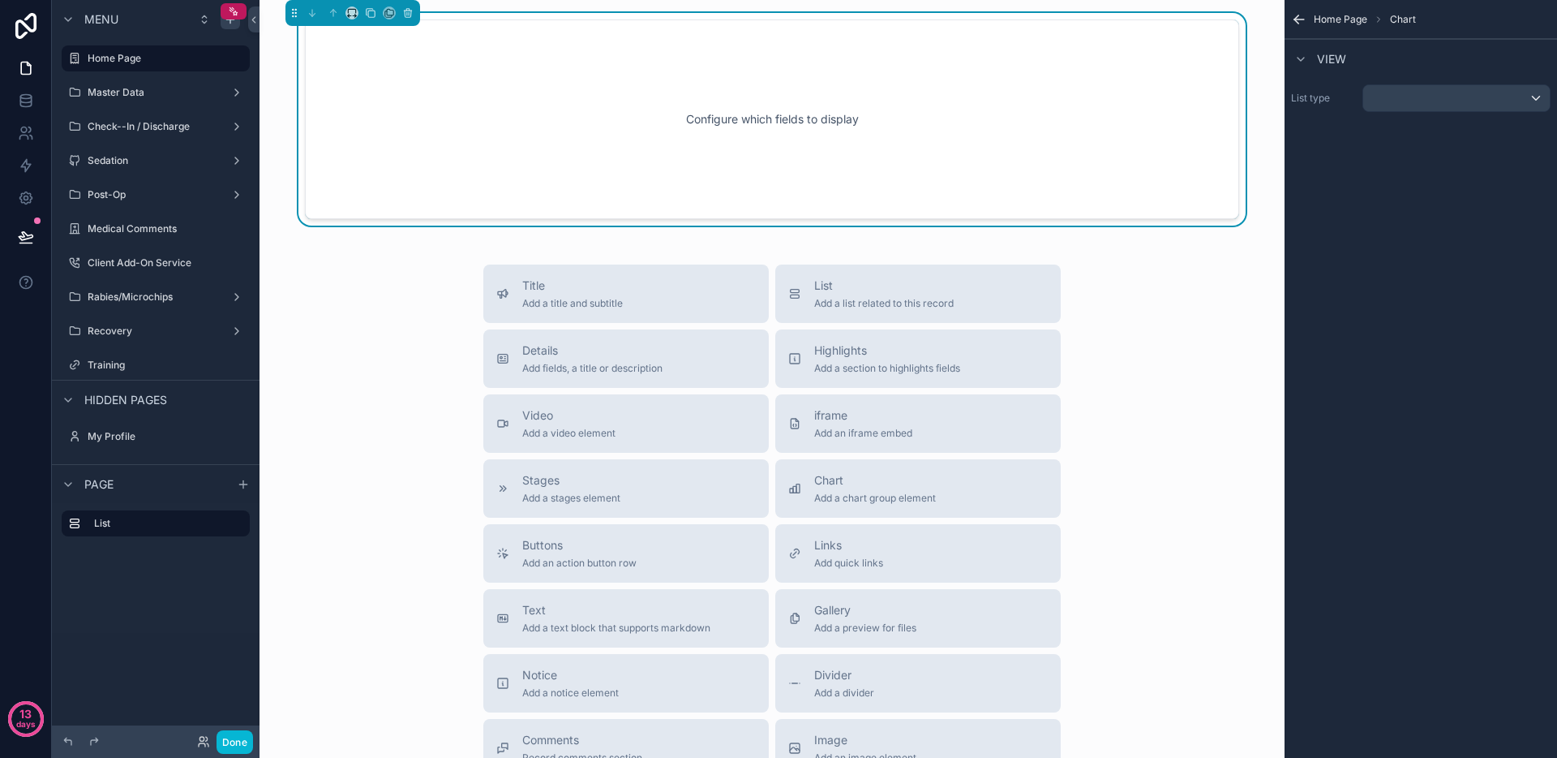
click at [801, 127] on div "Configure which fields to display" at bounding box center [772, 119] width 881 height 146
click at [1459, 92] on div "scrollable content" at bounding box center [1456, 98] width 187 height 26
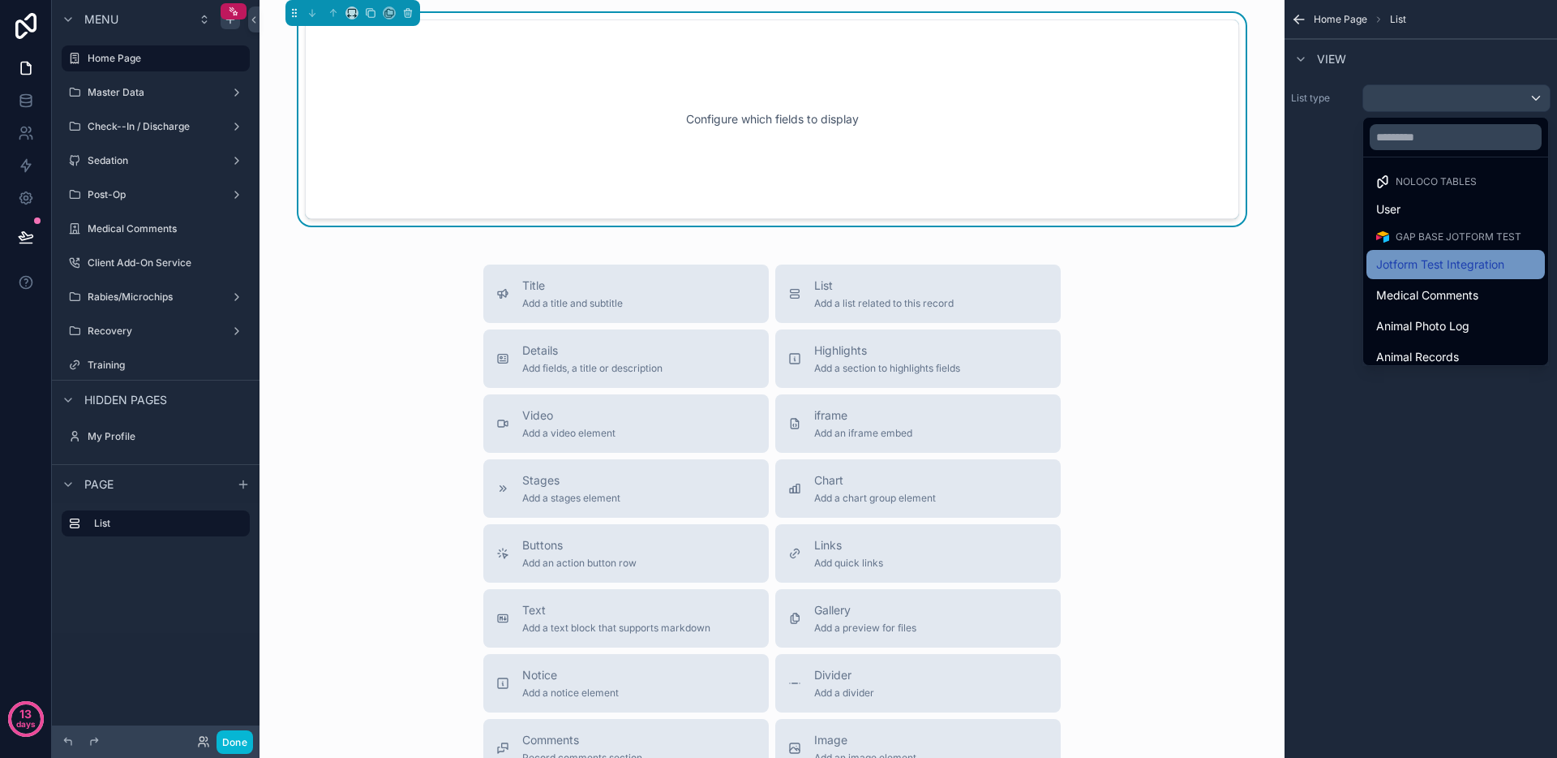
click at [1451, 261] on span "Jotform Test Integration" at bounding box center [1440, 264] width 128 height 19
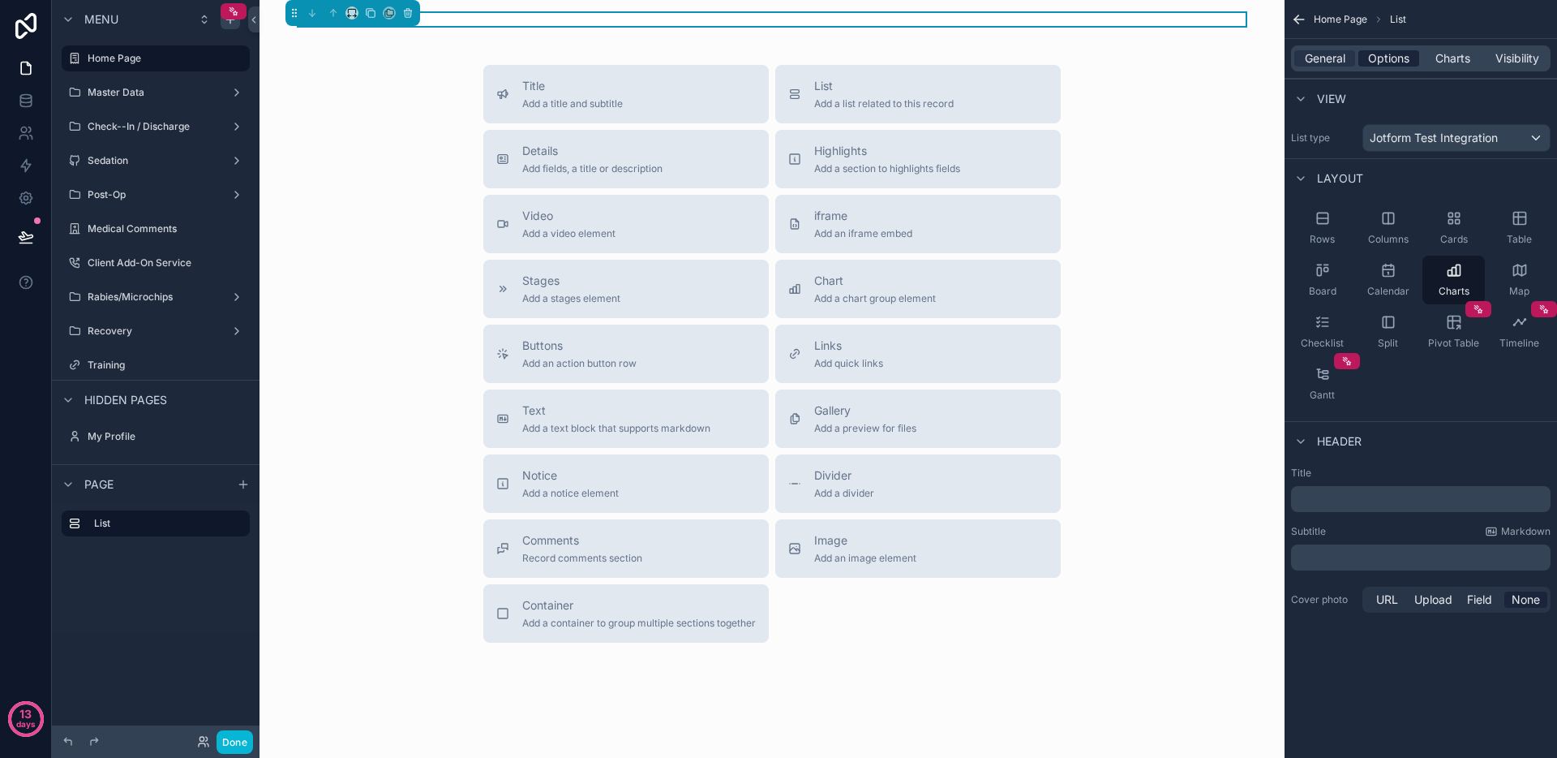
click at [1381, 55] on span "Options" at bounding box center [1388, 58] width 41 height 16
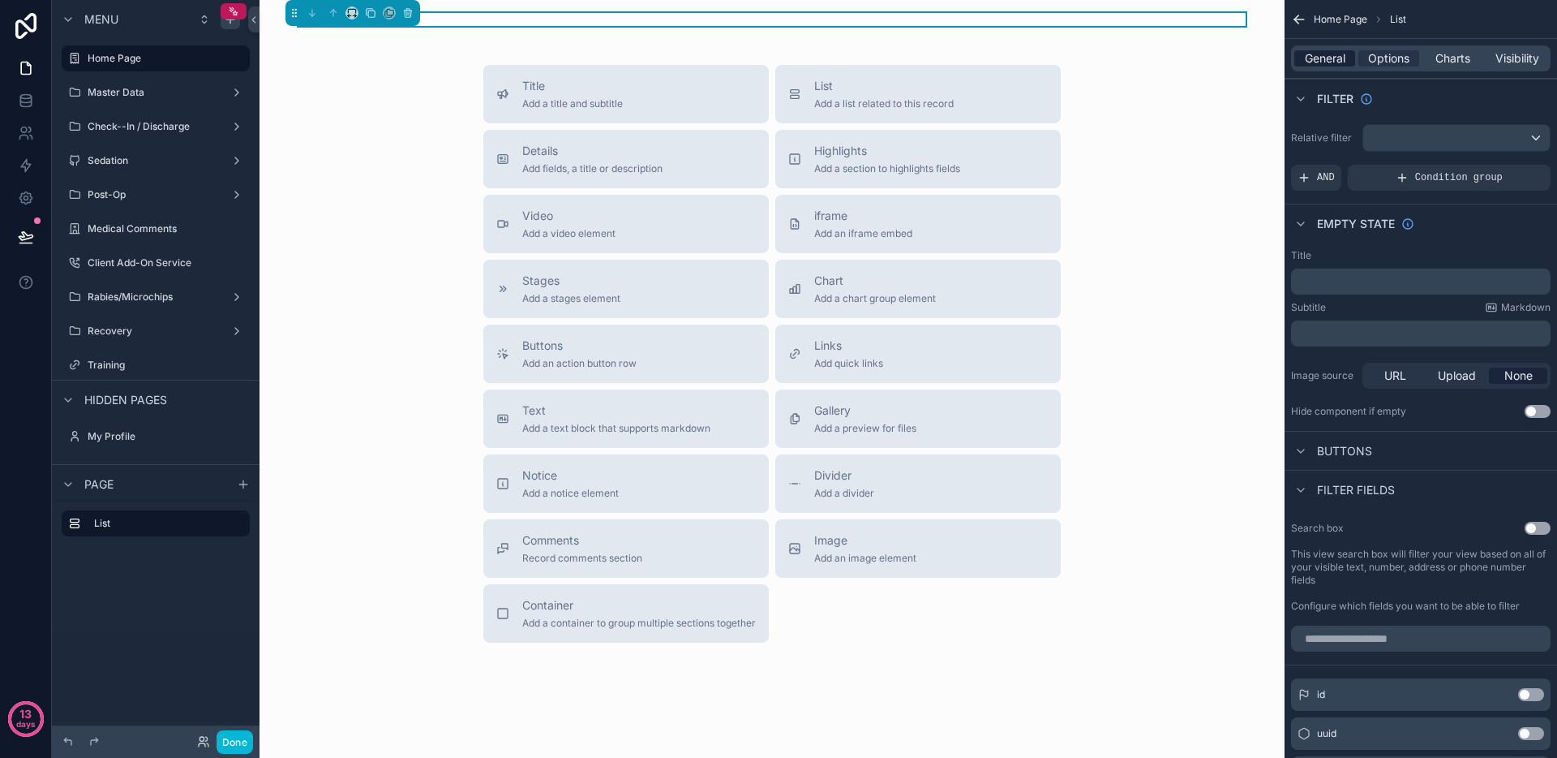
click at [1333, 65] on span "General" at bounding box center [1325, 58] width 41 height 16
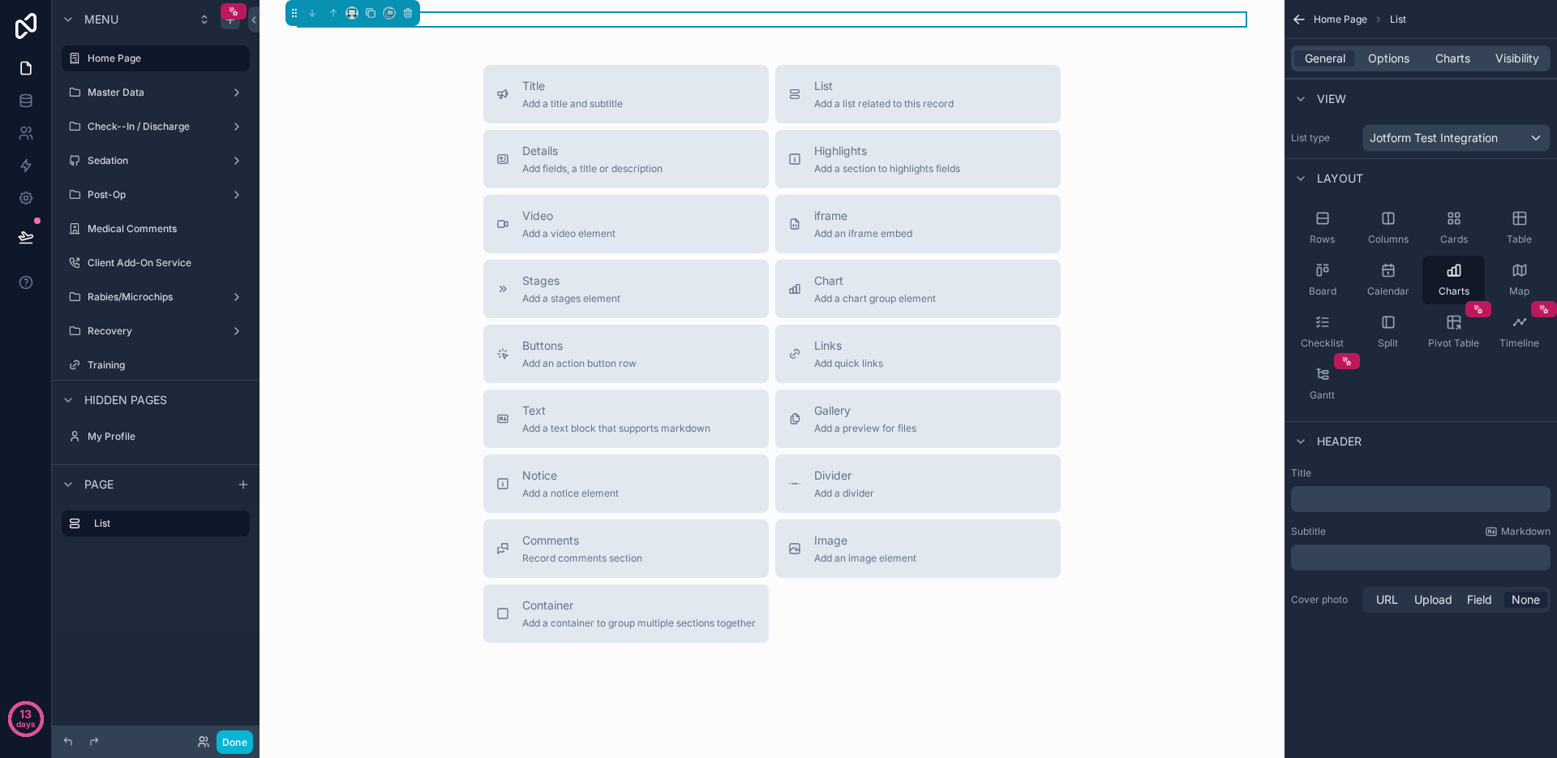
click at [1303, 15] on icon "scrollable content" at bounding box center [1299, 19] width 16 height 16
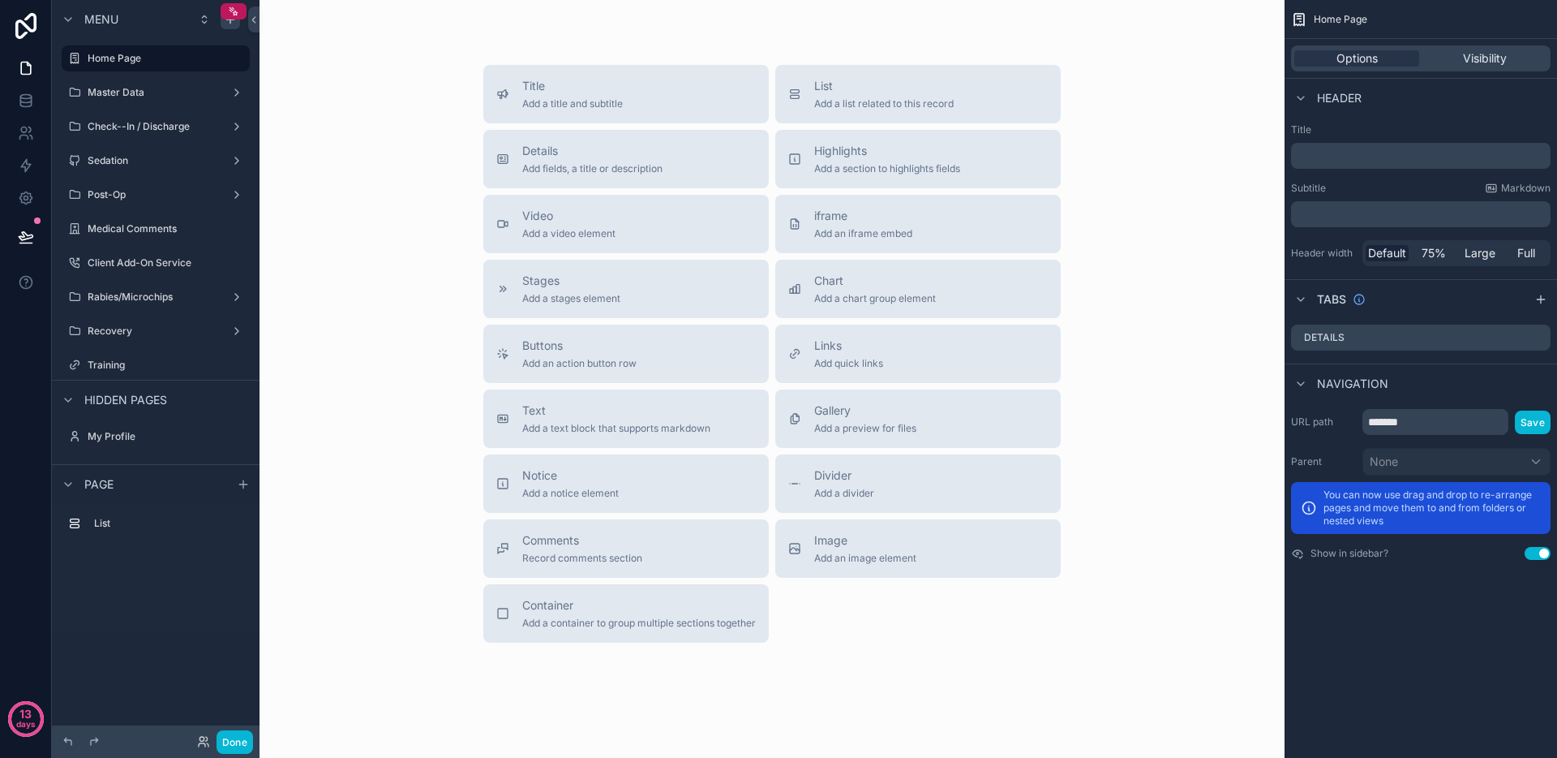
click at [758, 34] on div "Title Add a title and subtitle List Add a list related to this record Details A…" at bounding box center [772, 386] width 1025 height 772
click at [749, 19] on div "scrollable content" at bounding box center [772, 19] width 999 height 13
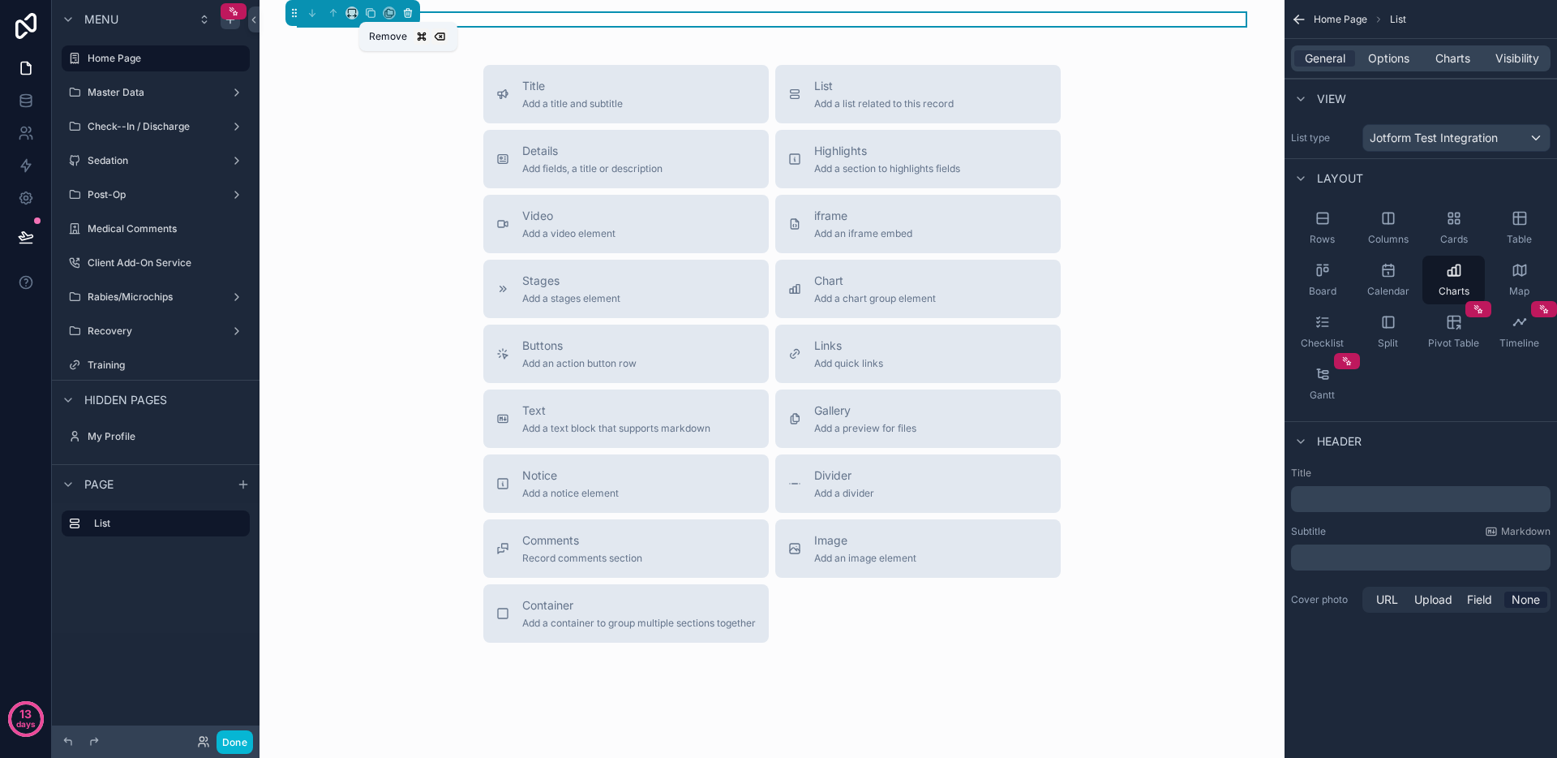
click at [407, 10] on icon "scrollable content" at bounding box center [407, 12] width 11 height 11
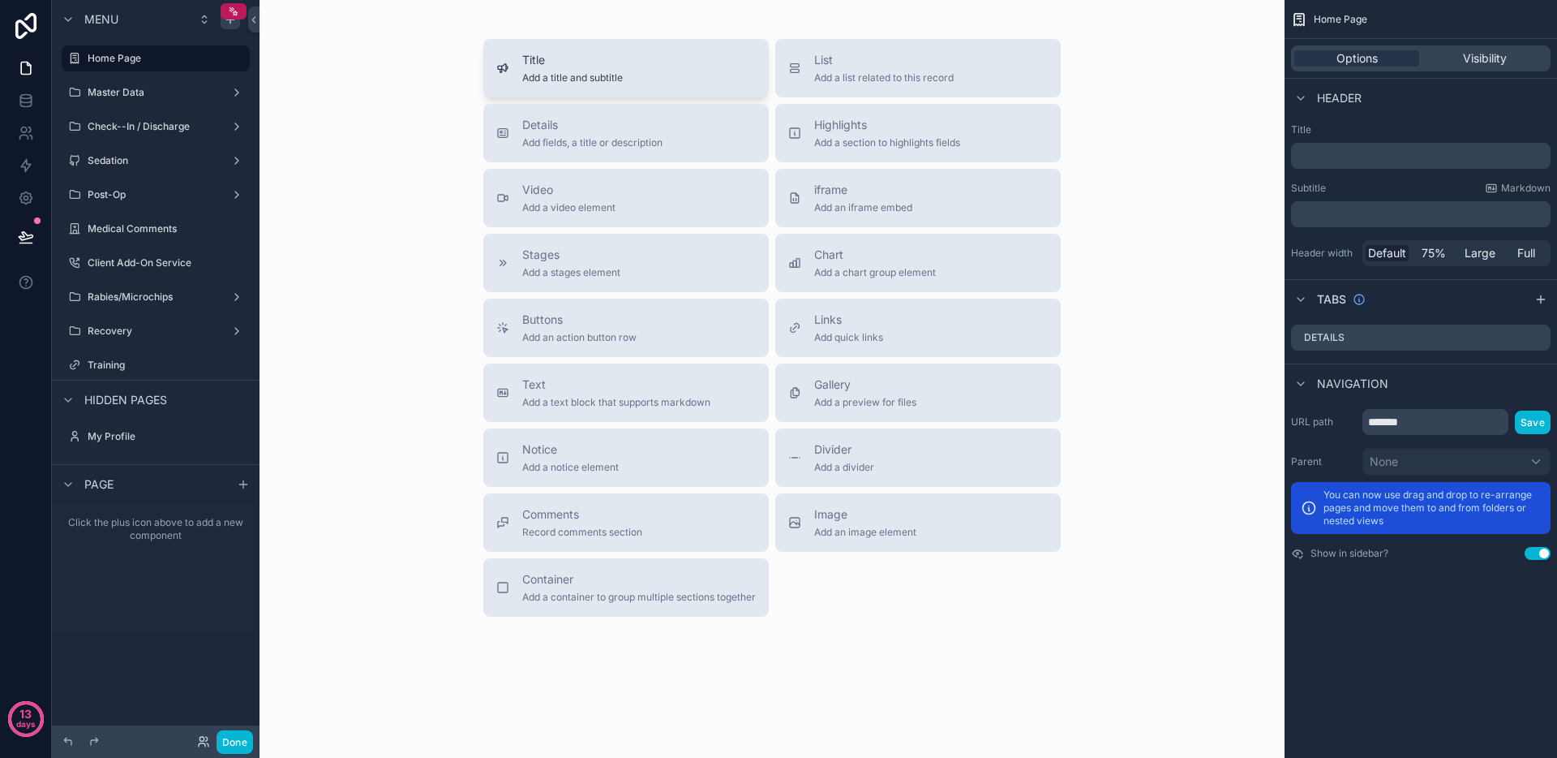
click at [643, 68] on div "Title Add a title and subtitle" at bounding box center [626, 68] width 260 height 32
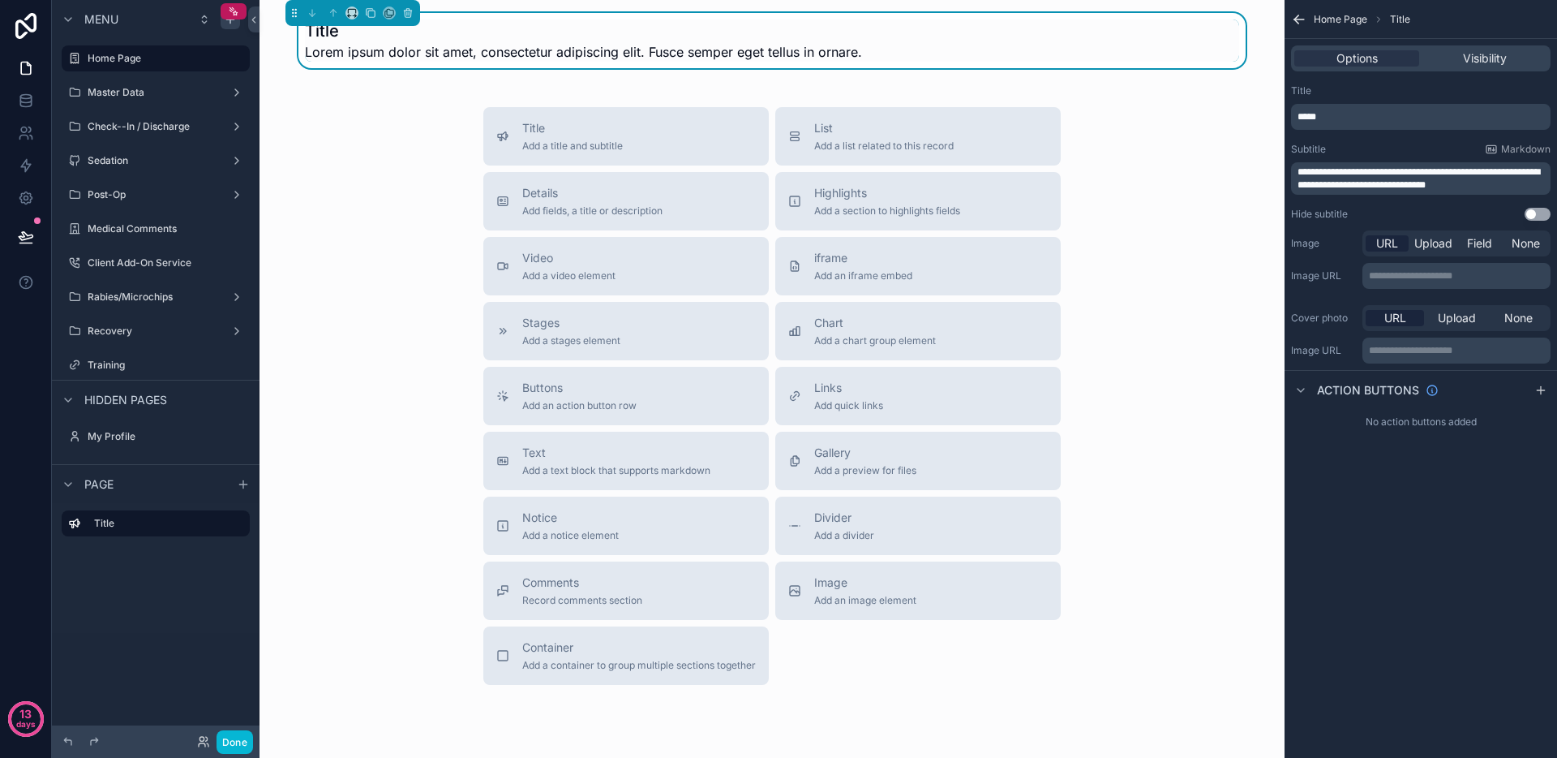
click at [354, 38] on h1 "Title" at bounding box center [583, 30] width 557 height 23
click at [333, 36] on h1 "Title" at bounding box center [583, 30] width 557 height 23
click at [355, 36] on h1 "Title" at bounding box center [583, 30] width 557 height 23
click at [1419, 127] on div "*****" at bounding box center [1421, 117] width 260 height 26
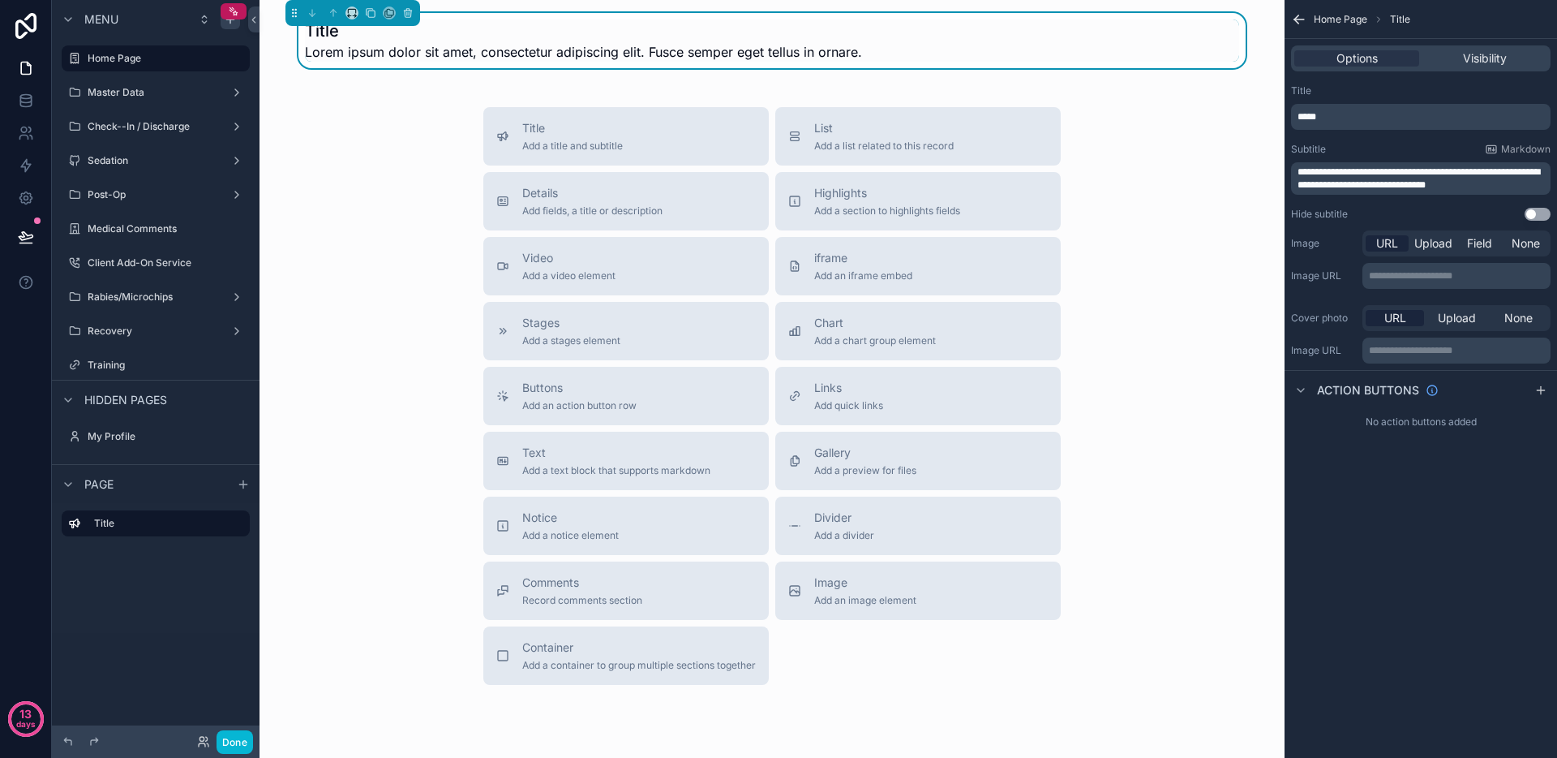
click at [1402, 114] on p "*****" at bounding box center [1423, 116] width 250 height 13
drag, startPoint x: 1401, startPoint y: 114, endPoint x: 1219, endPoint y: 105, distance: 181.9
click at [1220, 105] on div "**********" at bounding box center [909, 379] width 1298 height 758
click at [1337, 167] on span "**********" at bounding box center [1419, 178] width 243 height 23
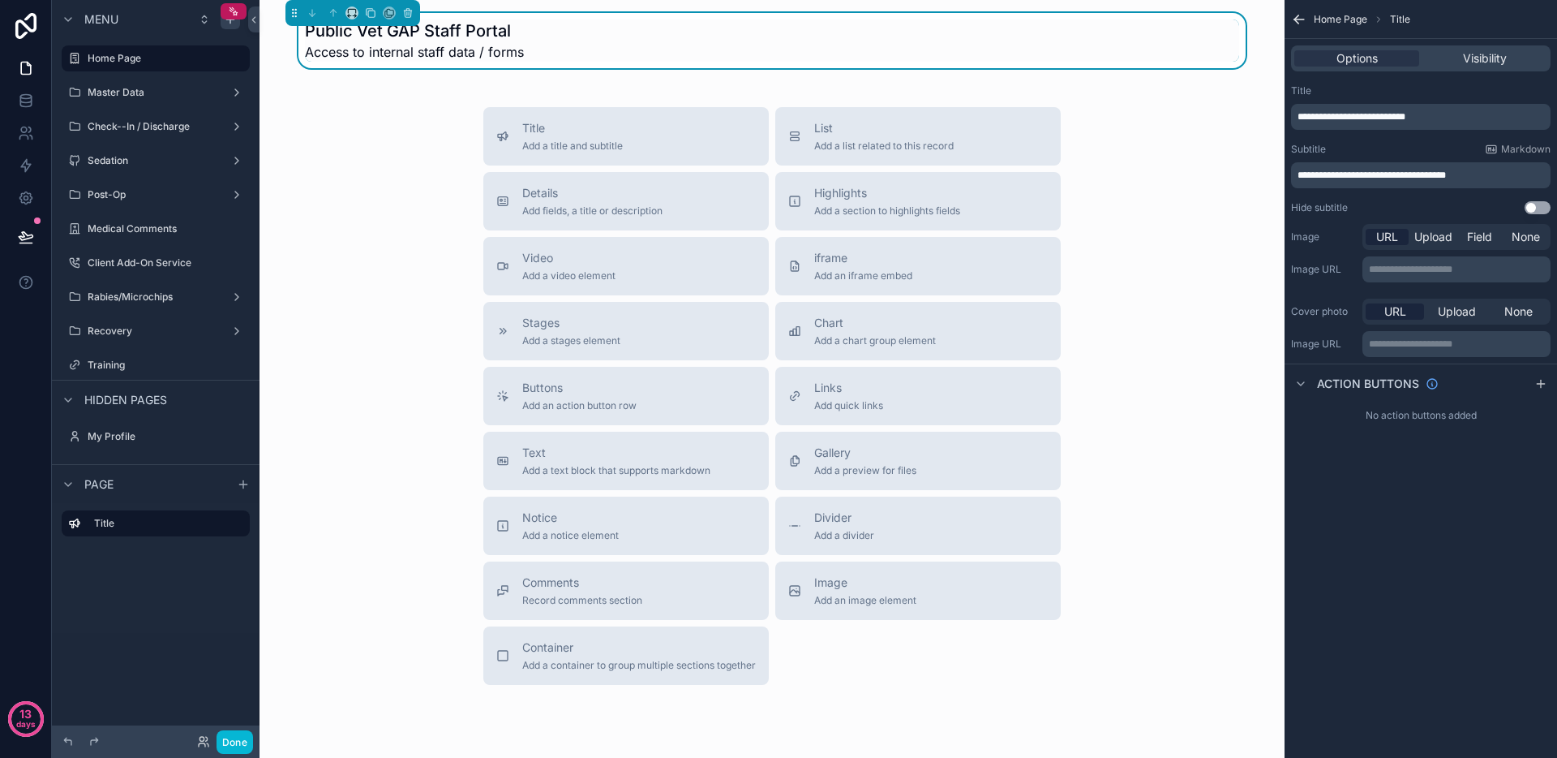
click at [1195, 120] on div "Title Add a title and subtitle List Add a list related to this record Details A…" at bounding box center [772, 395] width 999 height 577
click at [677, 410] on div "Buttons Add an action button row" at bounding box center [626, 396] width 260 height 32
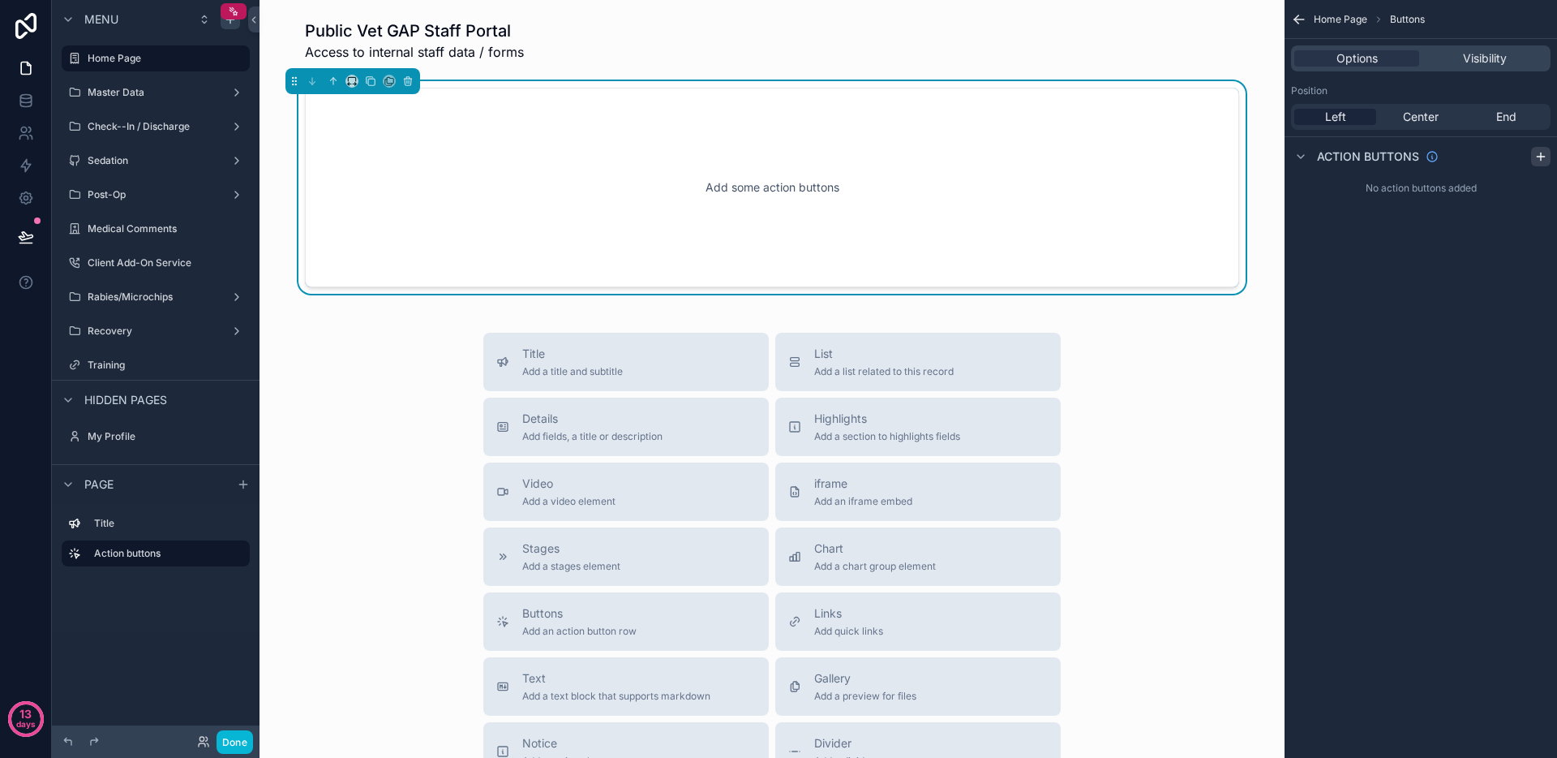
click at [1546, 158] on icon "scrollable content" at bounding box center [1540, 156] width 13 height 13
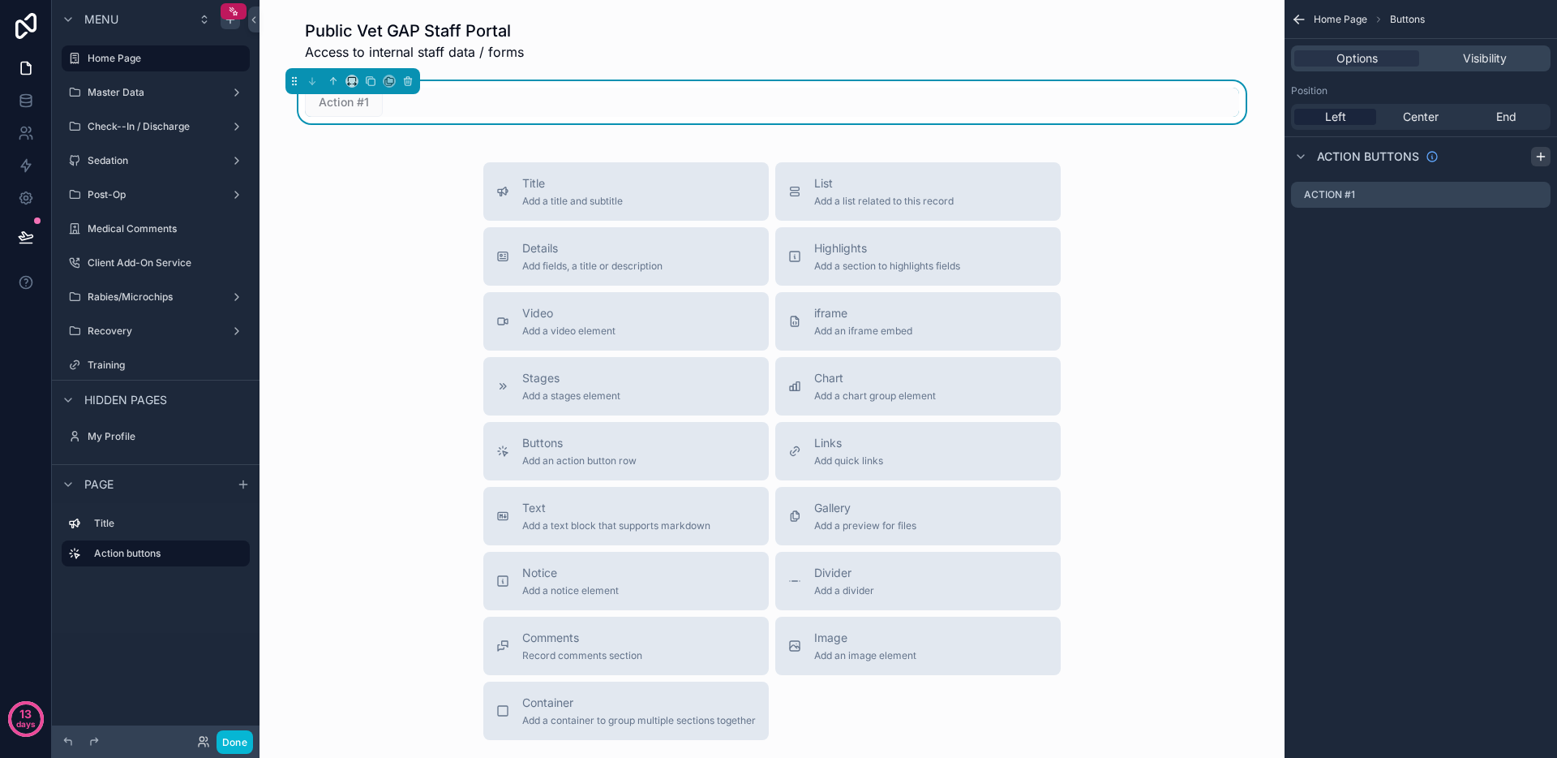
click at [1547, 159] on icon "scrollable content" at bounding box center [1540, 156] width 13 height 13
click at [411, 81] on icon "scrollable content" at bounding box center [407, 80] width 11 height 11
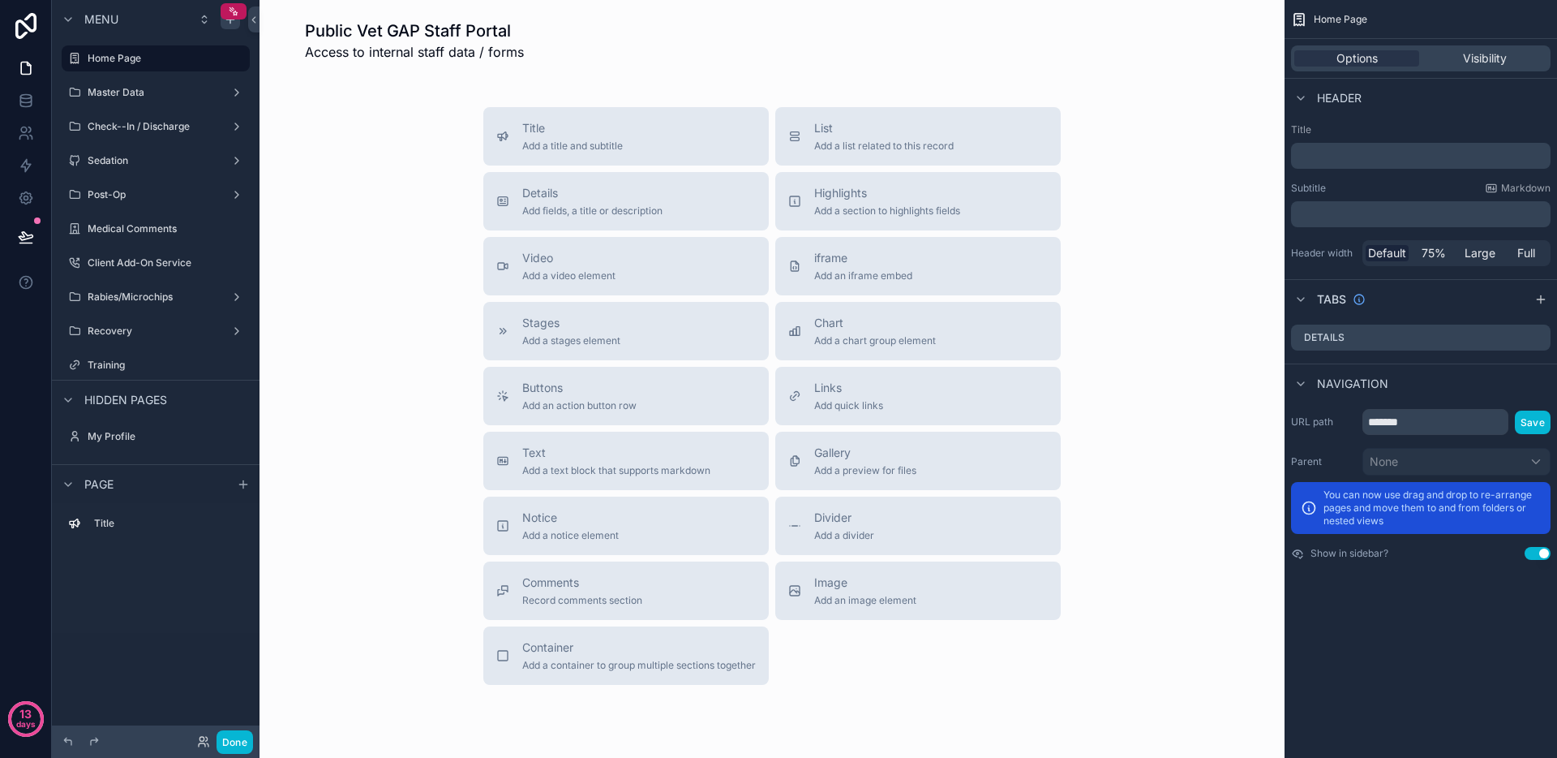
click at [1172, 243] on div "Title Add a title and subtitle List Add a list related to this record Details A…" at bounding box center [772, 395] width 999 height 577
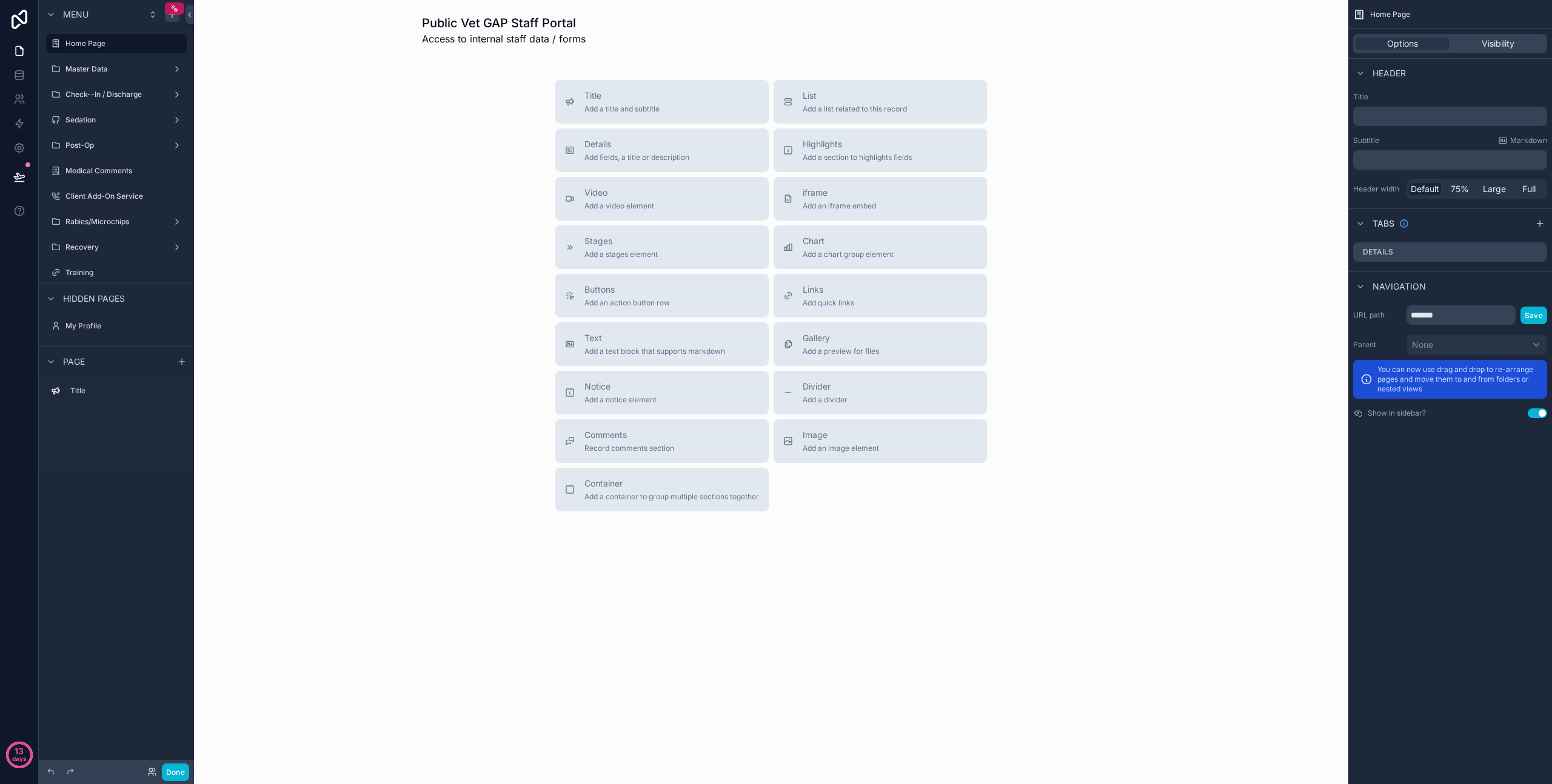
click at [1144, 208] on div "Title Add a title and subtitle List Add a list related to this record Details A…" at bounding box center [772, 295] width 1135 height 431
click at [85, 69] on label "Master Data" at bounding box center [114, 69] width 97 height 10
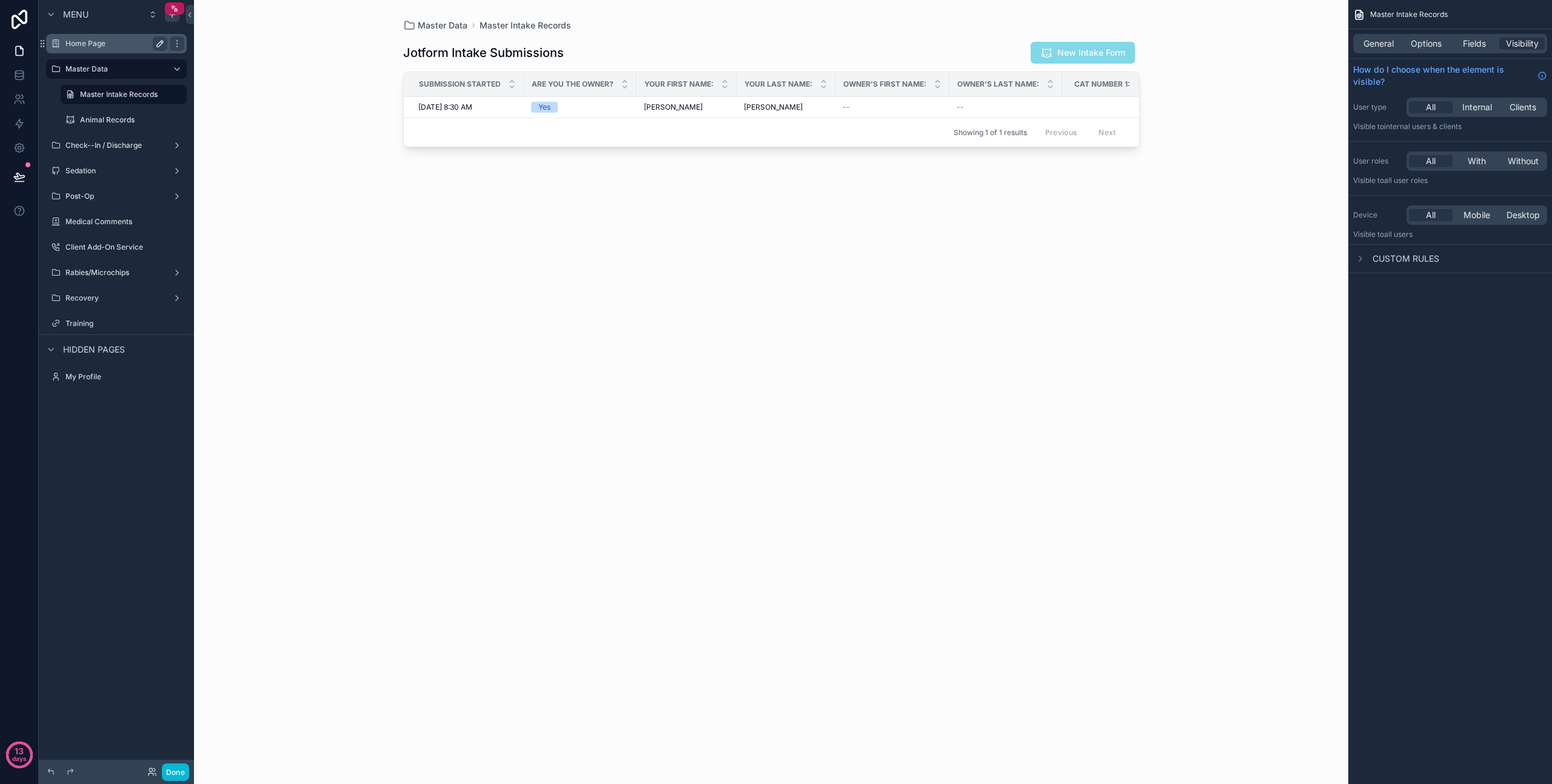
click at [81, 46] on label "Home Page" at bounding box center [114, 43] width 97 height 10
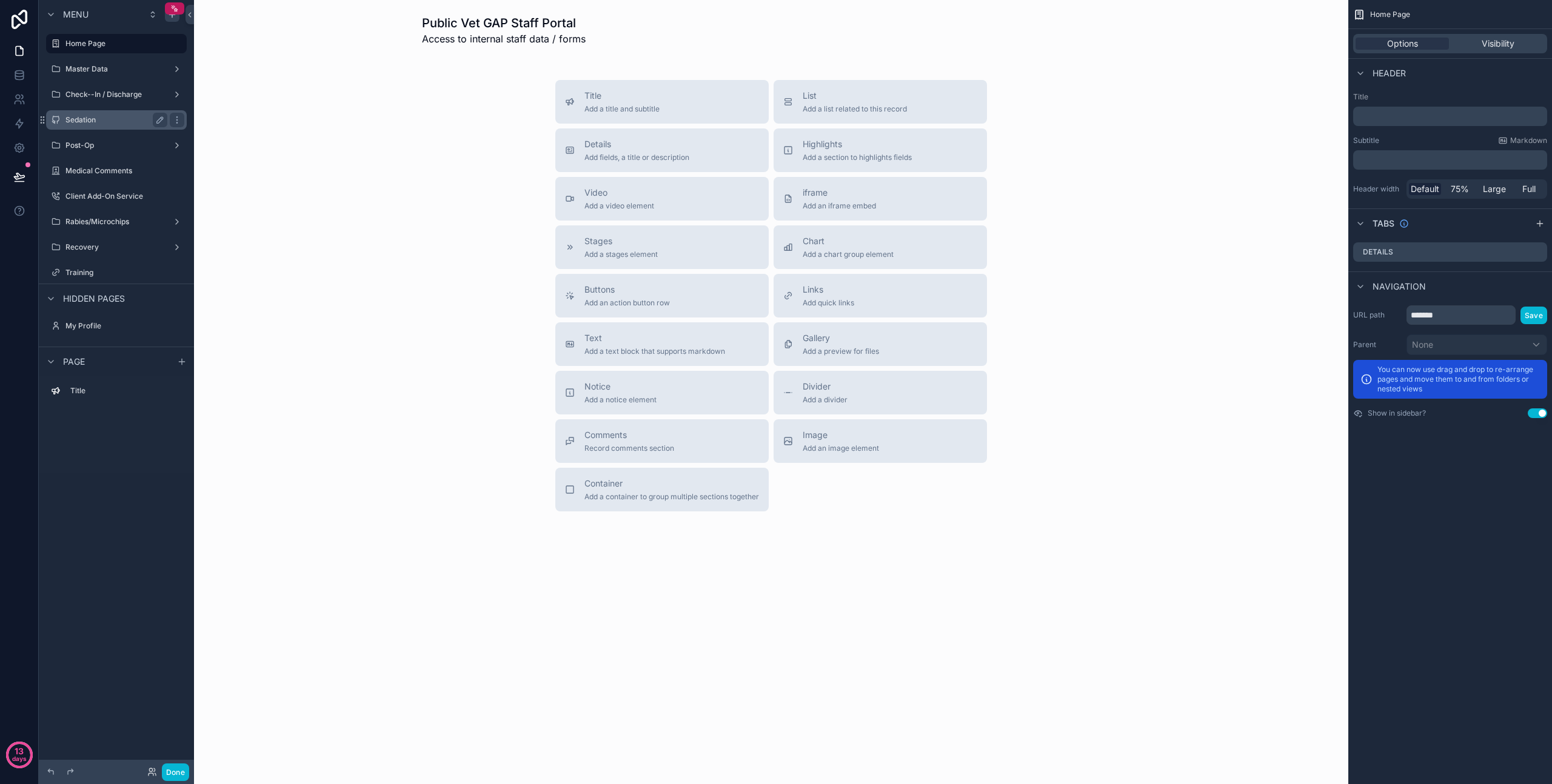
click at [76, 120] on label "Sedation" at bounding box center [114, 120] width 97 height 10
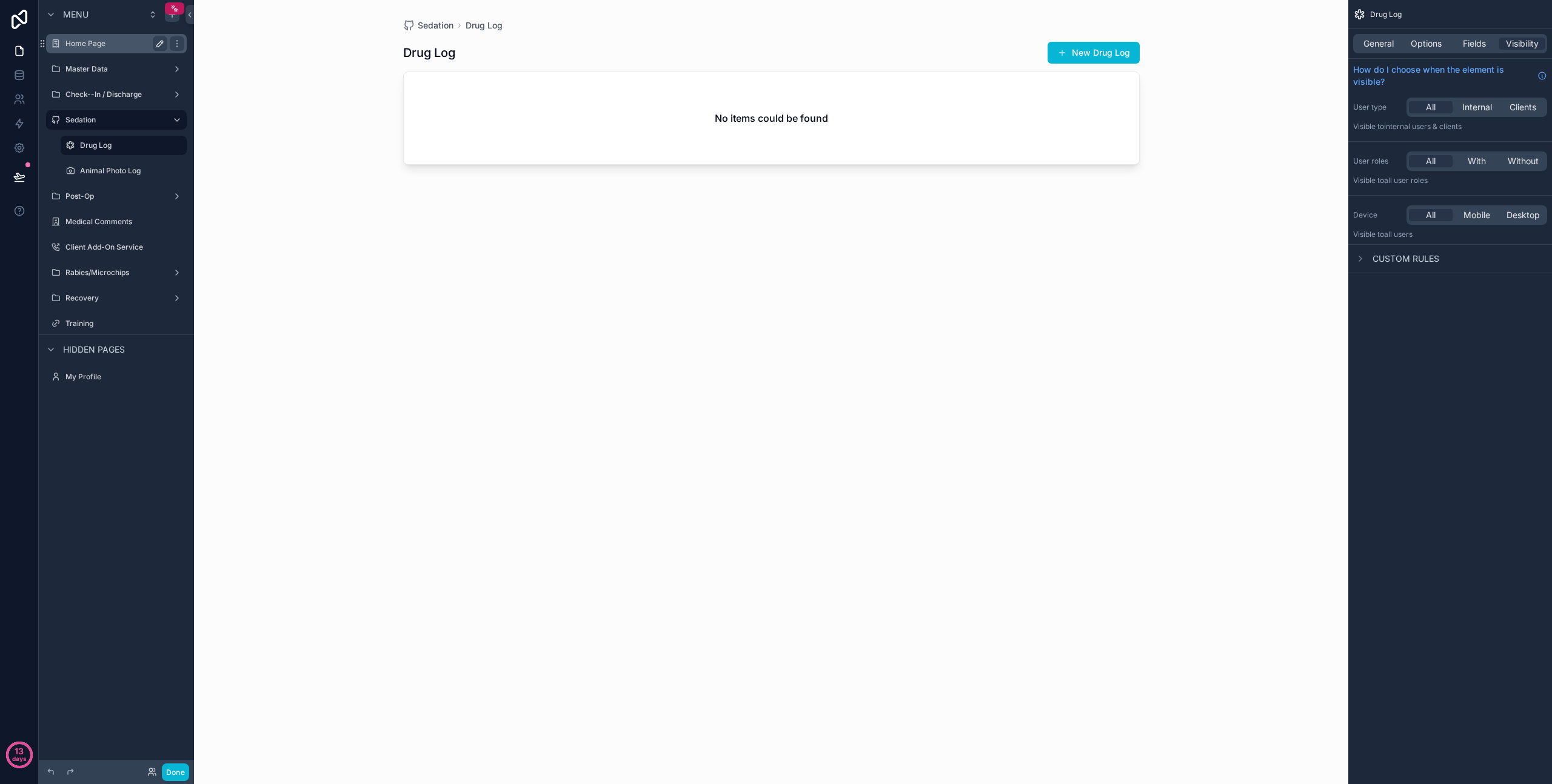
click at [75, 47] on label "Home Page" at bounding box center [114, 43] width 97 height 10
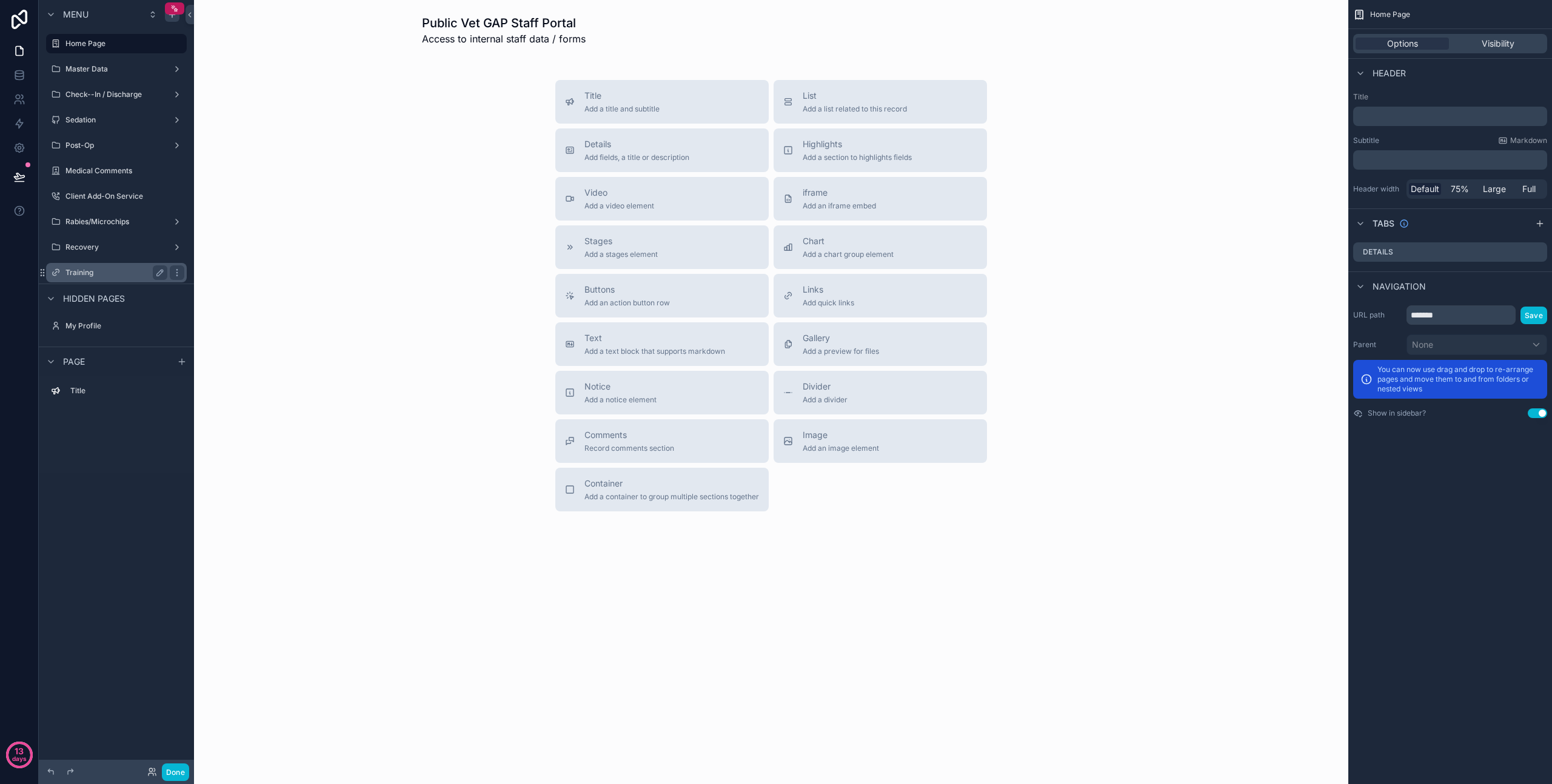
click at [89, 277] on label "Training" at bounding box center [114, 272] width 97 height 10
click at [76, 270] on label "Training" at bounding box center [114, 272] width 97 height 10
click at [113, 271] on label "Training" at bounding box center [114, 272] width 97 height 10
click at [95, 125] on div "Sedation" at bounding box center [117, 120] width 102 height 14
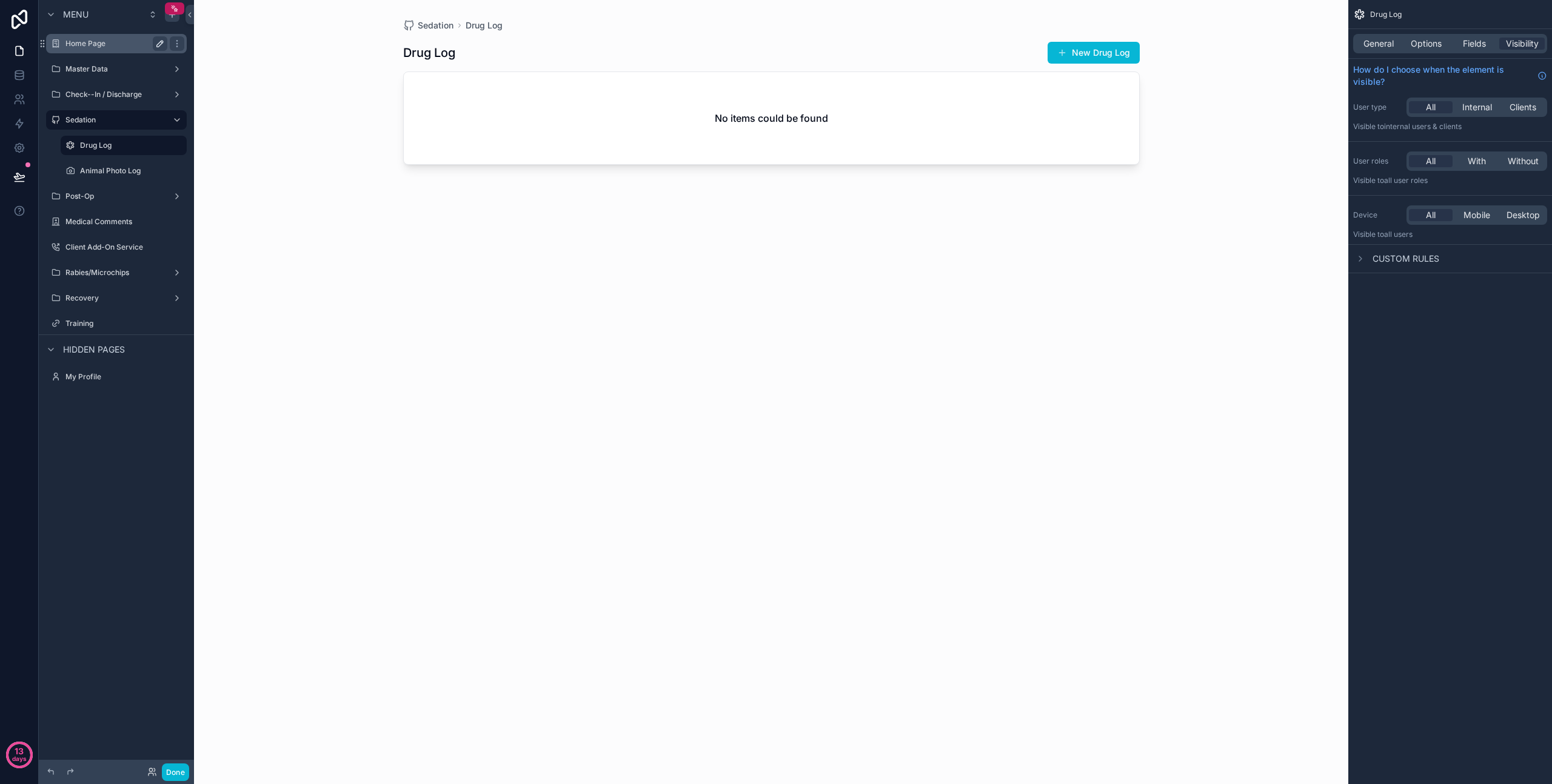
click at [87, 46] on label "Home Page" at bounding box center [114, 43] width 97 height 10
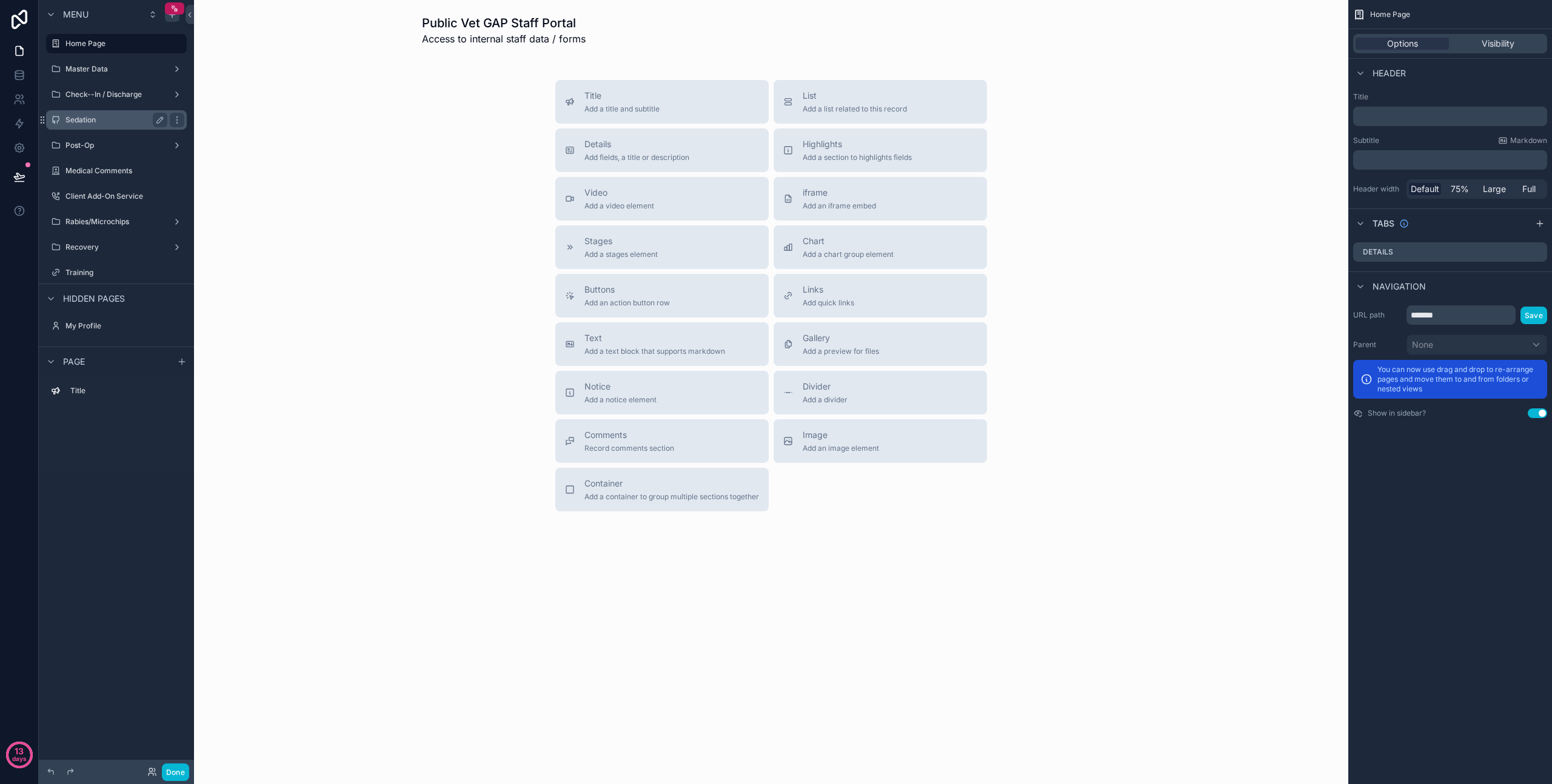
click at [94, 123] on label "Sedation" at bounding box center [114, 120] width 97 height 10
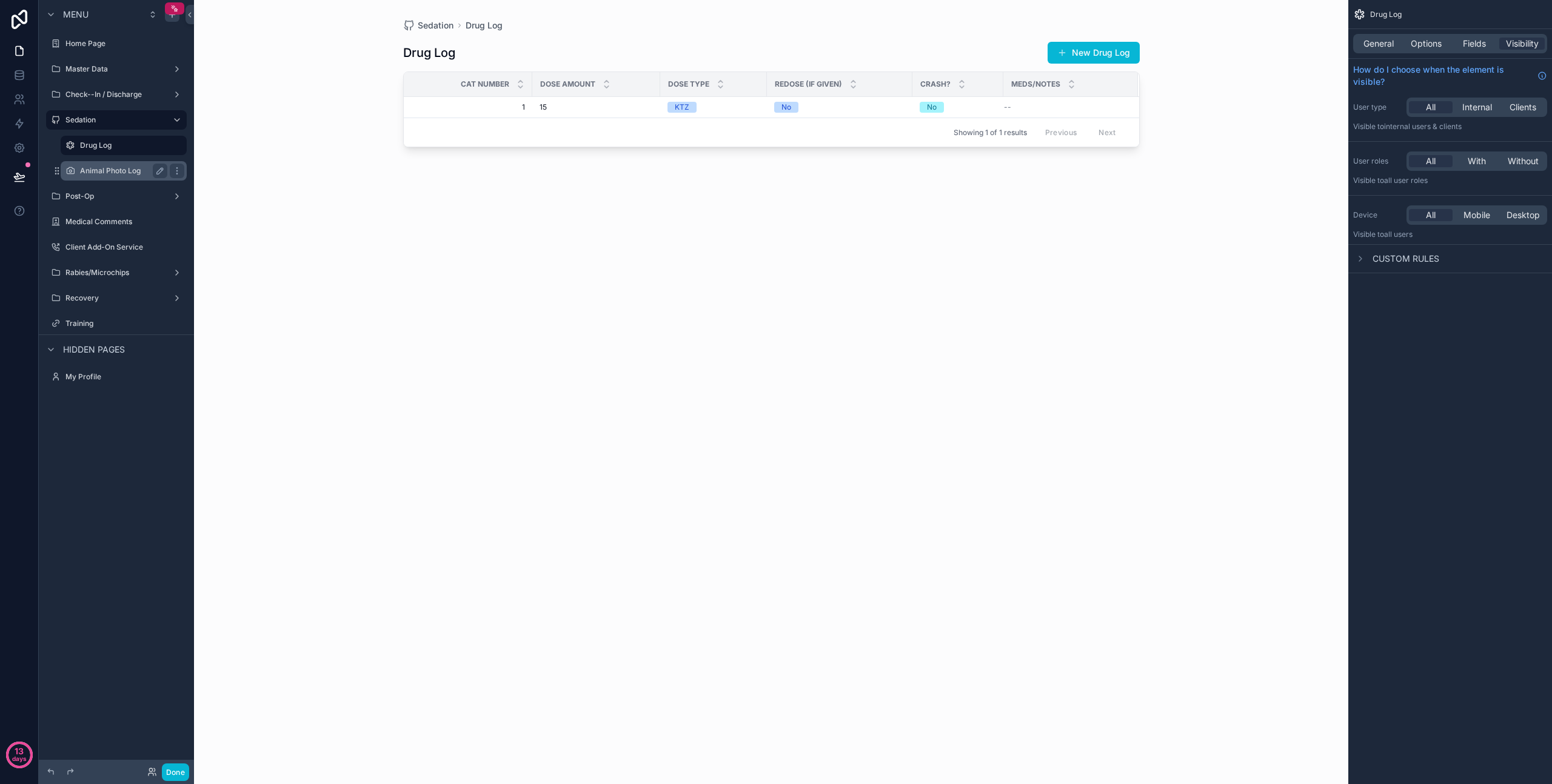
click at [110, 166] on label "Animal Photo Log" at bounding box center [121, 170] width 82 height 10
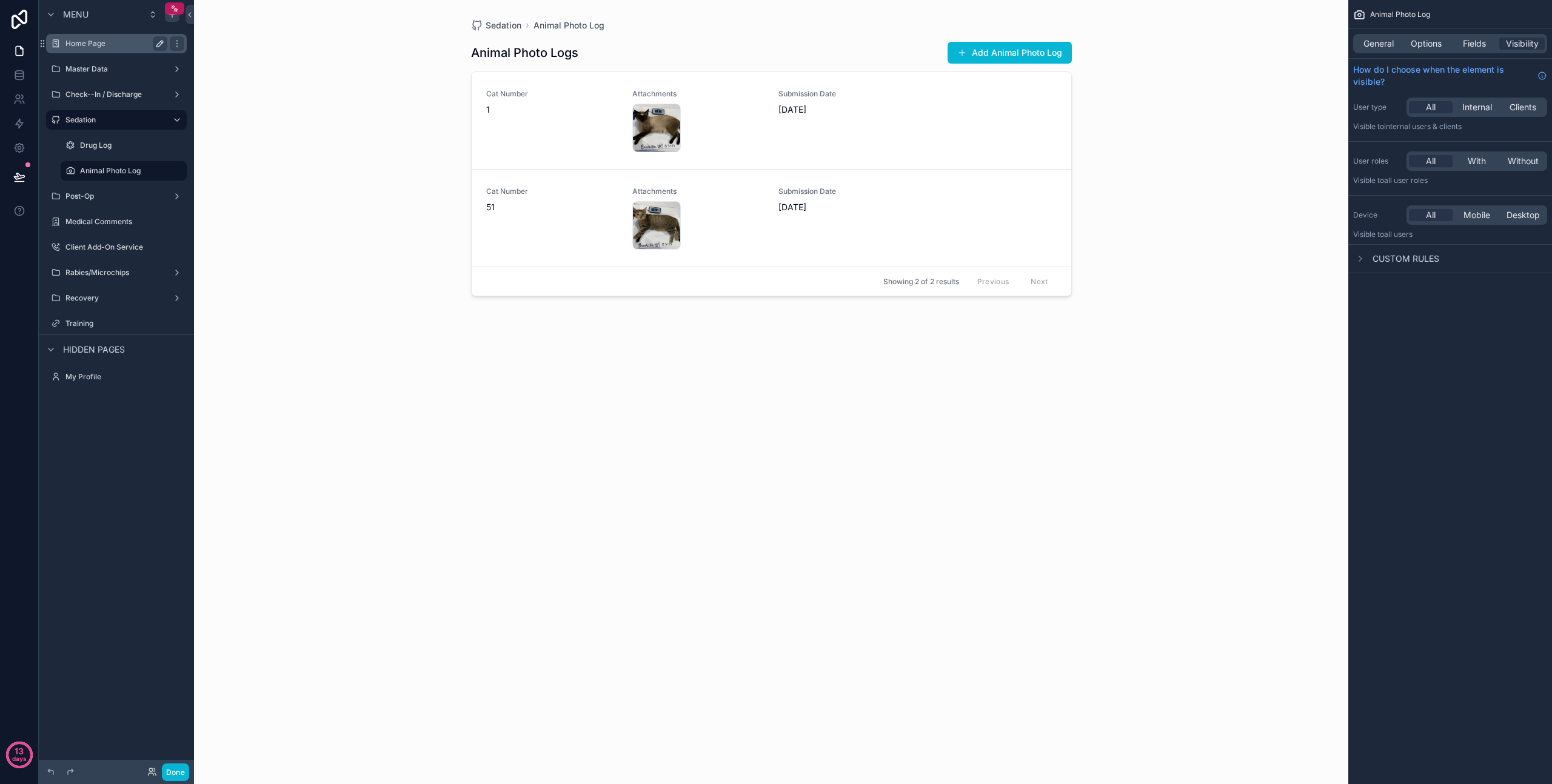
click at [88, 40] on label "Home Page" at bounding box center [114, 43] width 97 height 10
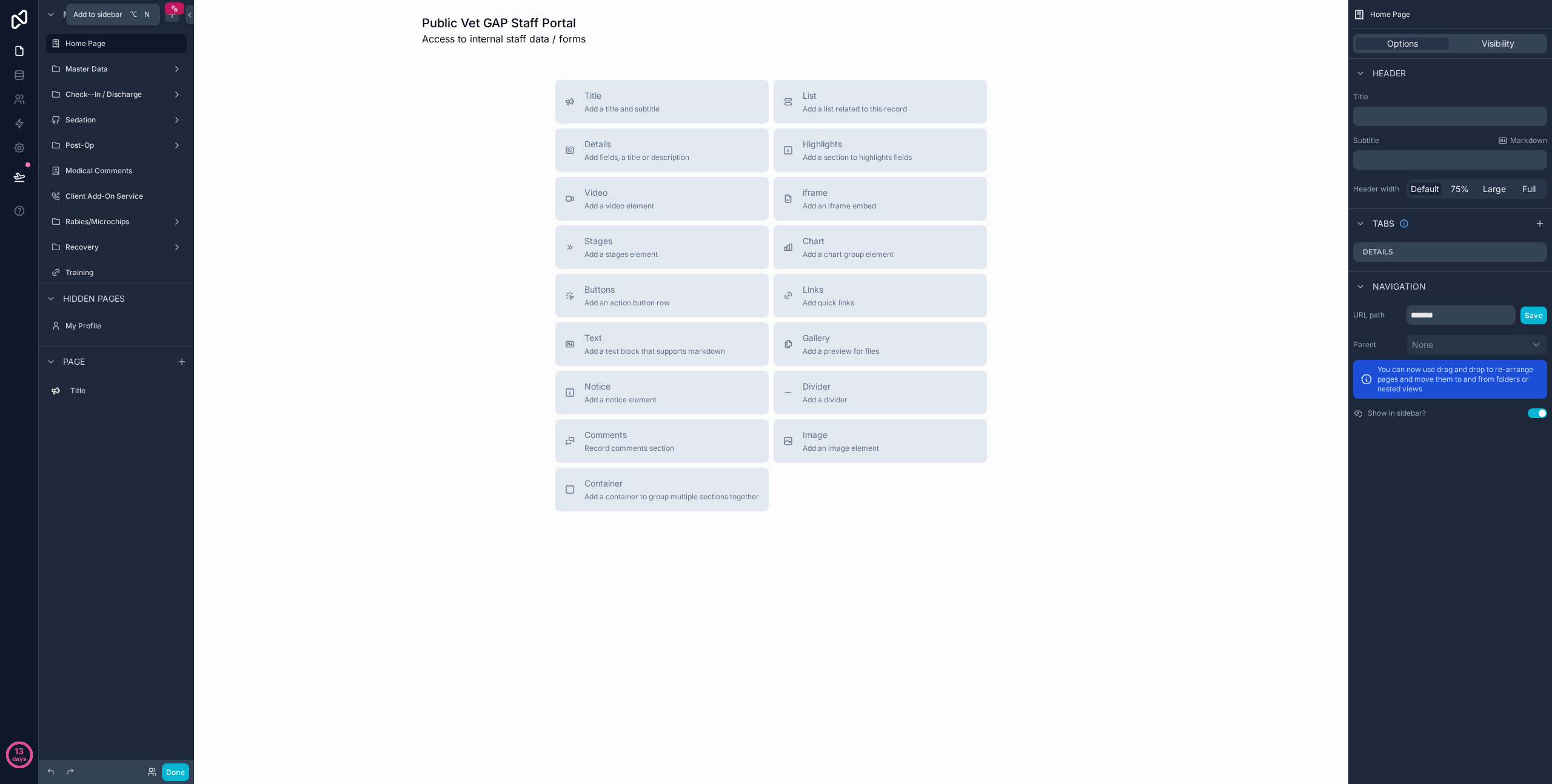
click at [173, 18] on icon "scrollable content" at bounding box center [172, 14] width 10 height 10
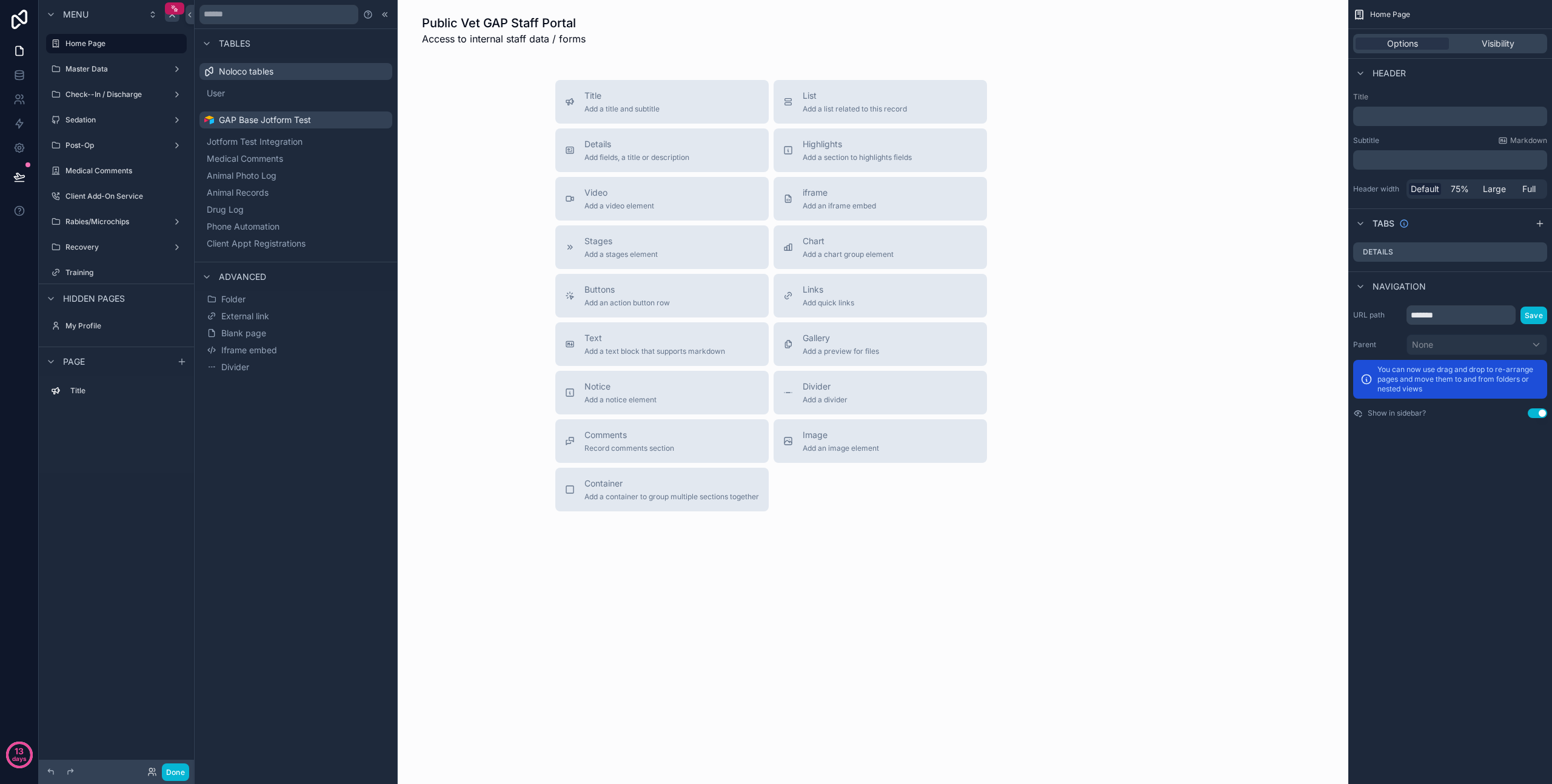
click at [464, 164] on div "Title Add a title and subtitle List Add a list related to this record Details A…" at bounding box center [772, 295] width 1135 height 431
click at [387, 16] on icon at bounding box center [386, 14] width 1 height 4
